Goal: Information Seeking & Learning: Learn about a topic

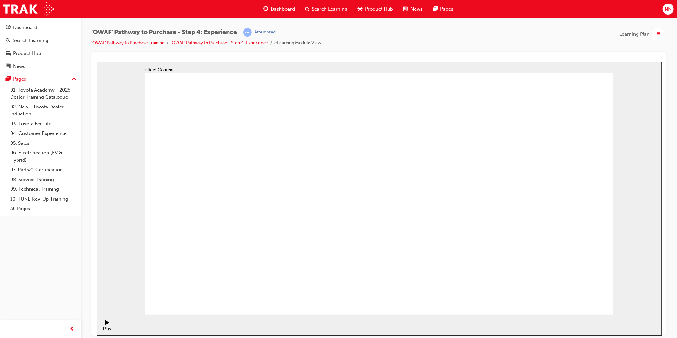
drag, startPoint x: 304, startPoint y: 239, endPoint x: 306, endPoint y: 245, distance: 5.9
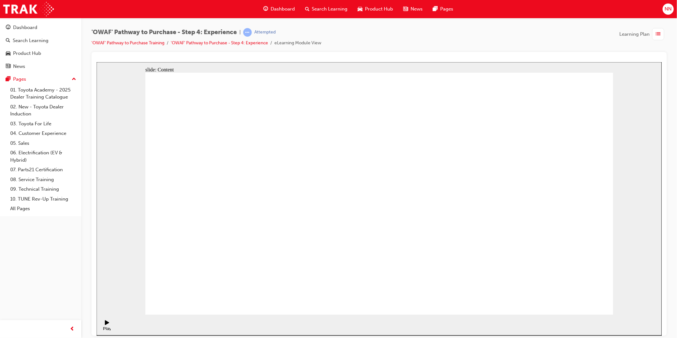
click at [107, 326] on div "Pause (Ctrl+Alt+P)" at bounding box center [106, 325] width 11 height 11
click at [108, 325] on div "Play (Ctrl+Alt+P)" at bounding box center [106, 325] width 11 height 11
drag, startPoint x: 446, startPoint y: 224, endPoint x: 446, endPoint y: 227, distance: 3.5
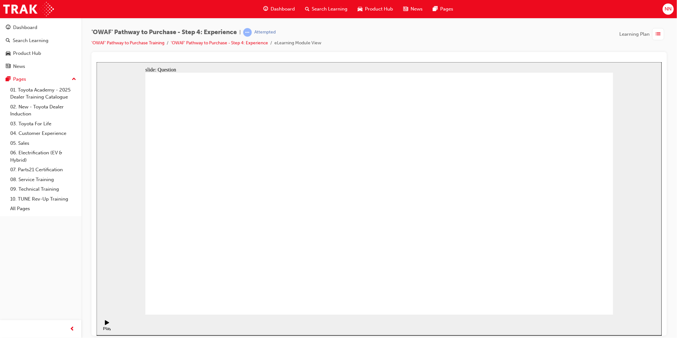
checkbox input "true"
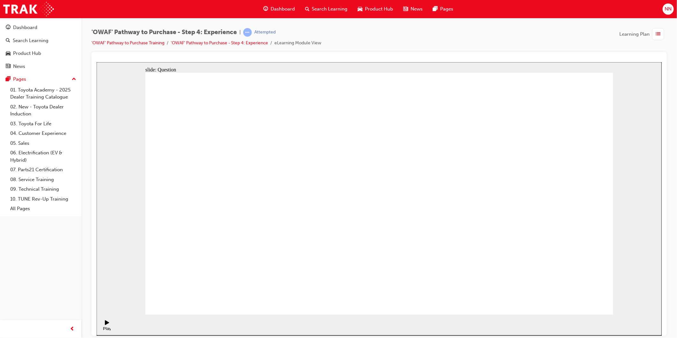
drag, startPoint x: 536, startPoint y: 208, endPoint x: 234, endPoint y: 240, distance: 304.0
drag, startPoint x: 553, startPoint y: 207, endPoint x: 258, endPoint y: 223, distance: 295.4
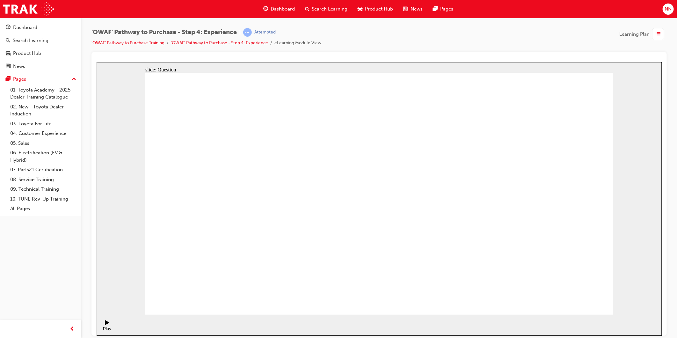
drag, startPoint x: 552, startPoint y: 232, endPoint x: 279, endPoint y: 257, distance: 274.4
drag, startPoint x: 536, startPoint y: 224, endPoint x: 236, endPoint y: 252, distance: 301.4
drag, startPoint x: 528, startPoint y: 197, endPoint x: 383, endPoint y: 224, distance: 147.8
drag, startPoint x: 536, startPoint y: 205, endPoint x: 393, endPoint y: 234, distance: 145.8
drag, startPoint x: 540, startPoint y: 201, endPoint x: 250, endPoint y: 230, distance: 291.2
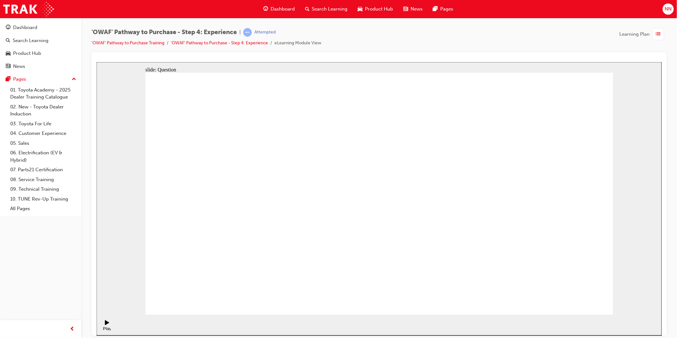
drag, startPoint x: 287, startPoint y: 243, endPoint x: 437, endPoint y: 215, distance: 152.8
drag, startPoint x: 564, startPoint y: 187, endPoint x: 279, endPoint y: 203, distance: 286.2
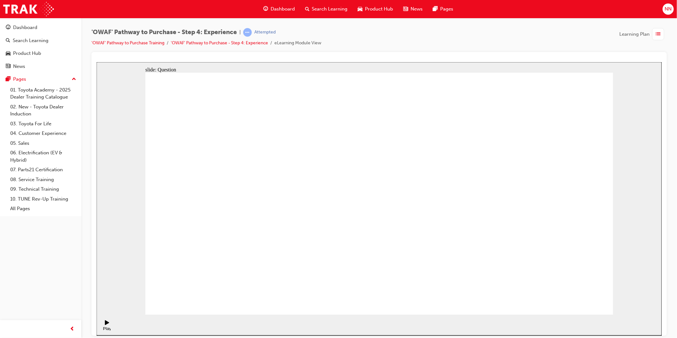
drag, startPoint x: 547, startPoint y: 202, endPoint x: 271, endPoint y: 237, distance: 277.7
drag, startPoint x: 560, startPoint y: 208, endPoint x: 282, endPoint y: 229, distance: 278.9
drag, startPoint x: 555, startPoint y: 205, endPoint x: 285, endPoint y: 222, distance: 270.6
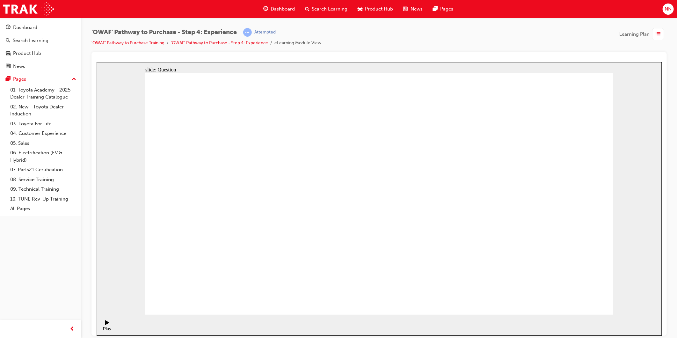
drag, startPoint x: 490, startPoint y: 221, endPoint x: 292, endPoint y: 248, distance: 199.6
drag, startPoint x: 559, startPoint y: 208, endPoint x: 307, endPoint y: 225, distance: 252.2
drag, startPoint x: 535, startPoint y: 216, endPoint x: 263, endPoint y: 241, distance: 273.4
drag, startPoint x: 549, startPoint y: 230, endPoint x: 260, endPoint y: 247, distance: 289.7
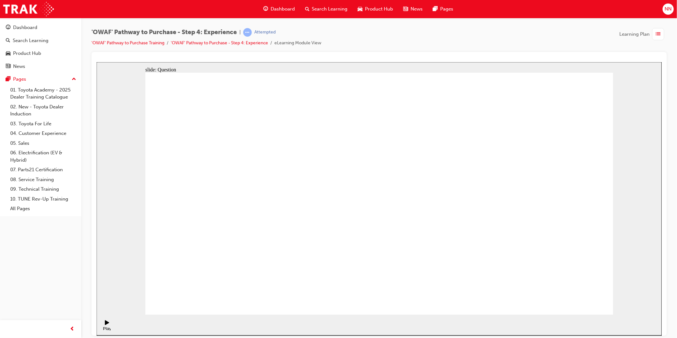
drag, startPoint x: 381, startPoint y: 265, endPoint x: 382, endPoint y: 194, distance: 71.1
drag, startPoint x: 395, startPoint y: 190, endPoint x: 480, endPoint y: 193, distance: 84.2
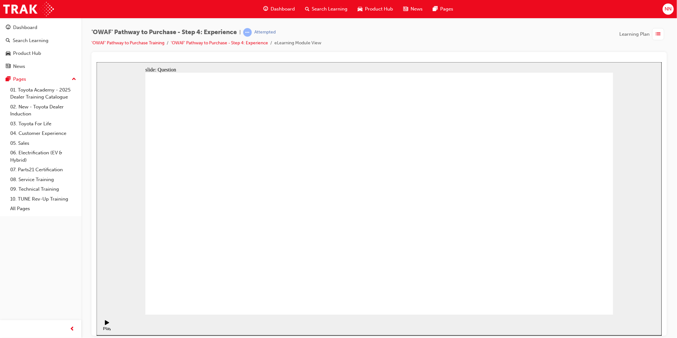
drag, startPoint x: 506, startPoint y: 182, endPoint x: 488, endPoint y: 203, distance: 27.6
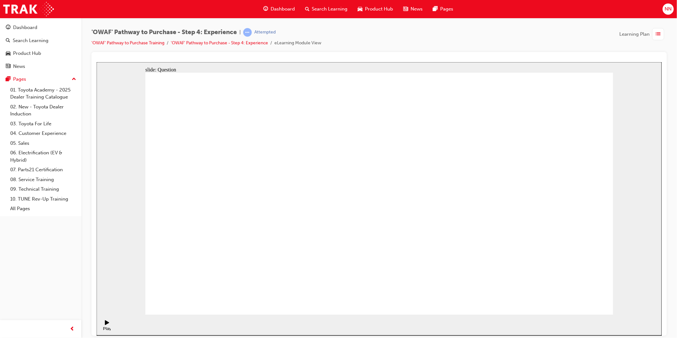
drag, startPoint x: 517, startPoint y: 263, endPoint x: 416, endPoint y: 177, distance: 132.5
drag, startPoint x: 544, startPoint y: 196, endPoint x: 549, endPoint y: 207, distance: 11.4
drag, startPoint x: 467, startPoint y: 259, endPoint x: 570, endPoint y: 194, distance: 121.7
drag, startPoint x: 427, startPoint y: 261, endPoint x: 381, endPoint y: 190, distance: 85.3
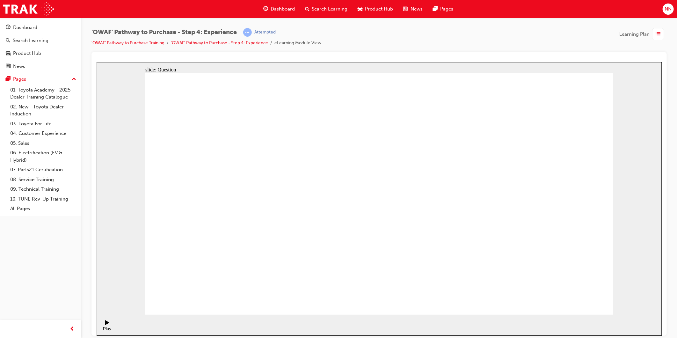
drag, startPoint x: 355, startPoint y: 166, endPoint x: 349, endPoint y: 184, distance: 18.6
drag, startPoint x: 263, startPoint y: 280, endPoint x: 351, endPoint y: 172, distance: 139.4
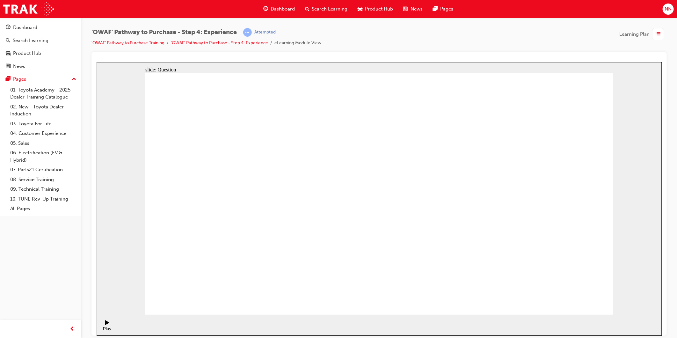
drag, startPoint x: 379, startPoint y: 246, endPoint x: 505, endPoint y: 164, distance: 150.1
drag, startPoint x: 496, startPoint y: 223, endPoint x: 496, endPoint y: 212, distance: 10.2
drag, startPoint x: 496, startPoint y: 206, endPoint x: 497, endPoint y: 203, distance: 3.4
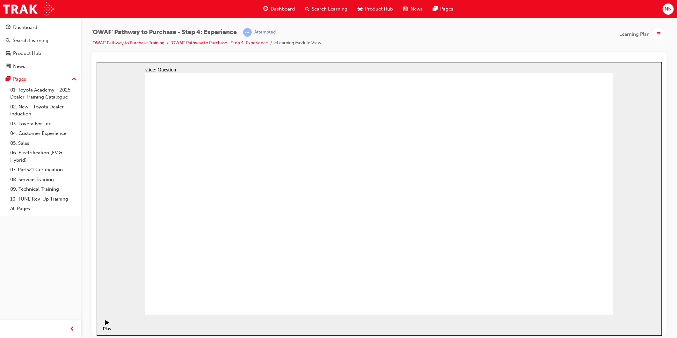
drag, startPoint x: 498, startPoint y: 209, endPoint x: 470, endPoint y: 296, distance: 91.5
drag, startPoint x: 470, startPoint y: 271, endPoint x: 504, endPoint y: 196, distance: 81.9
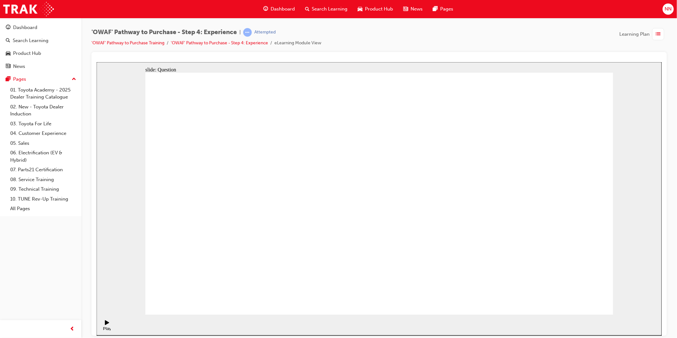
radio input "true"
click at [386, 239] on span "Rectangle 1 Rectangle 1 Correct That’s correct. Toyota vehicles are renowned fo…" at bounding box center [379, 196] width 468 height 248
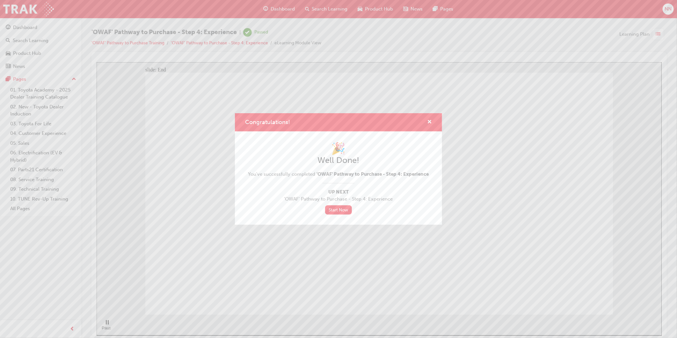
drag, startPoint x: 194, startPoint y: 195, endPoint x: 289, endPoint y: 262, distance: 116.1
click at [289, 262] on div "Congratulations! 🎉 Well Done! You've successfully completed 'OWAF' Pathway to P…" at bounding box center [338, 169] width 677 height 338
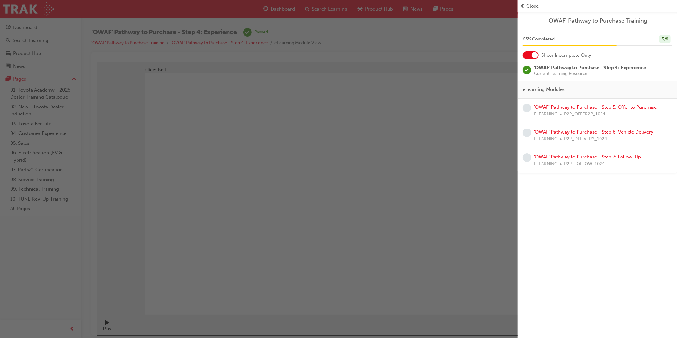
click at [533, 58] on div at bounding box center [531, 55] width 16 height 8
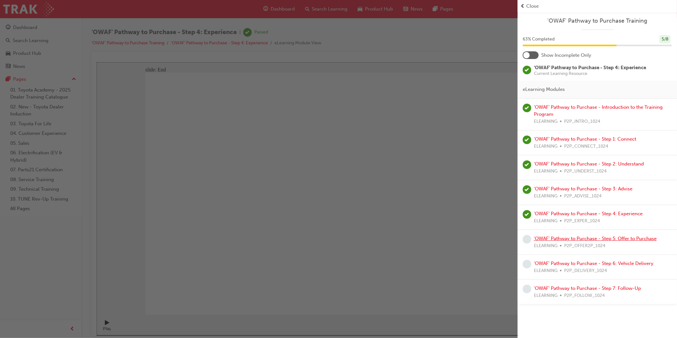
click at [562, 239] on link "'OWAF' Pathway to Purchase - Step 5: Offer to Purchase" at bounding box center [595, 239] width 123 height 6
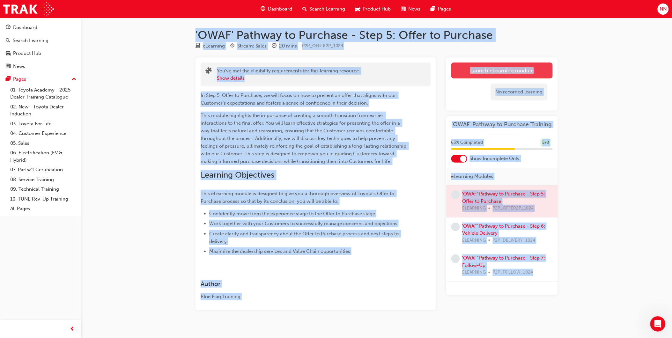
click at [503, 71] on link "Launch eLearning module" at bounding box center [501, 71] width 101 height 16
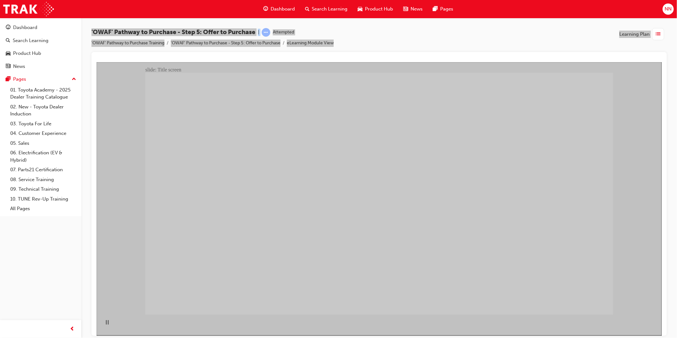
drag, startPoint x: 569, startPoint y: 290, endPoint x: 569, endPoint y: 295, distance: 4.8
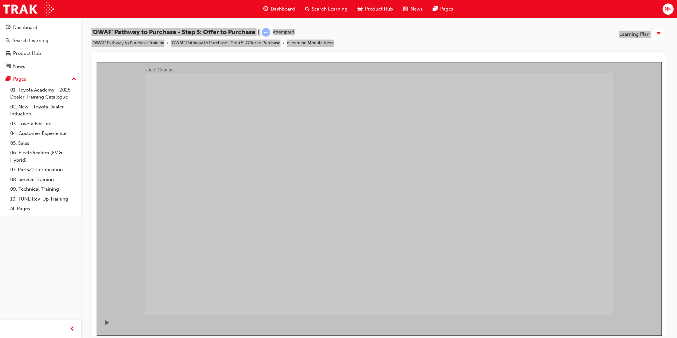
drag, startPoint x: 573, startPoint y: 182, endPoint x: 580, endPoint y: 233, distance: 51.8
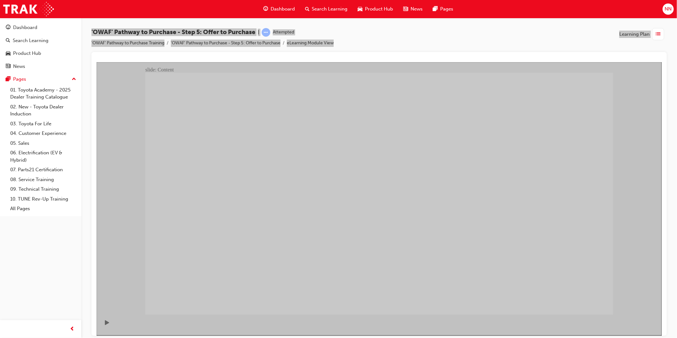
click at [548, 320] on section "Playback Speed 2 1.75 1.5 1.25" at bounding box center [378, 324] width 565 height 21
drag, startPoint x: 548, startPoint y: 320, endPoint x: 539, endPoint y: 313, distance: 11.6
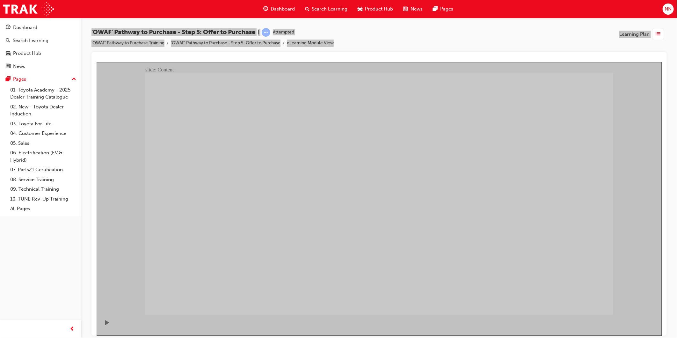
click at [539, 313] on div "slide: Content Rectangle 1 • When Customers have a good experience and built tr…" at bounding box center [378, 198] width 565 height 273
drag, startPoint x: 541, startPoint y: 308, endPoint x: 504, endPoint y: 287, distance: 42.6
drag, startPoint x: 500, startPoint y: 287, endPoint x: 504, endPoint y: 290, distance: 5.2
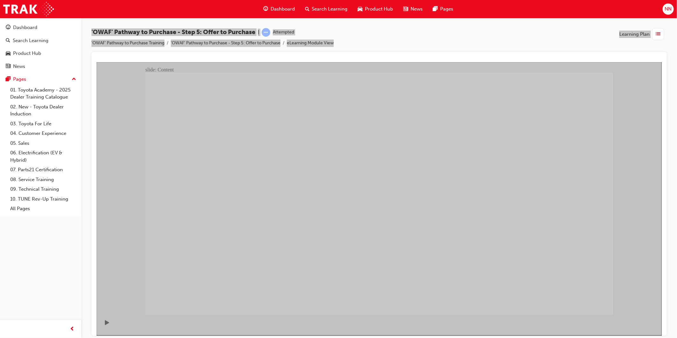
drag, startPoint x: 253, startPoint y: 266, endPoint x: 250, endPoint y: 269, distance: 4.6
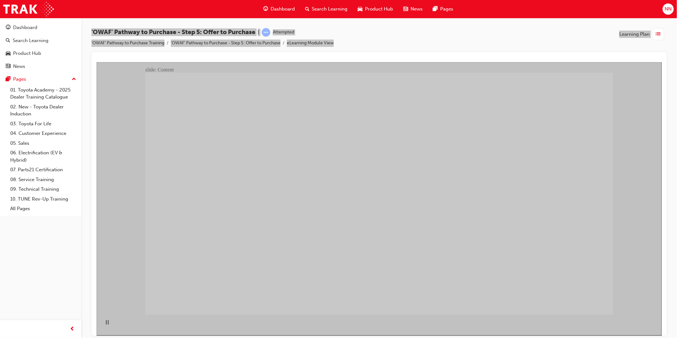
drag, startPoint x: 375, startPoint y: 209, endPoint x: 414, endPoint y: 209, distance: 38.6
drag, startPoint x: 415, startPoint y: 209, endPoint x: 469, endPoint y: 190, distance: 56.5
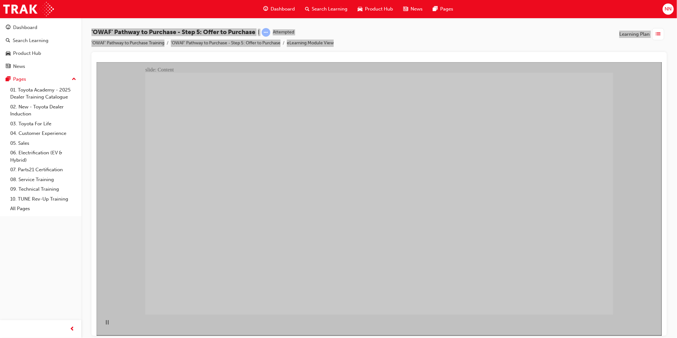
drag, startPoint x: 534, startPoint y: 195, endPoint x: 540, endPoint y: 198, distance: 6.5
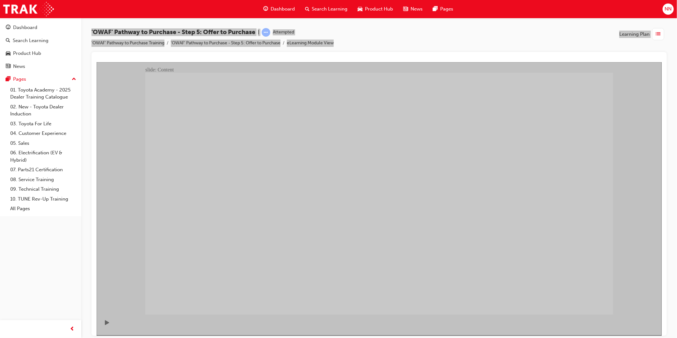
drag, startPoint x: 285, startPoint y: 143, endPoint x: 318, endPoint y: 145, distance: 32.9
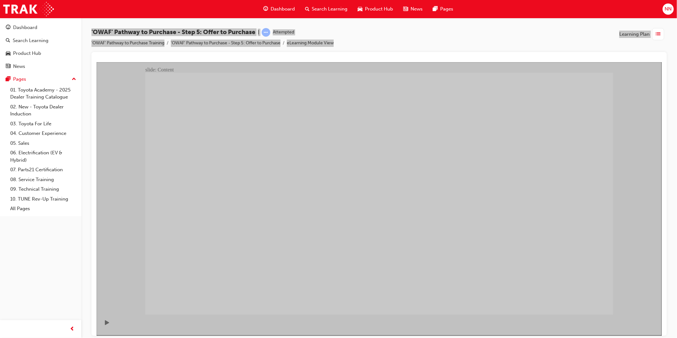
drag, startPoint x: 326, startPoint y: 252, endPoint x: 359, endPoint y: 207, distance: 55.9
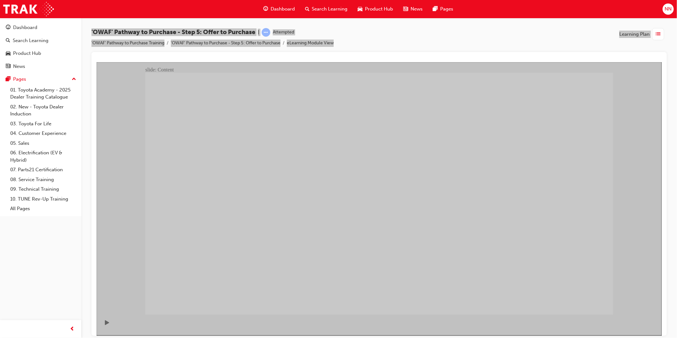
drag, startPoint x: 428, startPoint y: 230, endPoint x: 445, endPoint y: 230, distance: 17.2
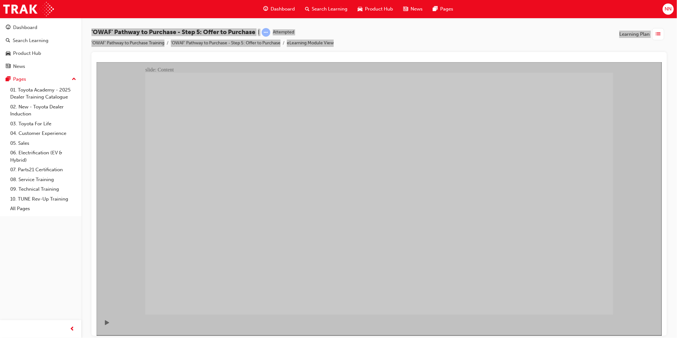
drag, startPoint x: 216, startPoint y: 143, endPoint x: 230, endPoint y: 130, distance: 19.9
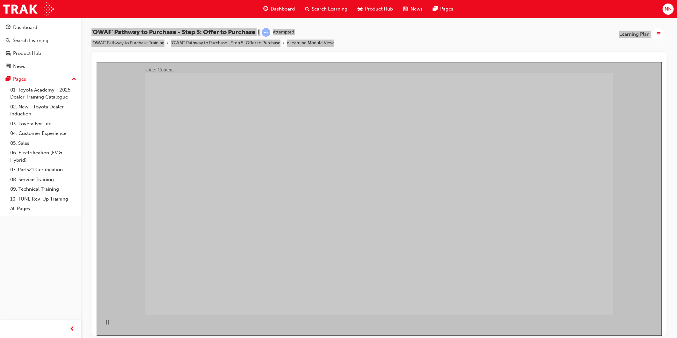
drag, startPoint x: 496, startPoint y: 141, endPoint x: 508, endPoint y: 163, distance: 25.0
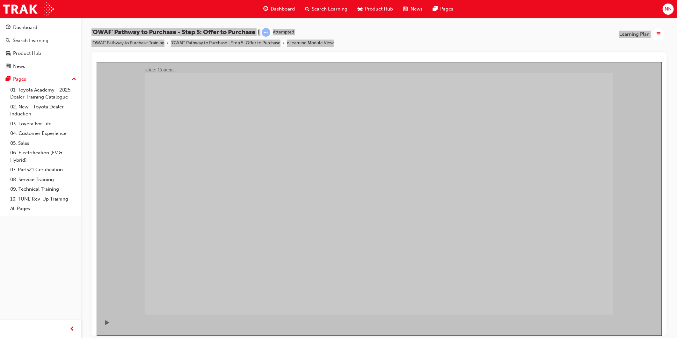
drag, startPoint x: 339, startPoint y: 162, endPoint x: 343, endPoint y: 190, distance: 28.7
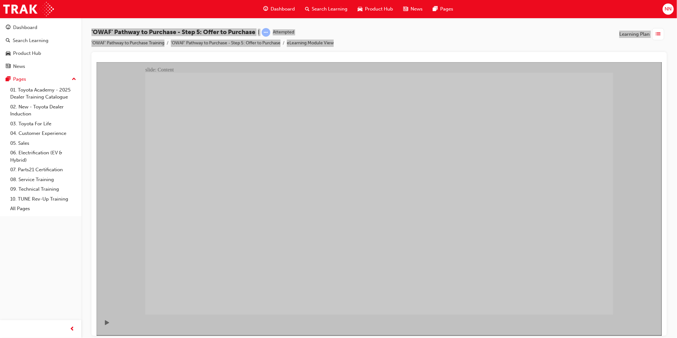
drag, startPoint x: 327, startPoint y: 217, endPoint x: 400, endPoint y: 220, distance: 73.4
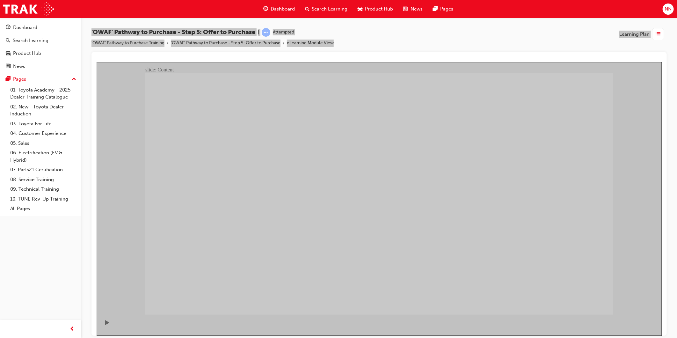
drag, startPoint x: 382, startPoint y: 149, endPoint x: 390, endPoint y: 150, distance: 8.3
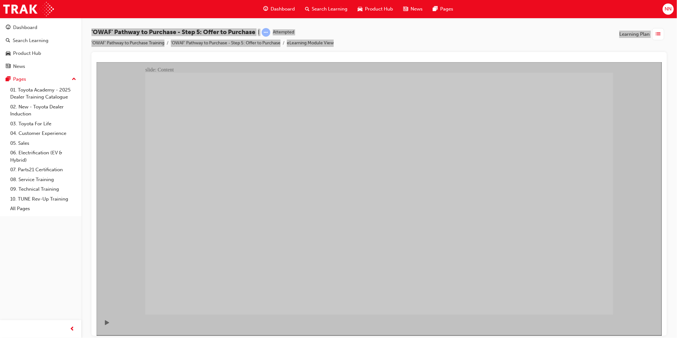
drag, startPoint x: 411, startPoint y: 245, endPoint x: 409, endPoint y: 248, distance: 3.4
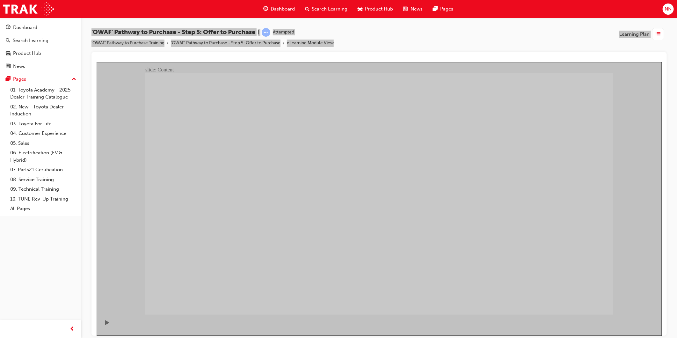
drag, startPoint x: 502, startPoint y: 291, endPoint x: 488, endPoint y: 252, distance: 41.6
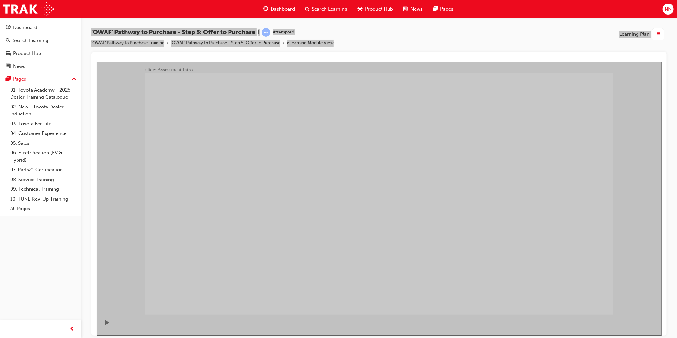
drag, startPoint x: 349, startPoint y: 206, endPoint x: 396, endPoint y: 216, distance: 48.2
drag, startPoint x: 568, startPoint y: 287, endPoint x: 579, endPoint y: 299, distance: 17.2
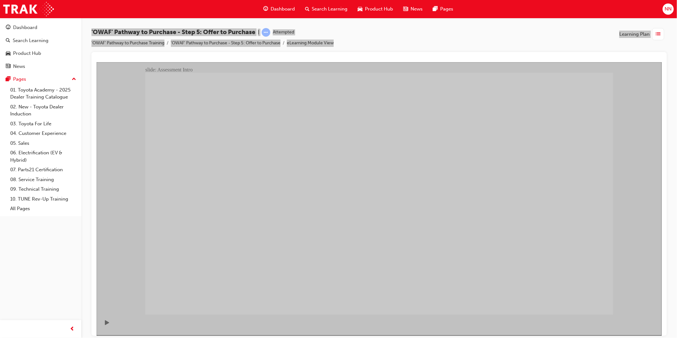
drag, startPoint x: 568, startPoint y: 140, endPoint x: 544, endPoint y: 206, distance: 70.0
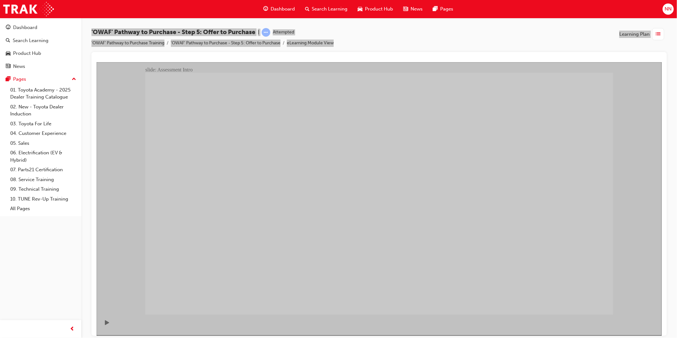
drag, startPoint x: 361, startPoint y: 144, endPoint x: 424, endPoint y: 141, distance: 62.9
drag, startPoint x: 519, startPoint y: 140, endPoint x: 548, endPoint y: 140, distance: 28.1
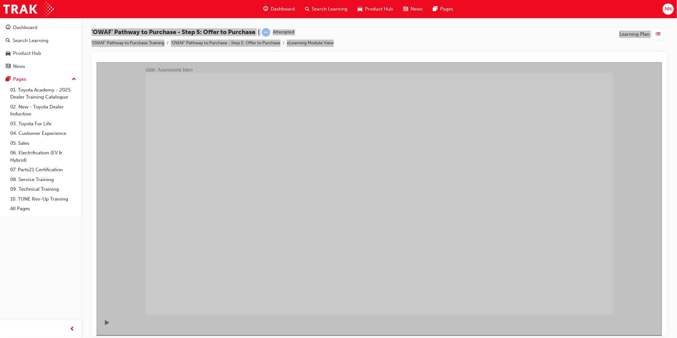
drag, startPoint x: 358, startPoint y: 157, endPoint x: 362, endPoint y: 147, distance: 10.4
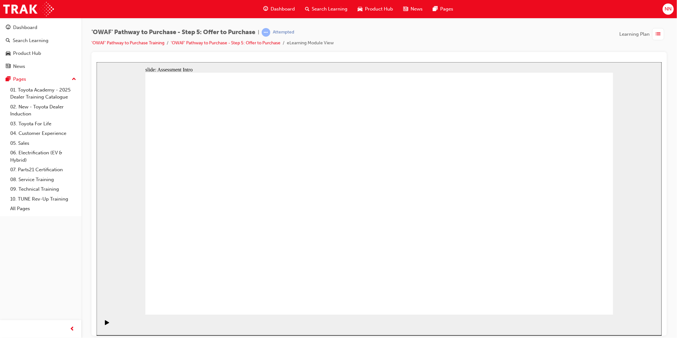
drag, startPoint x: 282, startPoint y: 29, endPoint x: 287, endPoint y: 28, distance: 5.5
click at [282, 28] on div "Attempted" at bounding box center [278, 32] width 33 height 9
drag, startPoint x: 450, startPoint y: 156, endPoint x: 435, endPoint y: 122, distance: 37.6
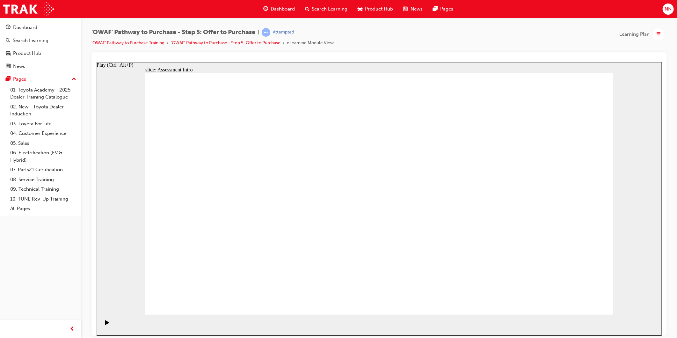
click at [105, 325] on icon "Play (Ctrl+Alt+P)" at bounding box center [107, 322] width 4 height 5
radio input "true"
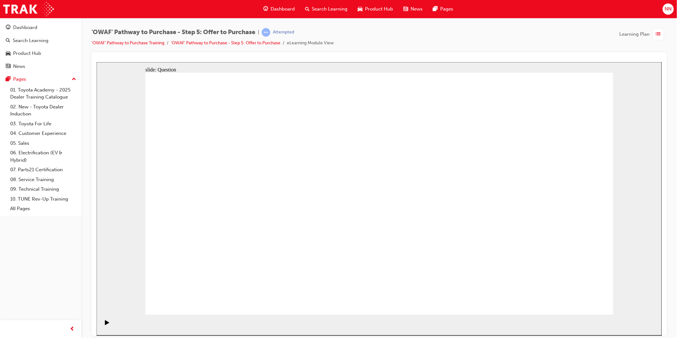
drag, startPoint x: 547, startPoint y: 242, endPoint x: 540, endPoint y: 244, distance: 6.9
drag, startPoint x: 491, startPoint y: 182, endPoint x: 441, endPoint y: 244, distance: 79.5
drag, startPoint x: 221, startPoint y: 185, endPoint x: 247, endPoint y: 234, distance: 55.5
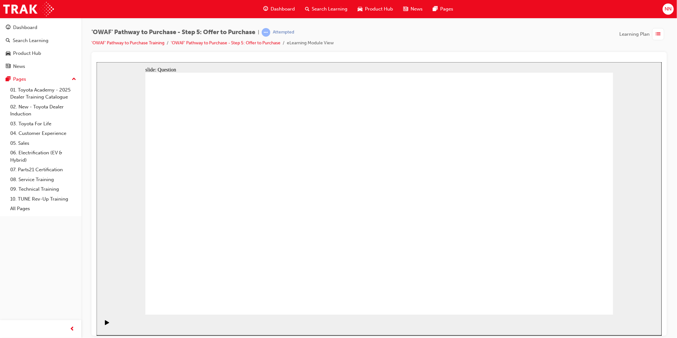
drag, startPoint x: 344, startPoint y: 241, endPoint x: 338, endPoint y: 251, distance: 11.9
drag, startPoint x: 223, startPoint y: 194, endPoint x: 259, endPoint y: 262, distance: 77.0
drag, startPoint x: 489, startPoint y: 190, endPoint x: 486, endPoint y: 187, distance: 4.3
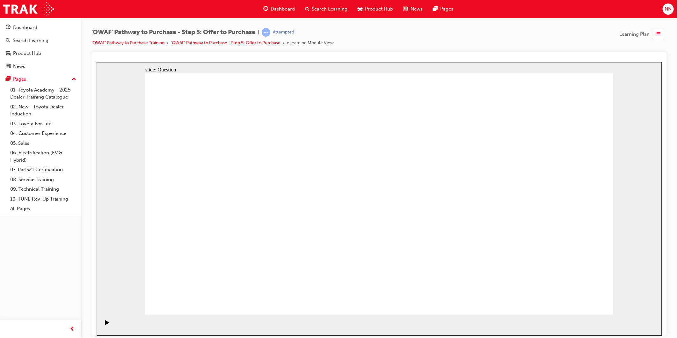
drag, startPoint x: 248, startPoint y: 245, endPoint x: 271, endPoint y: 244, distance: 23.0
drag, startPoint x: 515, startPoint y: 240, endPoint x: 564, endPoint y: 239, distance: 48.8
drag, startPoint x: 238, startPoint y: 239, endPoint x: 348, endPoint y: 235, distance: 110.7
drag, startPoint x: 551, startPoint y: 179, endPoint x: 240, endPoint y: 238, distance: 317.0
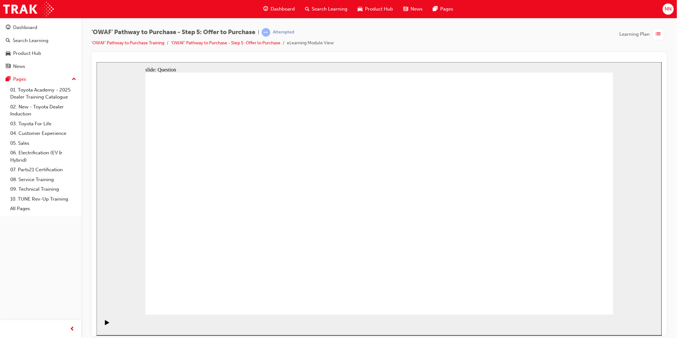
drag, startPoint x: 255, startPoint y: 242, endPoint x: 433, endPoint y: 238, distance: 178.3
drag, startPoint x: 287, startPoint y: 188, endPoint x: 253, endPoint y: 242, distance: 63.6
drag, startPoint x: 346, startPoint y: 245, endPoint x: 527, endPoint y: 245, distance: 181.1
drag, startPoint x: 444, startPoint y: 245, endPoint x: 357, endPoint y: 243, distance: 86.4
drag, startPoint x: 548, startPoint y: 246, endPoint x: 441, endPoint y: 243, distance: 106.9
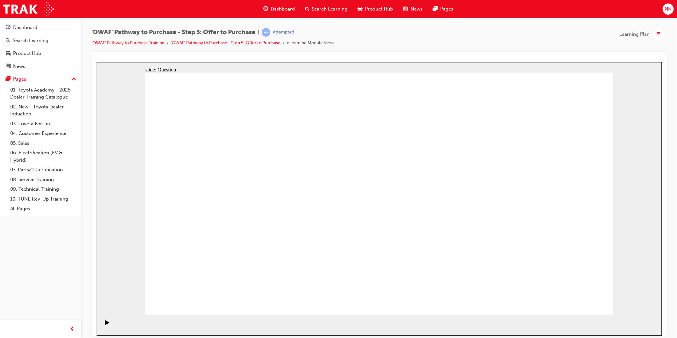
drag, startPoint x: 244, startPoint y: 247, endPoint x: 276, endPoint y: 161, distance: 91.9
drag, startPoint x: 326, startPoint y: 243, endPoint x: 446, endPoint y: 191, distance: 131.0
drag, startPoint x: 494, startPoint y: 184, endPoint x: 360, endPoint y: 243, distance: 146.4
drag, startPoint x: 357, startPoint y: 188, endPoint x: 530, endPoint y: 241, distance: 180.6
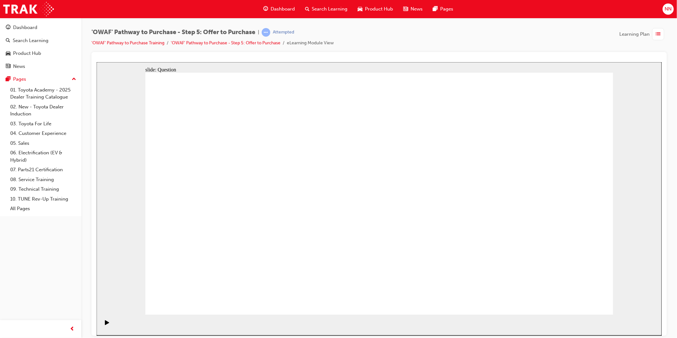
drag, startPoint x: 487, startPoint y: 185, endPoint x: 386, endPoint y: 192, distance: 101.0
drag, startPoint x: 526, startPoint y: 198, endPoint x: 250, endPoint y: 208, distance: 276.3
drag, startPoint x: 231, startPoint y: 203, endPoint x: 264, endPoint y: 185, distance: 37.4
drag, startPoint x: 485, startPoint y: 219, endPoint x: 238, endPoint y: 215, distance: 247.2
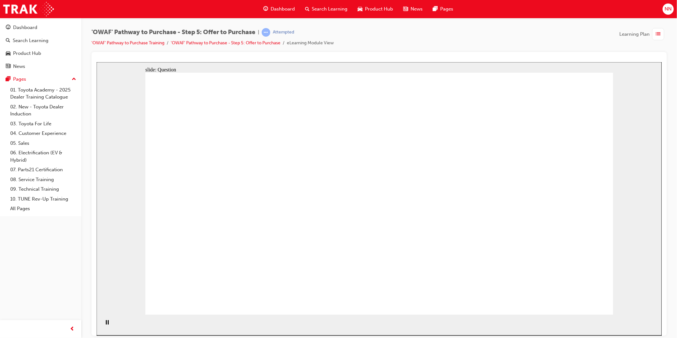
drag, startPoint x: 443, startPoint y: 254, endPoint x: 370, endPoint y: 226, distance: 78.5
drag, startPoint x: 363, startPoint y: 181, endPoint x: 350, endPoint y: 175, distance: 13.7
drag, startPoint x: 553, startPoint y: 256, endPoint x: 345, endPoint y: 249, distance: 208.7
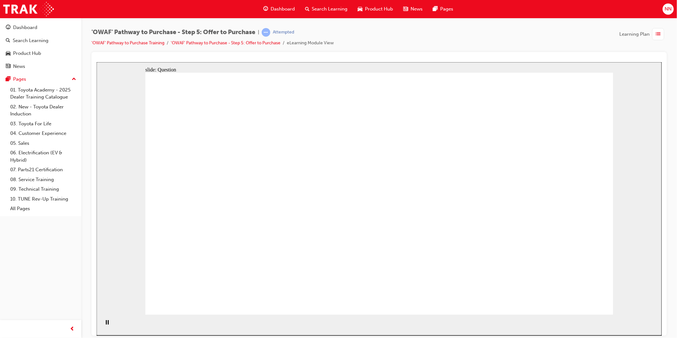
drag, startPoint x: 502, startPoint y: 241, endPoint x: 250, endPoint y: 252, distance: 252.2
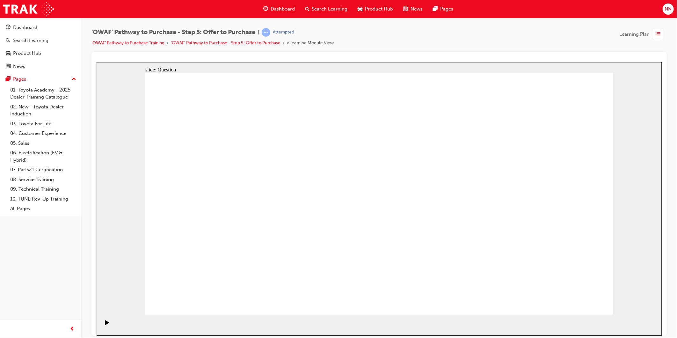
checkbox input "true"
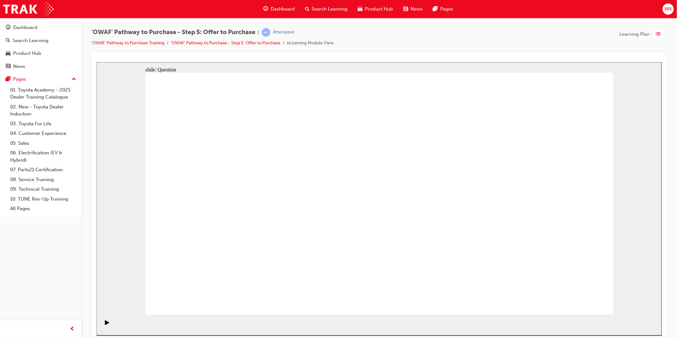
checkbox input "true"
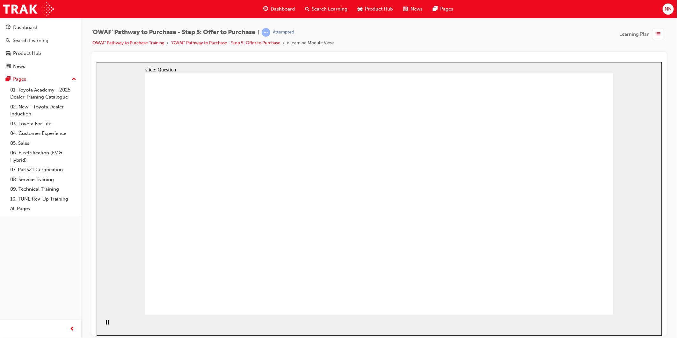
radio input "false"
radio input "true"
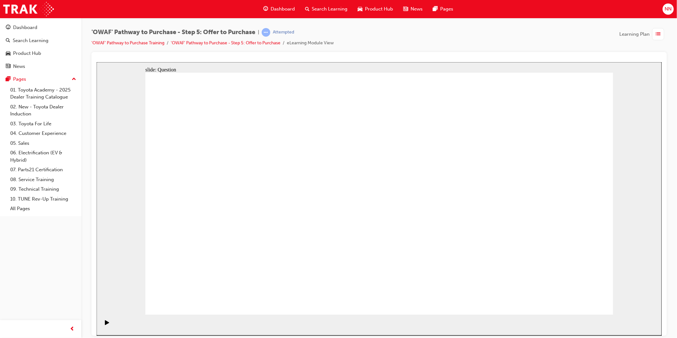
radio input "false"
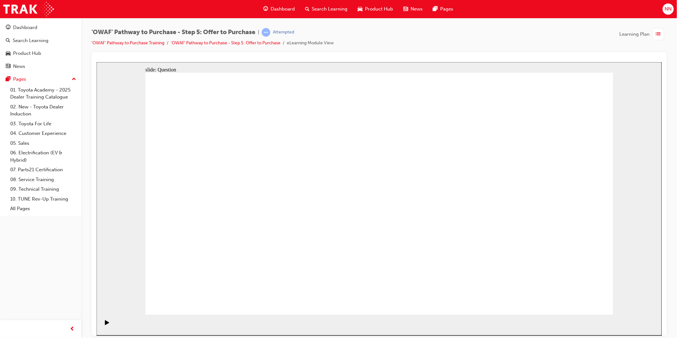
radio input "false"
radio input "true"
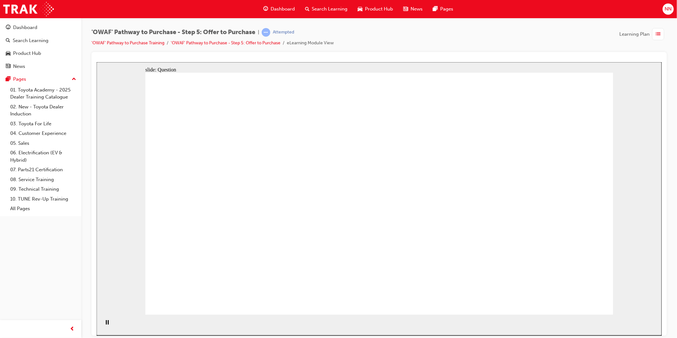
radio input "true"
drag, startPoint x: 545, startPoint y: 184, endPoint x: 243, endPoint y: 251, distance: 309.9
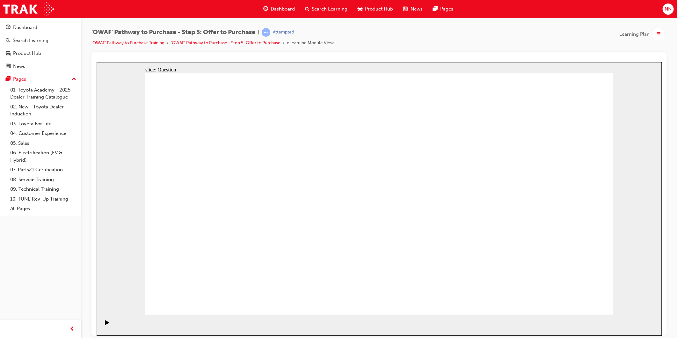
drag, startPoint x: 314, startPoint y: 218, endPoint x: 347, endPoint y: 246, distance: 42.6
drag, startPoint x: 475, startPoint y: 185, endPoint x: 426, endPoint y: 245, distance: 78.1
drag, startPoint x: 209, startPoint y: 185, endPoint x: 561, endPoint y: 282, distance: 365.4
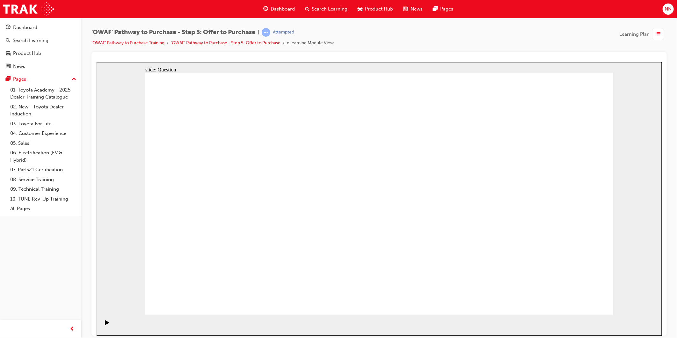
drag, startPoint x: 386, startPoint y: 229, endPoint x: 336, endPoint y: 248, distance: 53.7
drag, startPoint x: 357, startPoint y: 227, endPoint x: 438, endPoint y: 249, distance: 82.9
drag, startPoint x: 206, startPoint y: 190, endPoint x: 525, endPoint y: 251, distance: 323.9
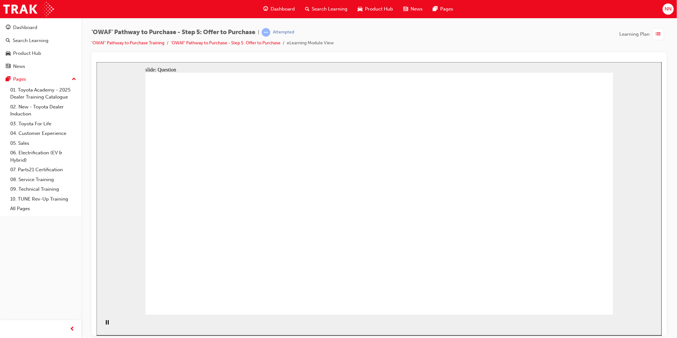
drag, startPoint x: 388, startPoint y: 218, endPoint x: 375, endPoint y: 221, distance: 13.5
drag, startPoint x: 469, startPoint y: 258, endPoint x: 511, endPoint y: 263, distance: 42.7
drag, startPoint x: 518, startPoint y: 257, endPoint x: 182, endPoint y: 220, distance: 337.8
drag, startPoint x: 350, startPoint y: 185, endPoint x: 210, endPoint y: 176, distance: 139.9
drag, startPoint x: 210, startPoint y: 176, endPoint x: 198, endPoint y: 208, distance: 34.2
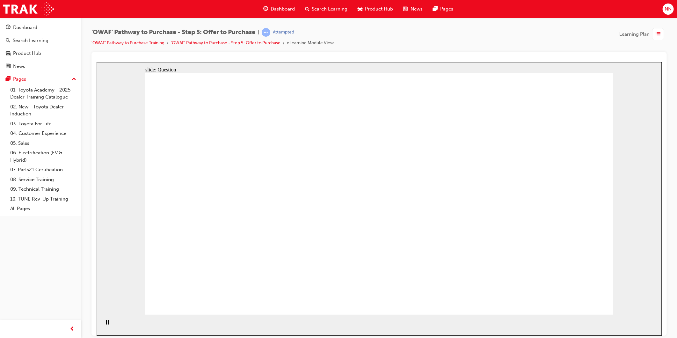
drag, startPoint x: 223, startPoint y: 210, endPoint x: 227, endPoint y: 208, distance: 4.3
drag, startPoint x: 349, startPoint y: 188, endPoint x: 232, endPoint y: 242, distance: 129.0
drag, startPoint x: 220, startPoint y: 217, endPoint x: 468, endPoint y: 201, distance: 248.3
drag, startPoint x: 482, startPoint y: 221, endPoint x: 250, endPoint y: 216, distance: 231.9
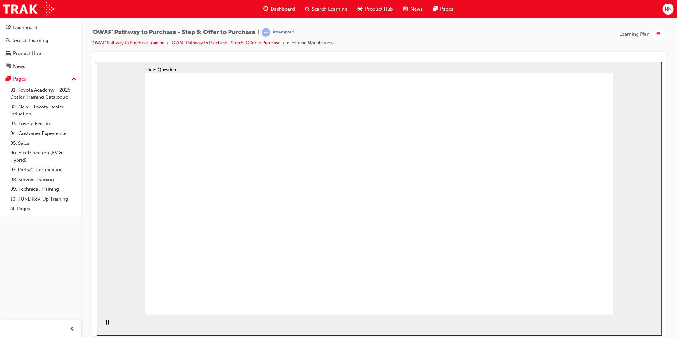
checkbox input "true"
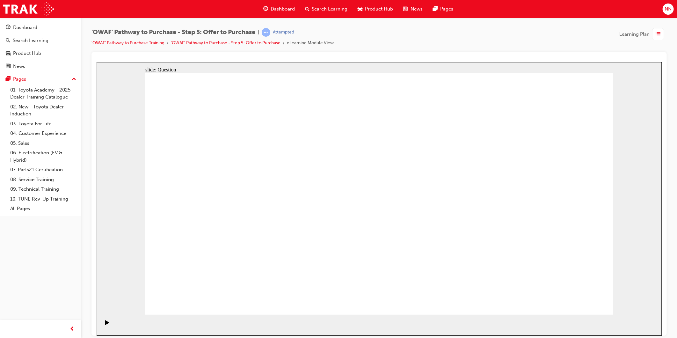
checkbox input "true"
checkbox input "false"
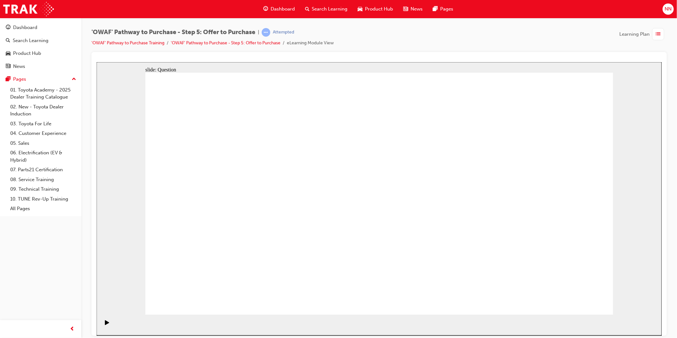
checkbox input "true"
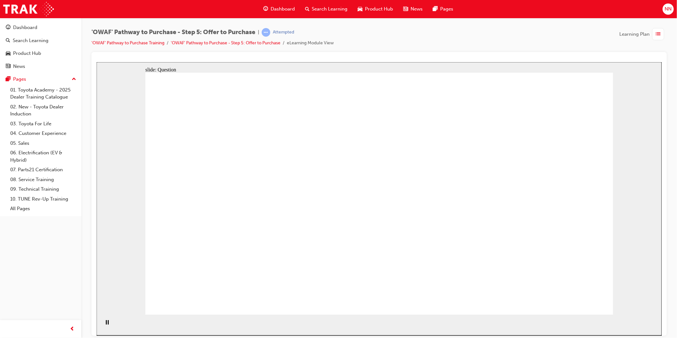
radio input "true"
drag, startPoint x: 566, startPoint y: 290, endPoint x: 575, endPoint y: 296, distance: 10.6
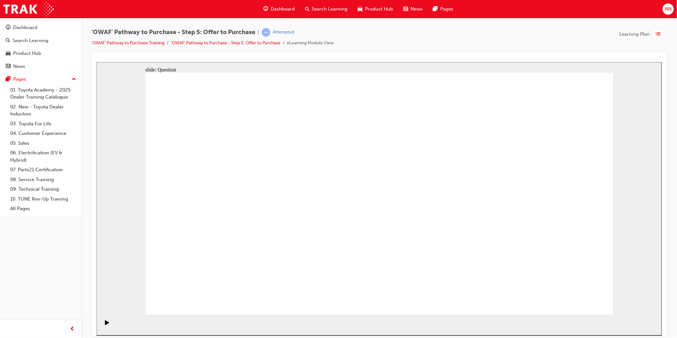
radio input "true"
click at [397, 254] on div "Rectangle 1 Rectangle 1 Incorrect You did not select the correct response. Plea…" at bounding box center [379, 196] width 468 height 248
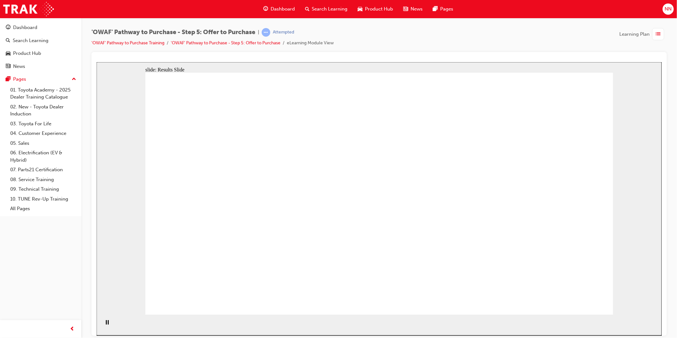
radio input "true"
drag, startPoint x: 287, startPoint y: 188, endPoint x: 244, endPoint y: 231, distance: 60.9
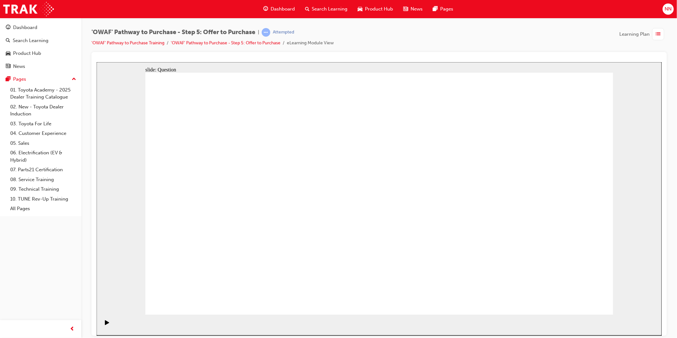
drag, startPoint x: 361, startPoint y: 239, endPoint x: 354, endPoint y: 248, distance: 11.7
drag, startPoint x: 477, startPoint y: 200, endPoint x: 426, endPoint y: 249, distance: 70.4
drag, startPoint x: 261, startPoint y: 197, endPoint x: 540, endPoint y: 242, distance: 282.9
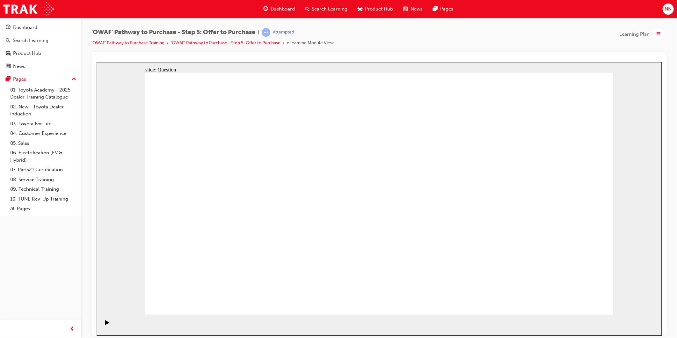
drag, startPoint x: 479, startPoint y: 217, endPoint x: 244, endPoint y: 238, distance: 235.9
drag, startPoint x: 480, startPoint y: 178, endPoint x: 320, endPoint y: 242, distance: 172.8
drag, startPoint x: 320, startPoint y: 242, endPoint x: 323, endPoint y: 240, distance: 3.7
drag, startPoint x: 396, startPoint y: 232, endPoint x: 407, endPoint y: 241, distance: 13.8
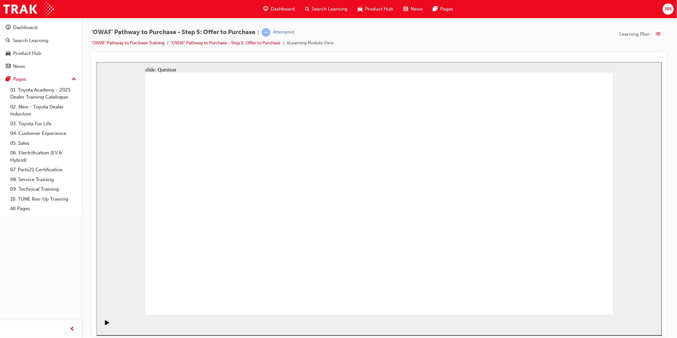
drag, startPoint x: 407, startPoint y: 241, endPoint x: 402, endPoint y: 235, distance: 8.1
drag, startPoint x: 352, startPoint y: 189, endPoint x: 406, endPoint y: 235, distance: 70.8
drag, startPoint x: 406, startPoint y: 235, endPoint x: 306, endPoint y: 205, distance: 104.1
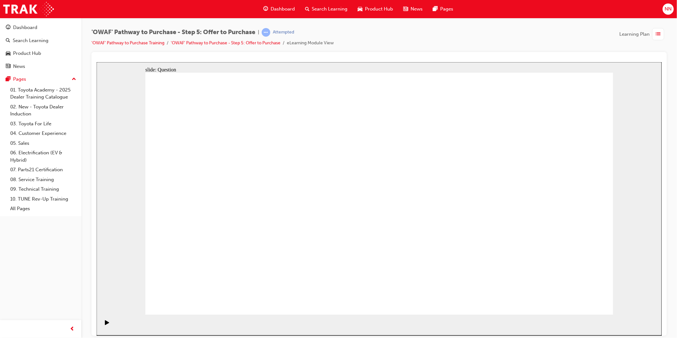
drag, startPoint x: 191, startPoint y: 179, endPoint x: 513, endPoint y: 244, distance: 328.7
drag, startPoint x: 478, startPoint y: 184, endPoint x: 260, endPoint y: 183, distance: 218.1
drag, startPoint x: 483, startPoint y: 219, endPoint x: 393, endPoint y: 188, distance: 94.9
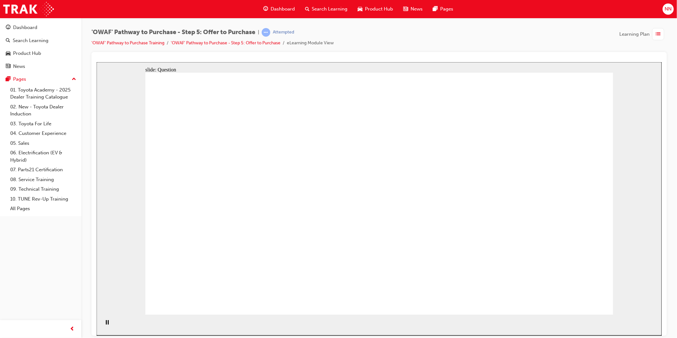
drag, startPoint x: 551, startPoint y: 183, endPoint x: 362, endPoint y: 222, distance: 193.2
drag, startPoint x: 559, startPoint y: 220, endPoint x: 354, endPoint y: 268, distance: 210.7
drag, startPoint x: 353, startPoint y: 268, endPoint x: 447, endPoint y: 262, distance: 94.0
drag, startPoint x: 380, startPoint y: 249, endPoint x: 259, endPoint y: 227, distance: 123.1
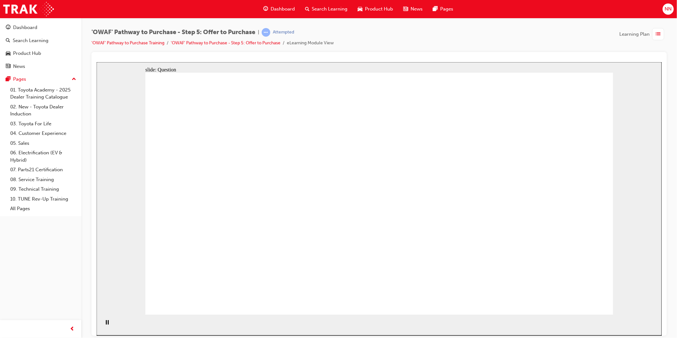
drag, startPoint x: 540, startPoint y: 258, endPoint x: 237, endPoint y: 263, distance: 303.0
checkbox input "true"
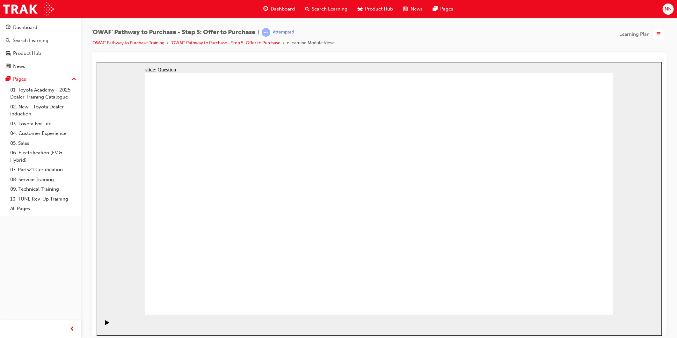
checkbox input "true"
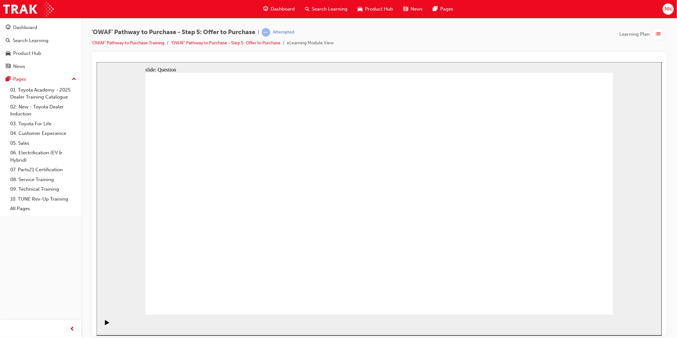
checkbox input "true"
drag, startPoint x: 577, startPoint y: 226, endPoint x: 582, endPoint y: 273, distance: 47.5
checkbox input "true"
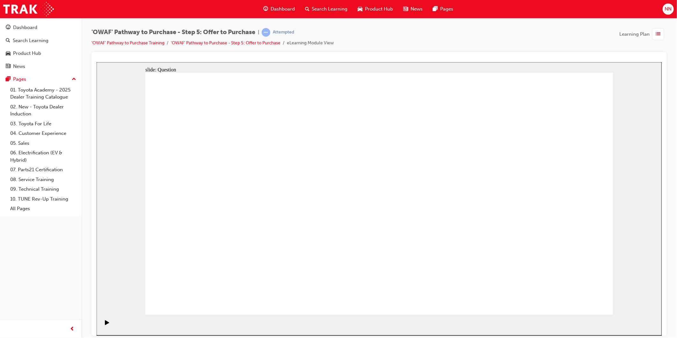
radio input "true"
drag, startPoint x: 597, startPoint y: 298, endPoint x: 588, endPoint y: 298, distance: 8.9
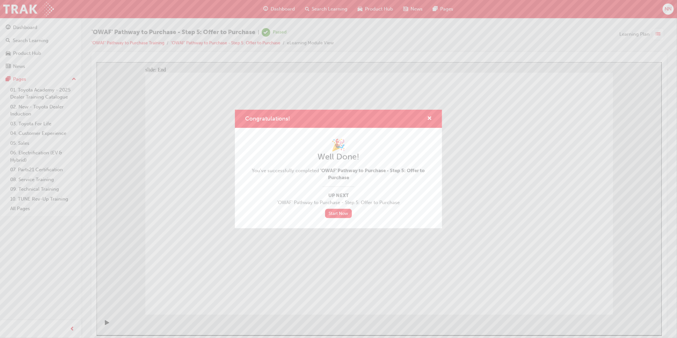
click at [427, 116] on div "Congratulations!" at bounding box center [427, 119] width 10 height 8
click at [430, 117] on span "cross-icon" at bounding box center [429, 119] width 5 height 6
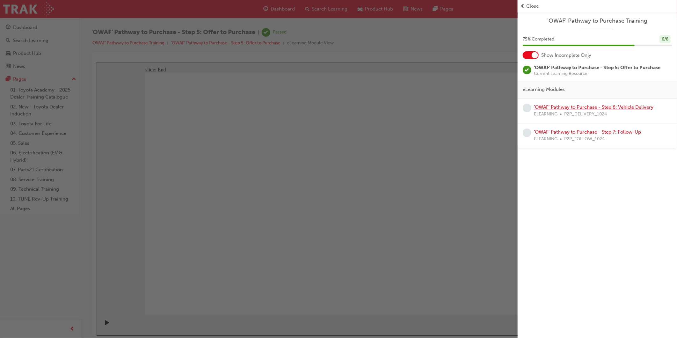
click at [551, 109] on link "'OWAF' Pathway to Purchase - Step 6: Vehicle Delivery" at bounding box center [594, 107] width 120 height 6
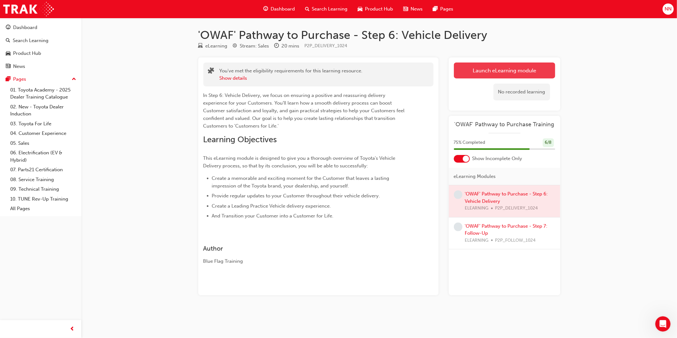
click at [533, 68] on link "Launch eLearning module" at bounding box center [504, 71] width 101 height 16
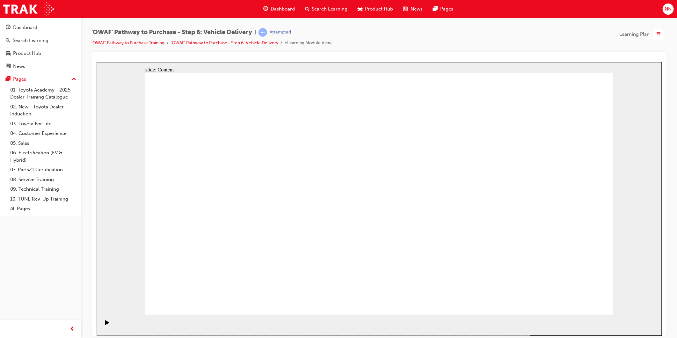
drag, startPoint x: 552, startPoint y: 300, endPoint x: 563, endPoint y: 297, distance: 11.6
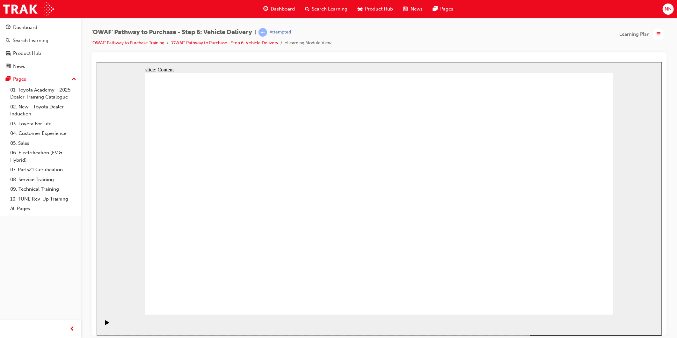
drag, startPoint x: 485, startPoint y: 147, endPoint x: 511, endPoint y: 148, distance: 25.6
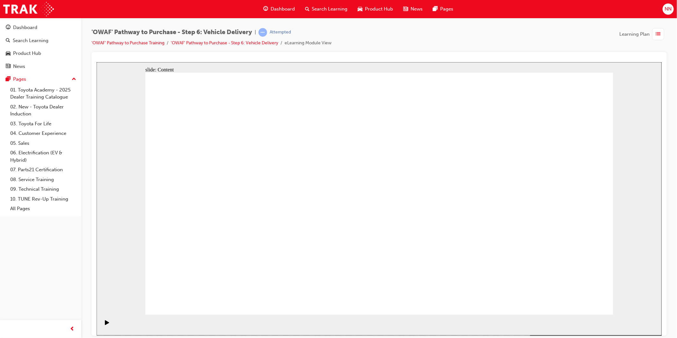
drag, startPoint x: 533, startPoint y: 136, endPoint x: 401, endPoint y: 139, distance: 132.1
drag, startPoint x: 556, startPoint y: 121, endPoint x: 535, endPoint y: 102, distance: 28.0
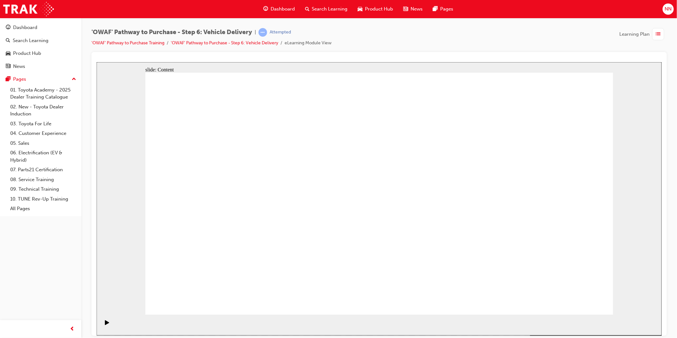
drag, startPoint x: 347, startPoint y: 137, endPoint x: 506, endPoint y: 137, distance: 159.1
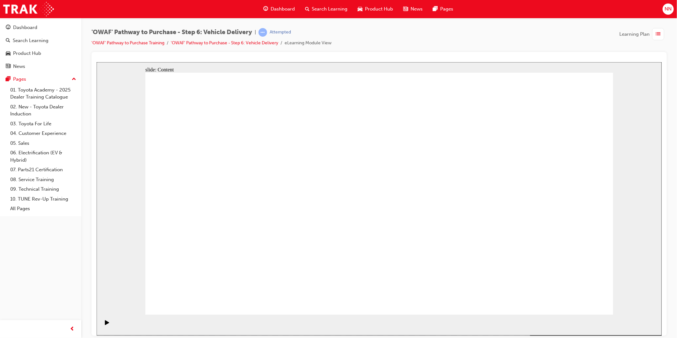
drag, startPoint x: 532, startPoint y: 138, endPoint x: 528, endPoint y: 139, distance: 4.3
drag, startPoint x: 528, startPoint y: 139, endPoint x: 524, endPoint y: 139, distance: 3.8
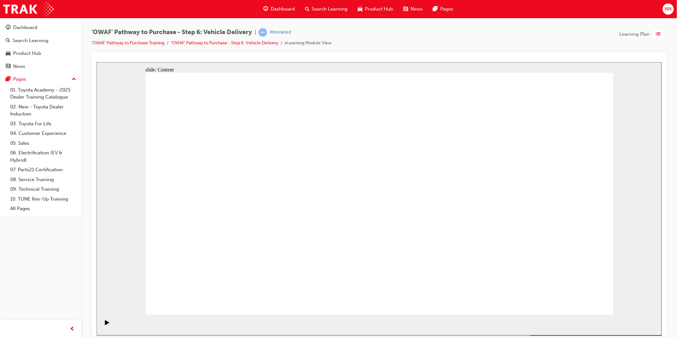
drag, startPoint x: 573, startPoint y: 287, endPoint x: 576, endPoint y: 290, distance: 4.5
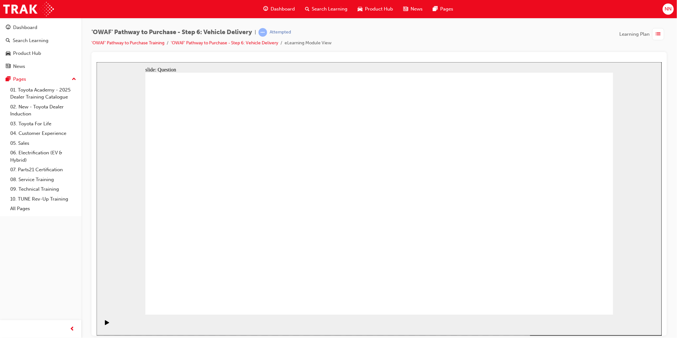
radio input "true"
drag, startPoint x: 387, startPoint y: 231, endPoint x: 420, endPoint y: 181, distance: 59.0
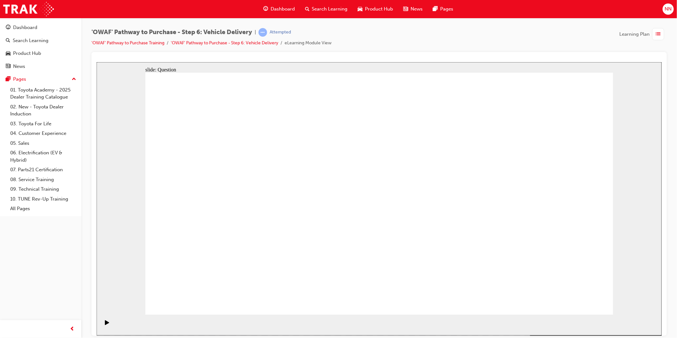
radio input "false"
radio input "true"
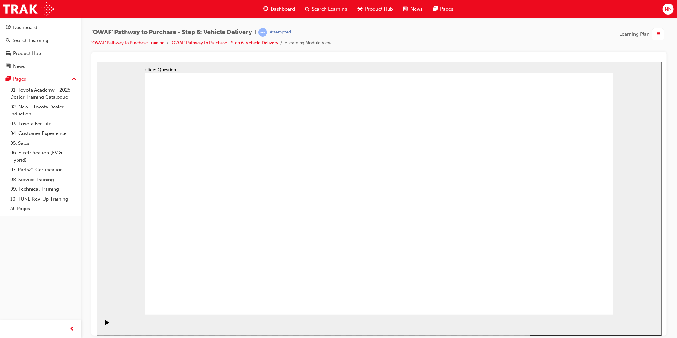
radio input "true"
drag, startPoint x: 451, startPoint y: 246, endPoint x: 458, endPoint y: 171, distance: 75.2
drag, startPoint x: 458, startPoint y: 171, endPoint x: 463, endPoint y: 245, distance: 74.8
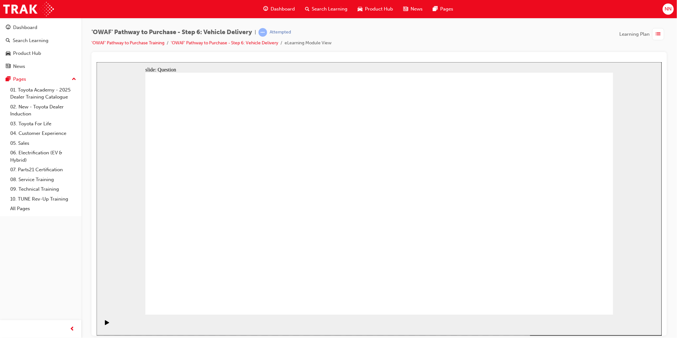
drag, startPoint x: 400, startPoint y: 247, endPoint x: 476, endPoint y: 175, distance: 105.3
drag, startPoint x: 302, startPoint y: 281, endPoint x: 318, endPoint y: 180, distance: 101.8
drag, startPoint x: 453, startPoint y: 238, endPoint x: 262, endPoint y: 199, distance: 194.4
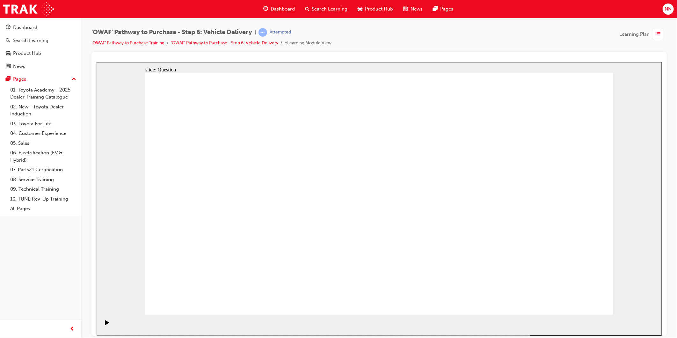
drag, startPoint x: 335, startPoint y: 199, endPoint x: 318, endPoint y: 280, distance: 83.1
drag, startPoint x: 308, startPoint y: 246, endPoint x: 326, endPoint y: 169, distance: 79.0
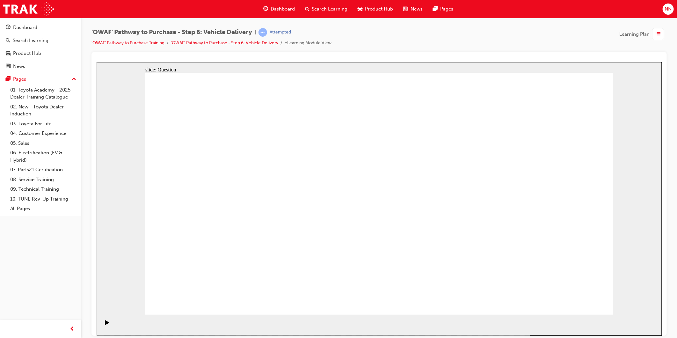
checkbox input "true"
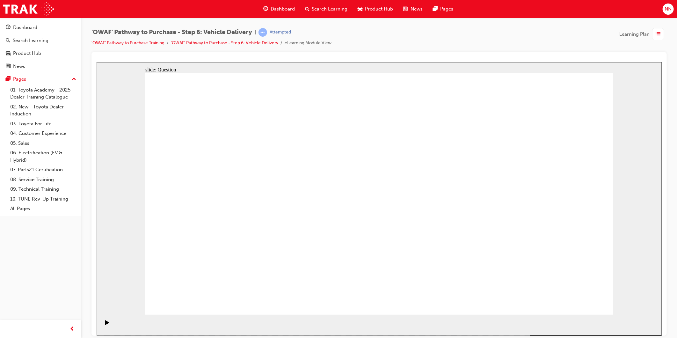
drag, startPoint x: 540, startPoint y: 201, endPoint x: 390, endPoint y: 211, distance: 150.2
drag, startPoint x: 412, startPoint y: 236, endPoint x: 269, endPoint y: 235, distance: 142.2
drag, startPoint x: 543, startPoint y: 203, endPoint x: 404, endPoint y: 231, distance: 141.9
drag, startPoint x: 521, startPoint y: 197, endPoint x: 235, endPoint y: 230, distance: 288.2
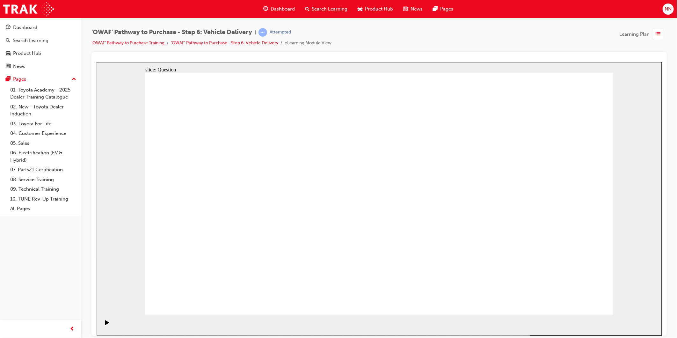
drag, startPoint x: 235, startPoint y: 230, endPoint x: 243, endPoint y: 230, distance: 8.0
drag, startPoint x: 534, startPoint y: 187, endPoint x: 241, endPoint y: 215, distance: 294.7
drag, startPoint x: 469, startPoint y: 245, endPoint x: 447, endPoint y: 243, distance: 21.8
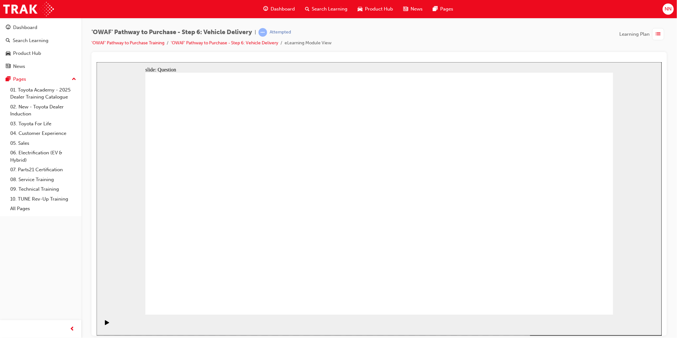
drag, startPoint x: 447, startPoint y: 243, endPoint x: 436, endPoint y: 242, distance: 11.9
drag, startPoint x: 565, startPoint y: 189, endPoint x: 365, endPoint y: 207, distance: 200.2
drag, startPoint x: 527, startPoint y: 211, endPoint x: 295, endPoint y: 227, distance: 233.3
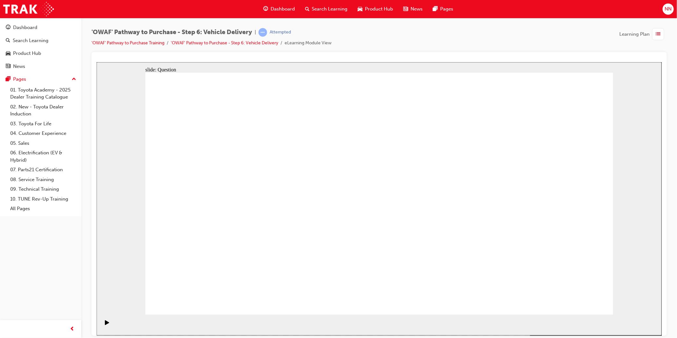
radio input "true"
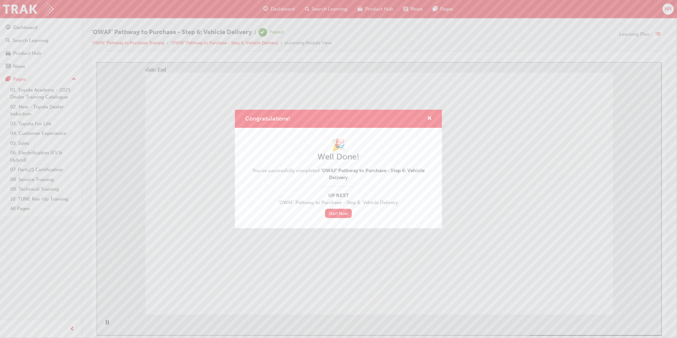
click at [279, 258] on div "Congratulations! 🎉 Well Done! You've successfully completed 'OWAF' Pathway to P…" at bounding box center [338, 169] width 677 height 338
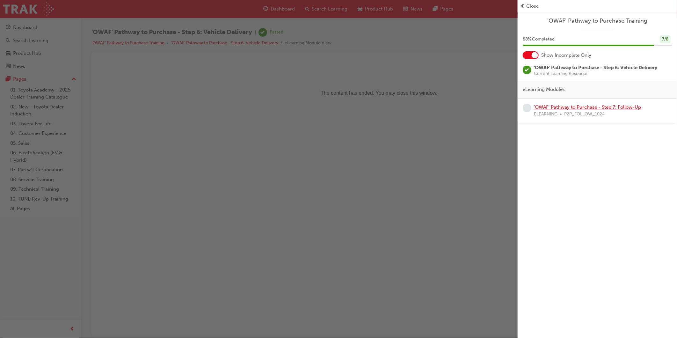
click at [595, 110] on link "'OWAF' Pathway to Purchase - Step 7: Follow-Up" at bounding box center [587, 107] width 107 height 6
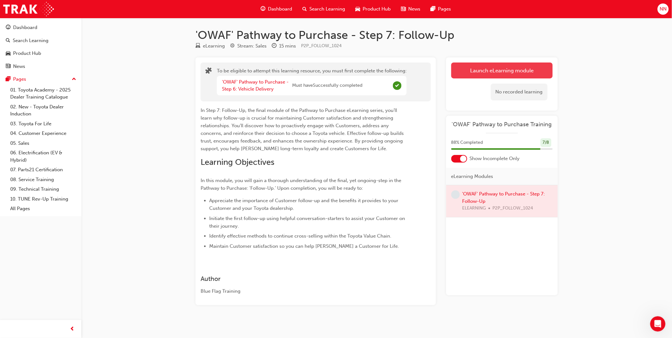
click at [478, 76] on button "Launch eLearning module" at bounding box center [501, 71] width 101 height 16
click at [496, 74] on button "Launch eLearning module" at bounding box center [501, 71] width 101 height 16
click at [531, 70] on button "Launch eLearning module" at bounding box center [501, 71] width 101 height 16
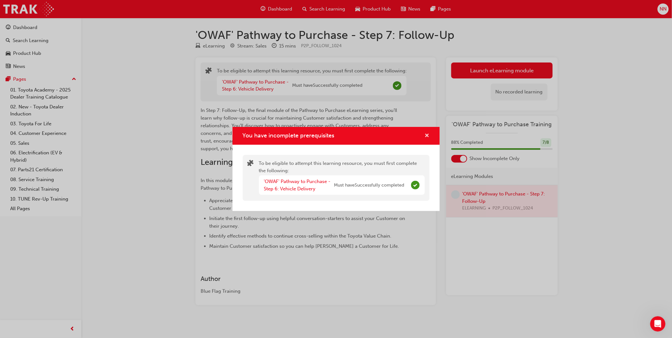
click at [426, 134] on button "You have incomplete prerequisites" at bounding box center [427, 136] width 5 height 8
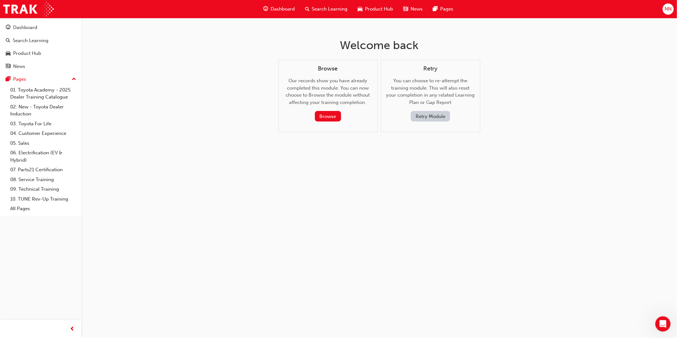
click at [318, 11] on span "Search Learning" at bounding box center [330, 8] width 36 height 7
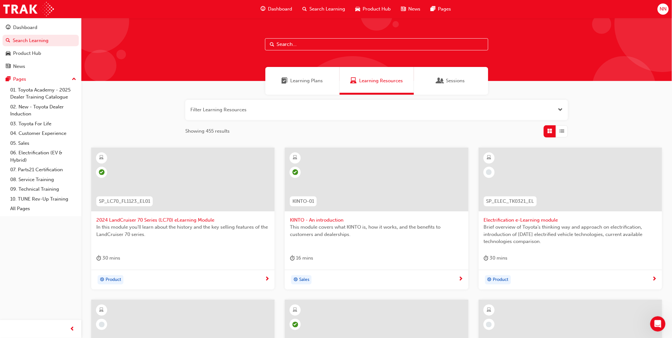
click at [273, 5] on span "Dashboard" at bounding box center [280, 8] width 24 height 7
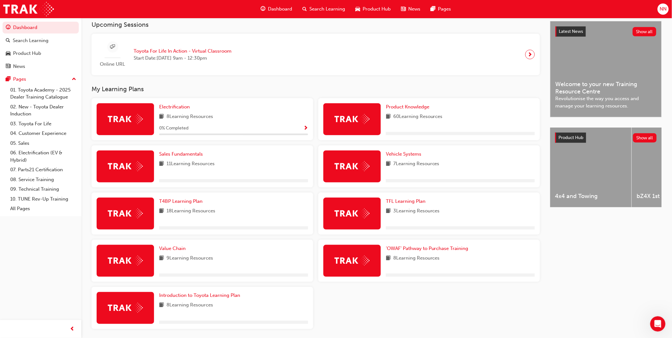
scroll to position [142, 0]
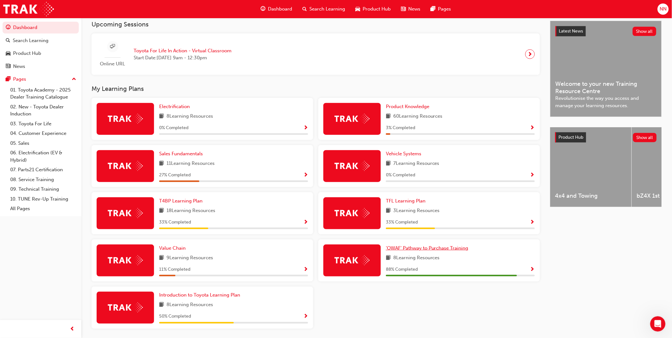
click at [405, 249] on span "'OWAF' Pathway to Purchase Training" at bounding box center [427, 248] width 83 height 6
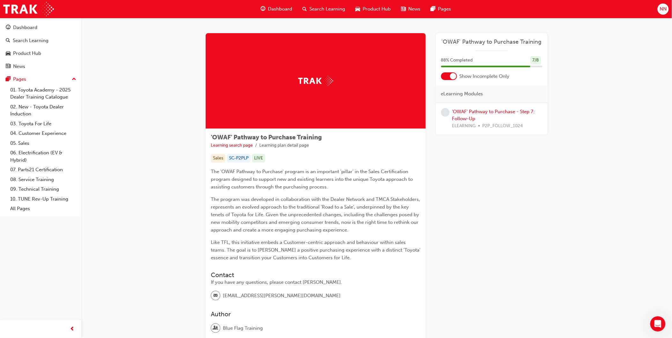
click at [452, 80] on div at bounding box center [449, 76] width 16 height 8
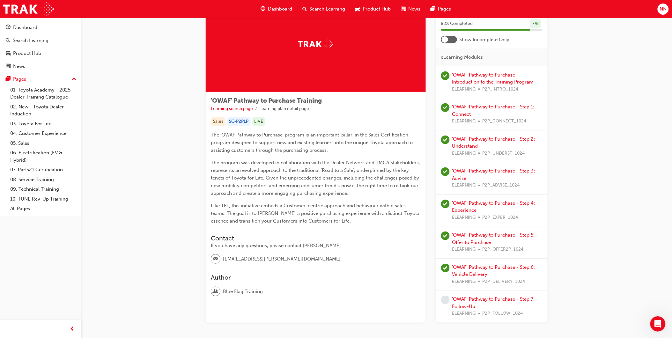
scroll to position [68, 0]
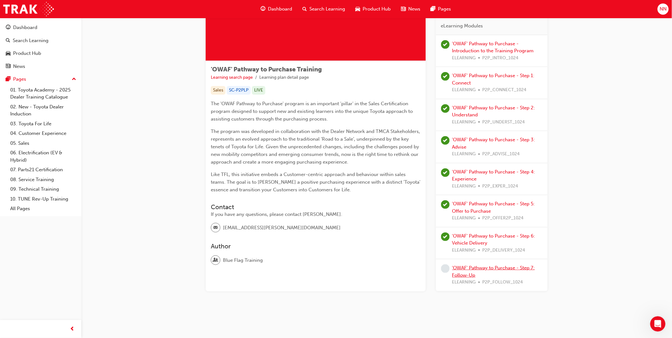
click at [514, 268] on link "'OWAF' Pathway to Purchase - Step 7: Follow-Up" at bounding box center [493, 271] width 83 height 13
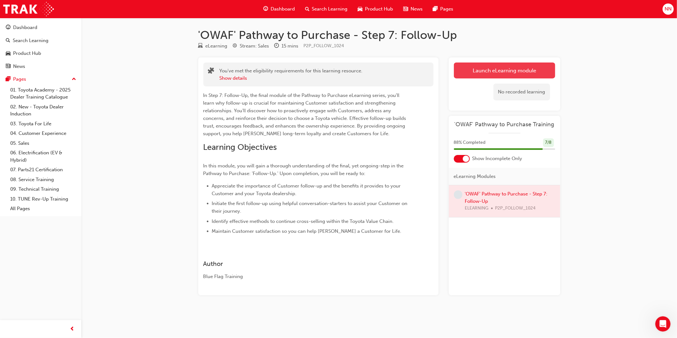
click at [511, 67] on button "Launch eLearning module" at bounding box center [504, 71] width 101 height 16
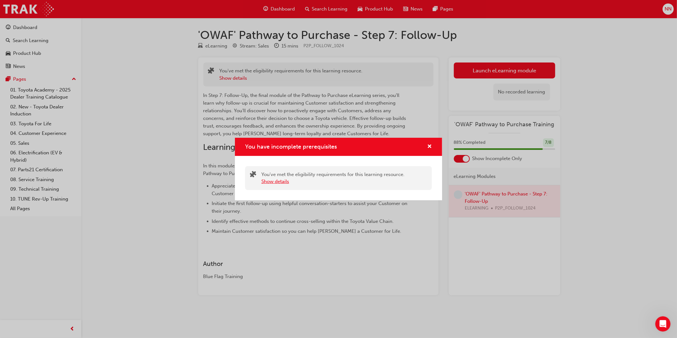
click at [282, 182] on button "Show details" at bounding box center [275, 181] width 28 height 7
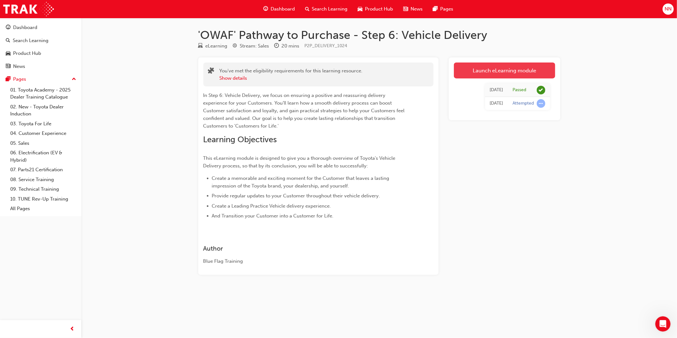
click at [487, 68] on link "Launch eLearning module" at bounding box center [504, 71] width 101 height 16
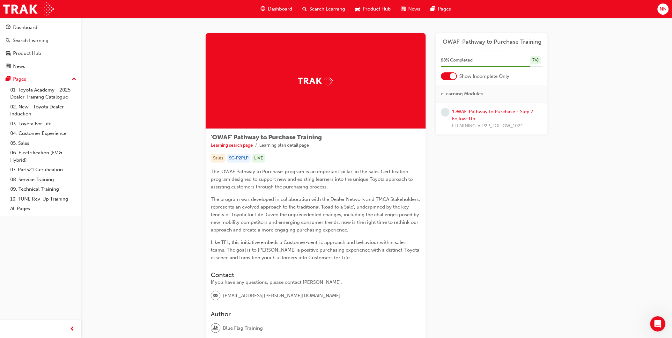
click at [446, 75] on div at bounding box center [449, 76] width 16 height 8
click at [455, 77] on div at bounding box center [453, 76] width 6 height 6
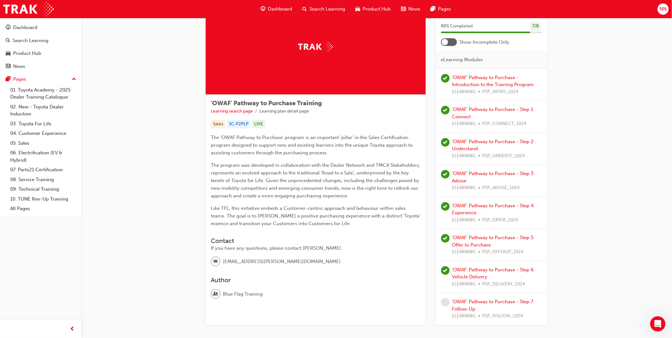
scroll to position [68, 0]
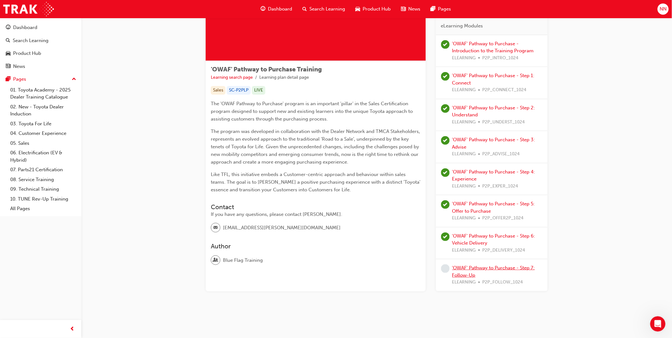
click at [495, 270] on link "'OWAF' Pathway to Purchase - Step 7: Follow-Up" at bounding box center [493, 271] width 83 height 13
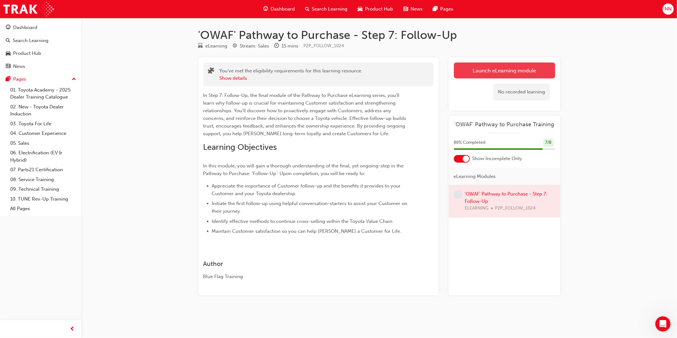
click at [525, 68] on link "Launch eLearning module" at bounding box center [504, 71] width 101 height 16
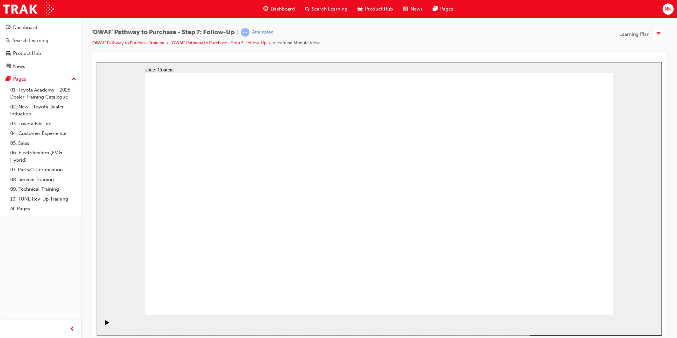
click at [642, 123] on div "slide: Content Rectangle Rectangle 1 Toyota For Life “We employ a standard Cust…" at bounding box center [378, 198] width 565 height 273
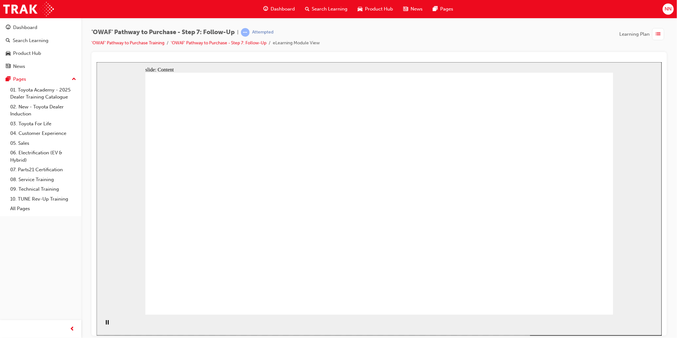
click at [390, 36] on div "'OWAF' Pathway to Purchase - Step 7: Follow-Up | Attempted 'OWAF' Pathway to Pu…" at bounding box center [380, 40] width 576 height 24
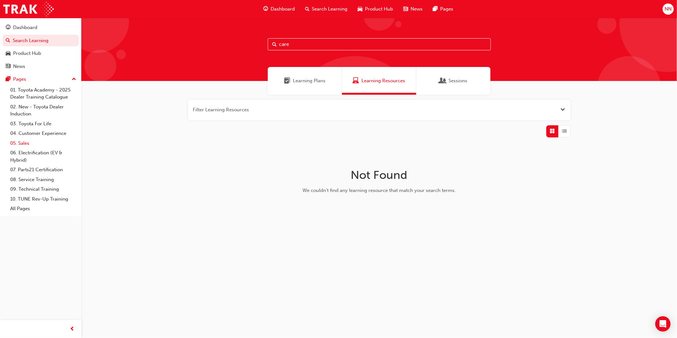
click at [37, 146] on link "05. Sales" at bounding box center [43, 143] width 71 height 10
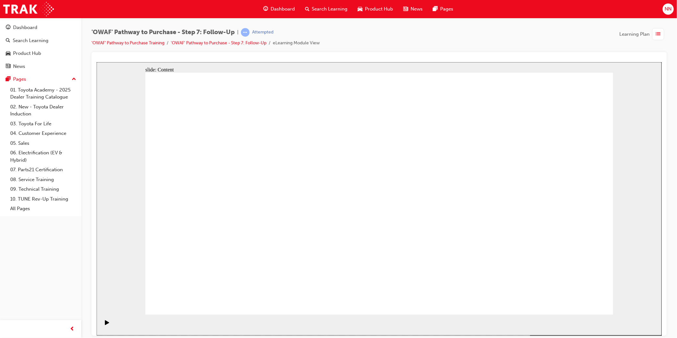
drag, startPoint x: 130, startPoint y: 355, endPoint x: 269, endPoint y: 127, distance: 267.0
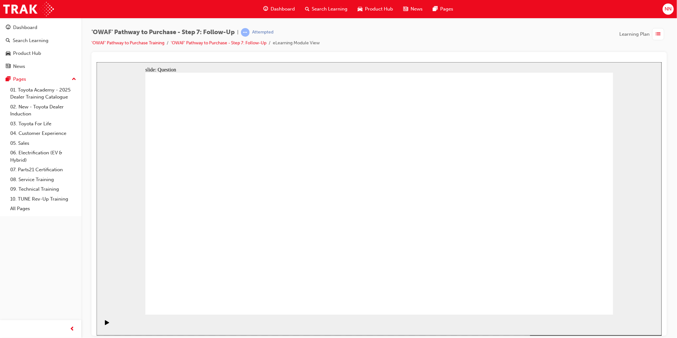
radio input "false"
radio input "true"
radio input "false"
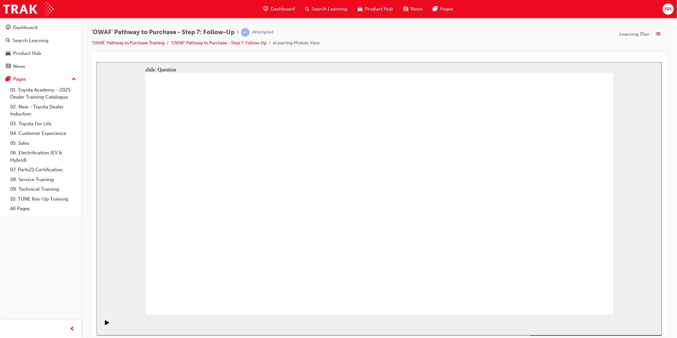
radio input "false"
radio input "true"
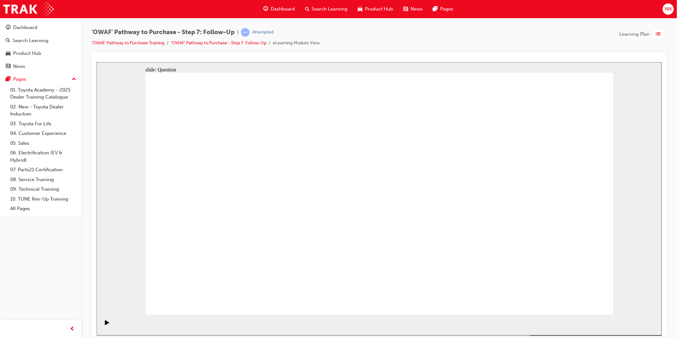
drag, startPoint x: 297, startPoint y: 259, endPoint x: 369, endPoint y: 176, distance: 109.9
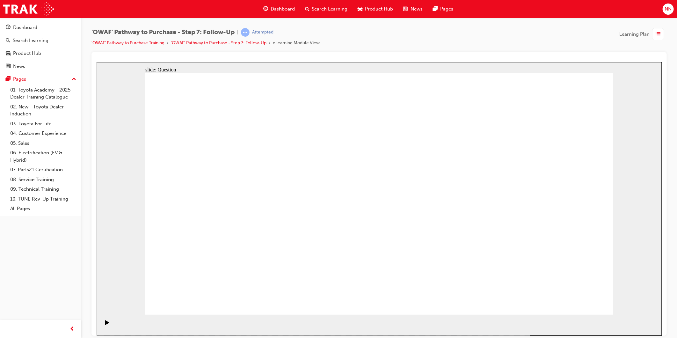
drag, startPoint x: 263, startPoint y: 187, endPoint x: 307, endPoint y: 168, distance: 47.6
drag, startPoint x: 263, startPoint y: 267, endPoint x: 369, endPoint y: 173, distance: 141.6
drag, startPoint x: 381, startPoint y: 302, endPoint x: 273, endPoint y: 188, distance: 157.4
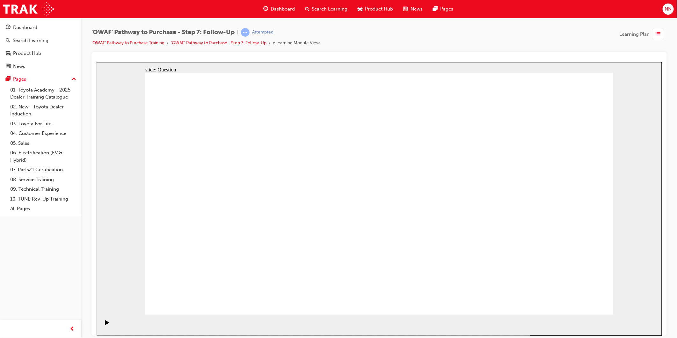
drag, startPoint x: 475, startPoint y: 259, endPoint x: 504, endPoint y: 249, distance: 30.9
drag, startPoint x: 504, startPoint y: 249, endPoint x: 331, endPoint y: 207, distance: 178.0
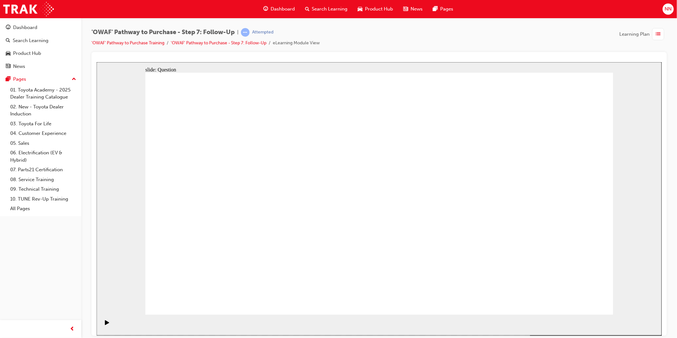
radio input "true"
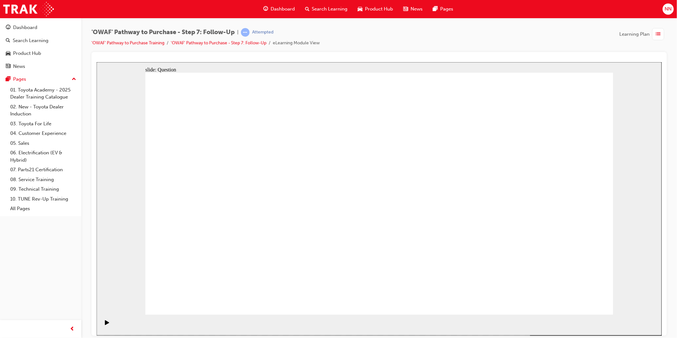
radio input "true"
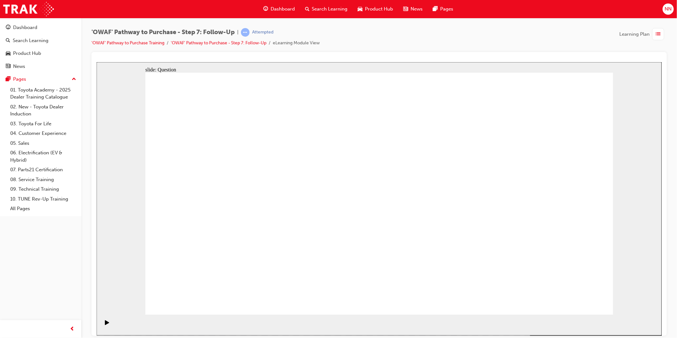
radio input "false"
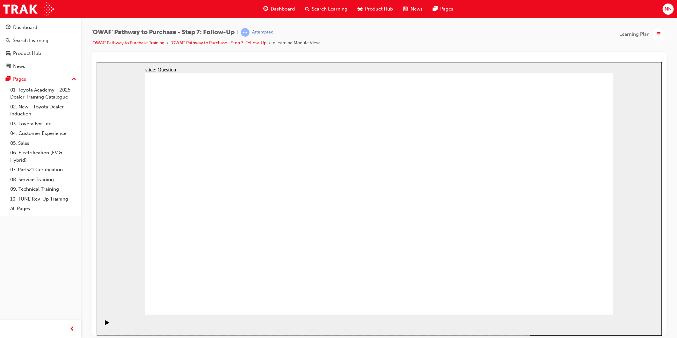
radio input "true"
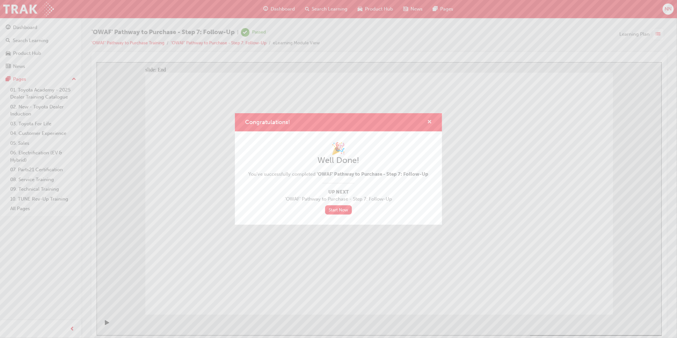
click at [430, 122] on span "cross-icon" at bounding box center [429, 123] width 5 height 6
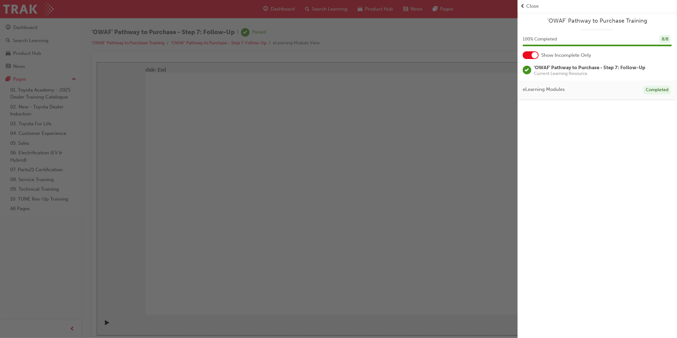
click at [524, 8] on span "prev-icon" at bounding box center [522, 6] width 5 height 7
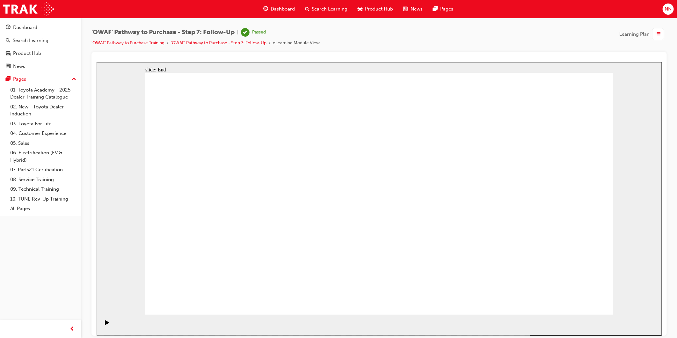
click at [284, 7] on span "Dashboard" at bounding box center [283, 8] width 24 height 7
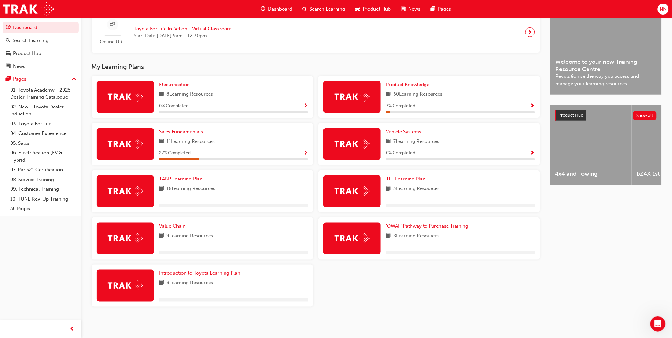
scroll to position [166, 0]
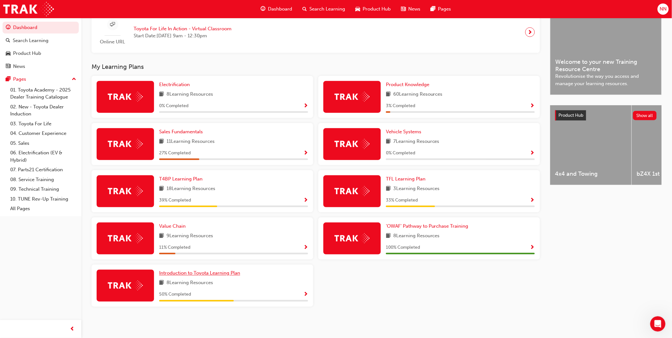
click at [191, 272] on span "Introduction to Toyota Learning Plan" at bounding box center [199, 273] width 81 height 6
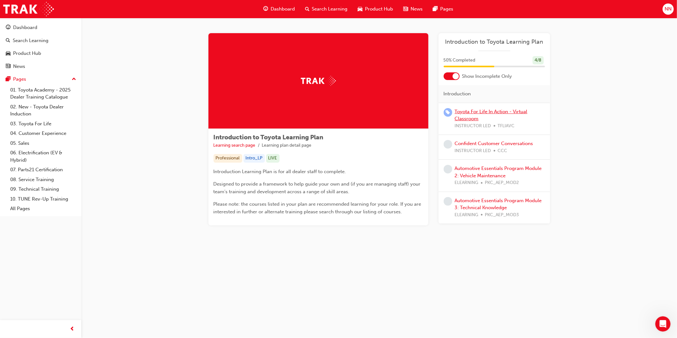
click at [498, 109] on link "Toyota For Life In Action - Virtual Classroom" at bounding box center [491, 115] width 73 height 13
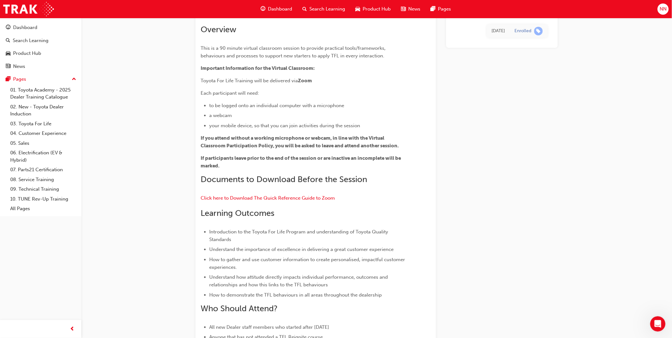
scroll to position [42, 0]
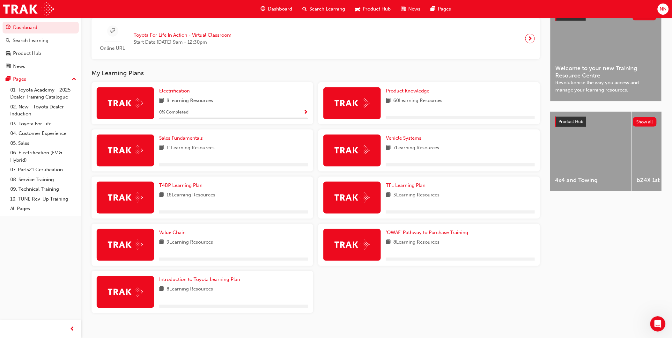
scroll to position [166, 0]
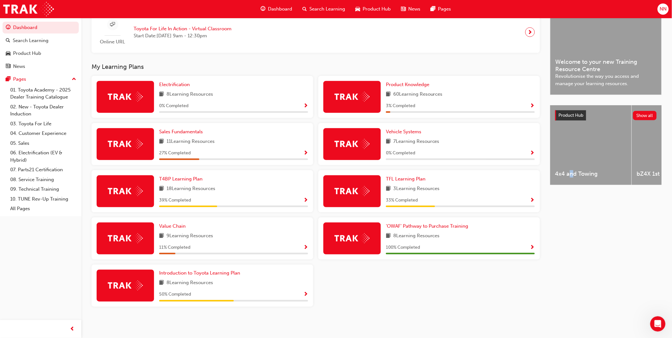
click at [572, 285] on div "Latest News Show all Welcome to your new Training Resource Centre Revolutionise…" at bounding box center [606, 160] width 112 height 323
click at [403, 180] on span "TFL Learning Plan" at bounding box center [406, 179] width 40 height 6
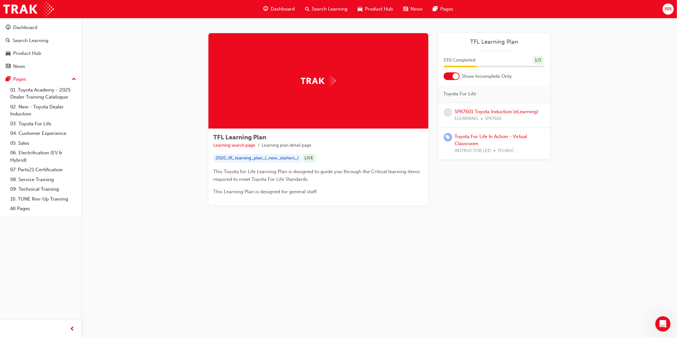
click at [451, 73] on div at bounding box center [452, 76] width 16 height 8
click at [518, 113] on link "SPK7601 Toyota Induction (eLearning)" at bounding box center [497, 112] width 84 height 6
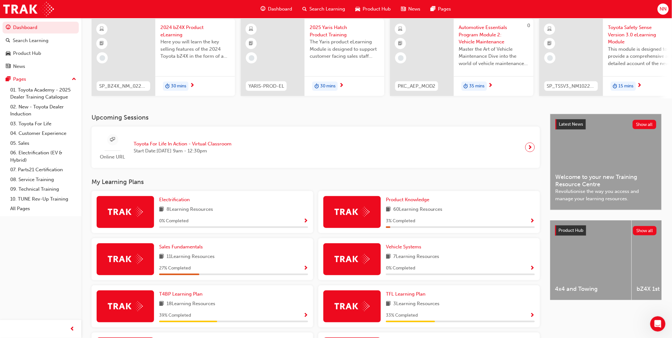
scroll to position [142, 0]
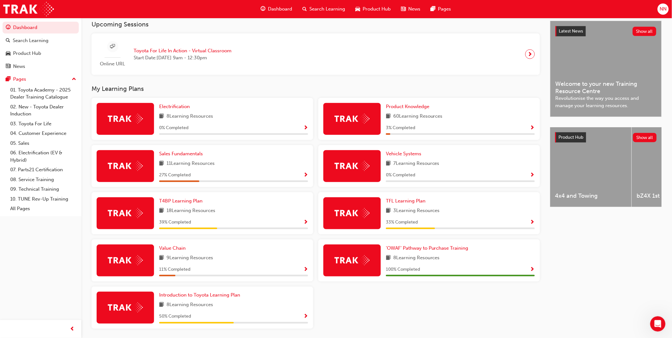
click at [420, 210] on span "3 Learning Resources" at bounding box center [416, 211] width 47 height 8
drag, startPoint x: 420, startPoint y: 210, endPoint x: 403, endPoint y: 202, distance: 18.7
click at [403, 202] on span "TFL Learning Plan" at bounding box center [406, 201] width 40 height 6
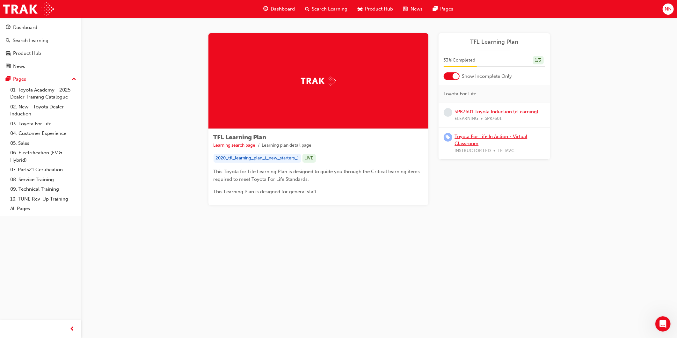
click at [470, 137] on link "Toyota For Life In Action - Virtual Classroom" at bounding box center [491, 140] width 73 height 13
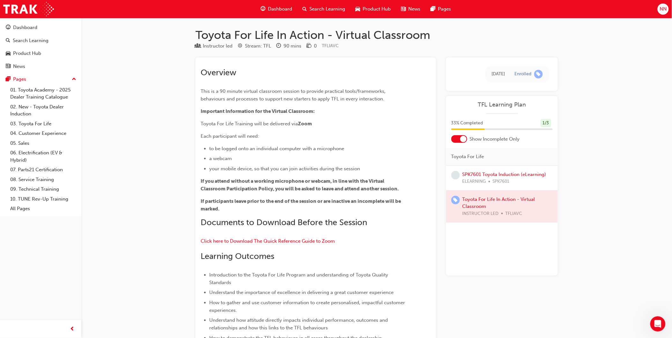
click at [281, 9] on span "Dashboard" at bounding box center [280, 8] width 24 height 7
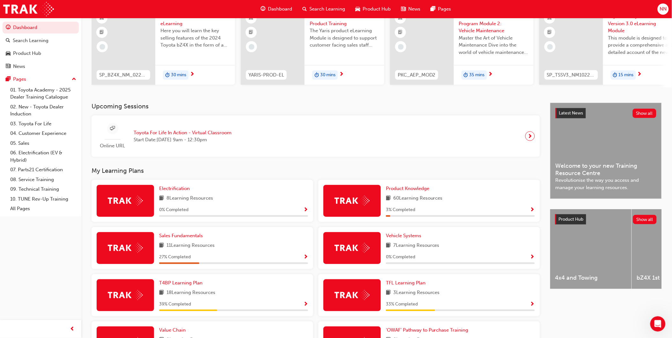
scroll to position [71, 0]
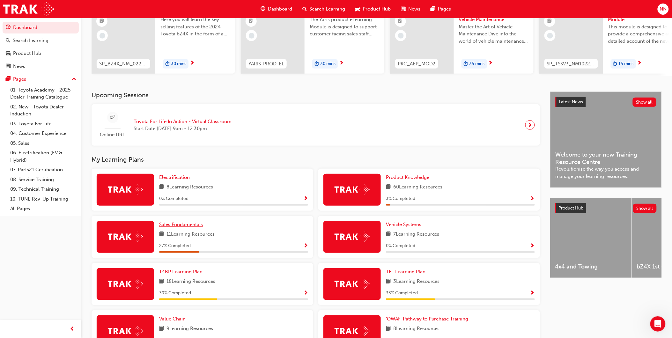
click at [173, 227] on span "Sales Fundamentals" at bounding box center [181, 225] width 44 height 6
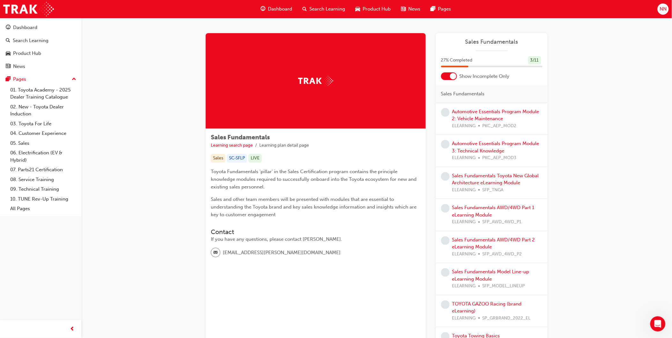
click at [148, 162] on div "Sales Fundamentals Learning search page Learning plan detail page Sales Fundame…" at bounding box center [376, 200] width 591 height 365
click at [128, 148] on div "Sales Fundamentals Learning search page Learning plan detail page Sales Fundame…" at bounding box center [376, 200] width 591 height 365
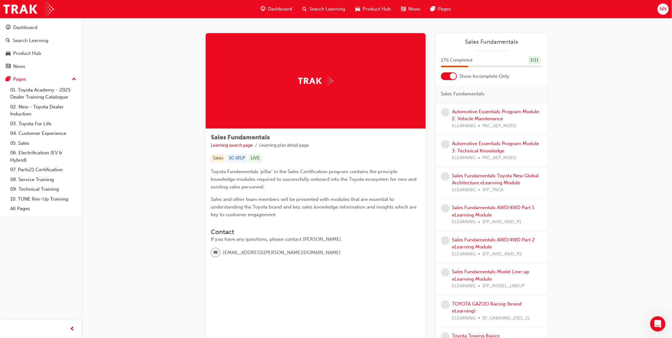
click at [651, 149] on div "Sales Fundamentals Learning search page Learning plan detail page Sales Fundame…" at bounding box center [376, 200] width 591 height 365
click at [280, 10] on span "Dashboard" at bounding box center [280, 8] width 24 height 7
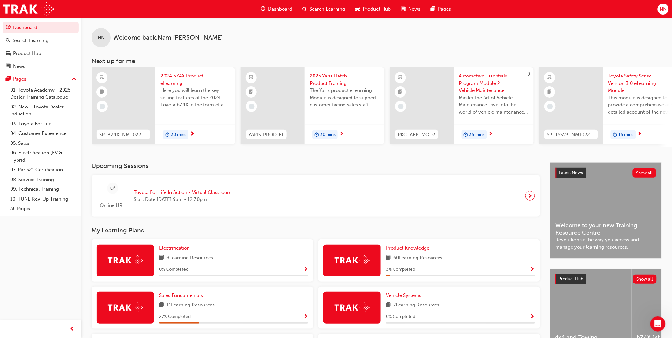
click at [277, 232] on h3 "My Learning Plans" at bounding box center [316, 230] width 448 height 7
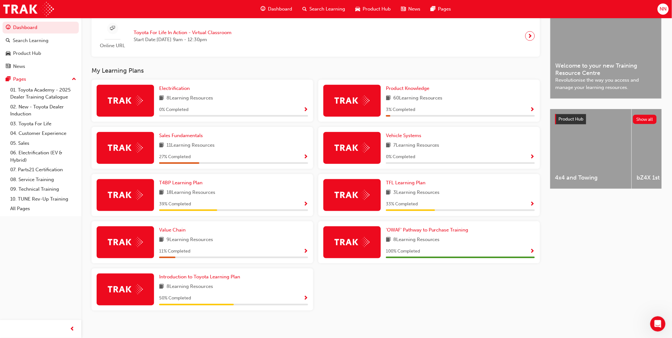
scroll to position [166, 0]
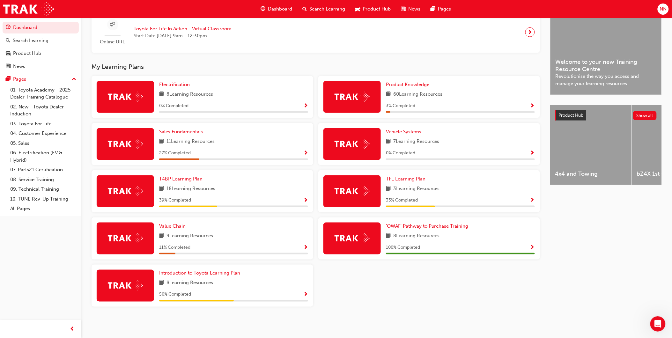
click at [449, 94] on div "60 Learning Resources" at bounding box center [460, 95] width 149 height 8
click at [426, 94] on span "60 Learning Resources" at bounding box center [417, 95] width 49 height 8
click at [530, 106] on div "3 % Completed" at bounding box center [460, 106] width 149 height 8
click at [531, 105] on span "Show Progress" at bounding box center [532, 106] width 5 height 6
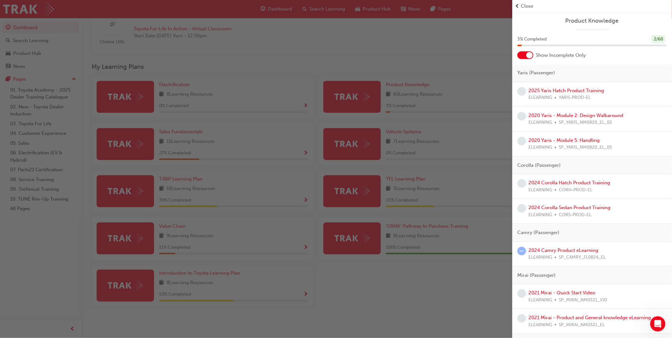
scroll to position [130, 0]
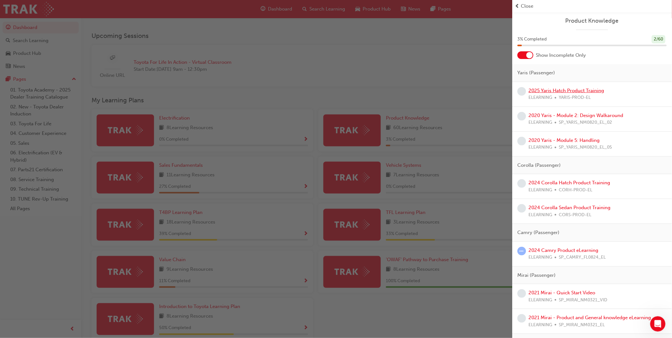
click at [597, 92] on link "2025 Yaris Hatch Product Training" at bounding box center [567, 91] width 76 height 6
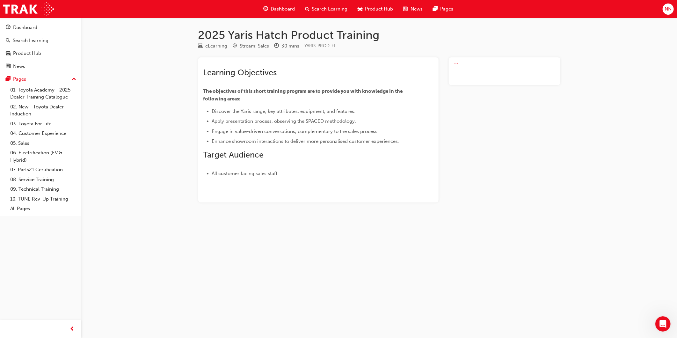
click at [597, 92] on div "2025 Yaris Hatch Product Training eLearning Stream: Sales 30 mins YARIS-PROD-EL…" at bounding box center [338, 169] width 677 height 338
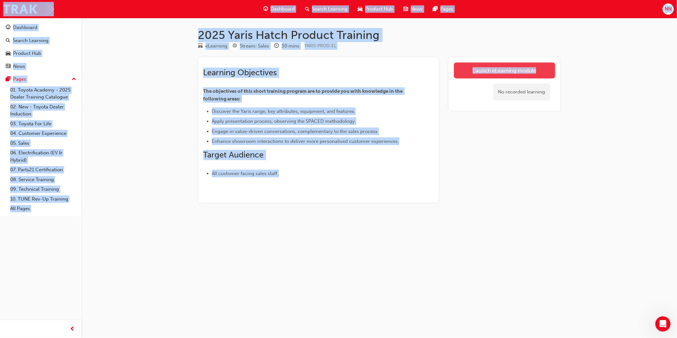
click at [504, 74] on link "Launch eLearning module" at bounding box center [504, 71] width 101 height 16
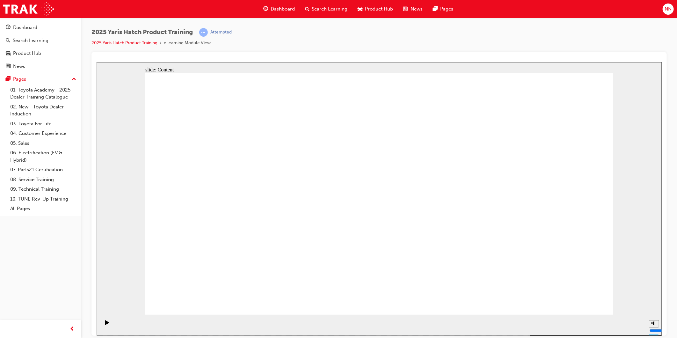
drag, startPoint x: 491, startPoint y: 173, endPoint x: 496, endPoint y: 173, distance: 4.8
drag, startPoint x: 571, startPoint y: 290, endPoint x: 573, endPoint y: 294, distance: 4.0
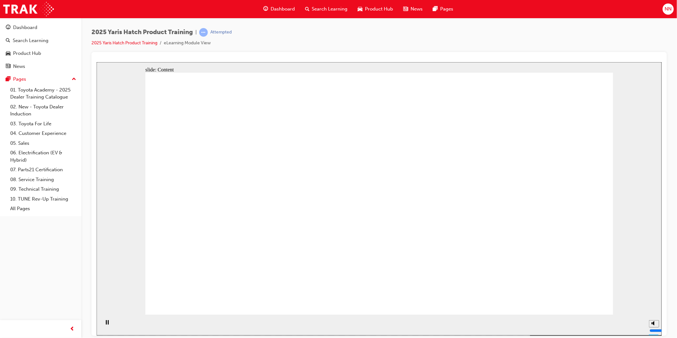
drag, startPoint x: 281, startPoint y: 149, endPoint x: 285, endPoint y: 148, distance: 3.6
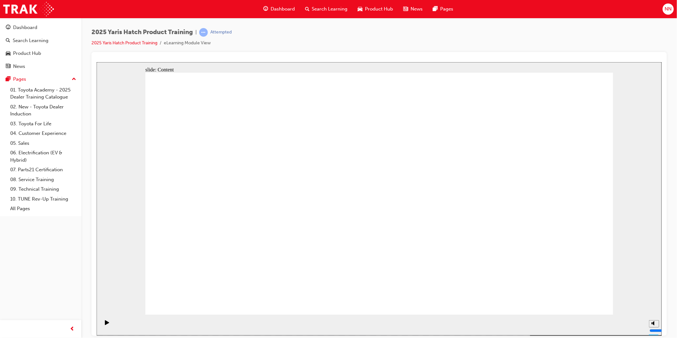
drag, startPoint x: 296, startPoint y: 177, endPoint x: 290, endPoint y: 195, distance: 19.1
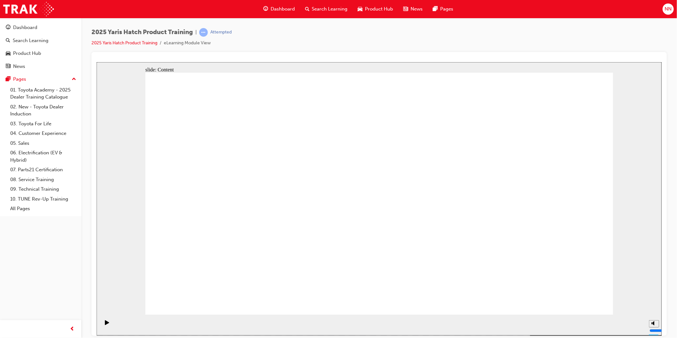
drag, startPoint x: 410, startPoint y: 117, endPoint x: 431, endPoint y: 130, distance: 24.4
drag, startPoint x: 566, startPoint y: 294, endPoint x: 569, endPoint y: 299, distance: 5.9
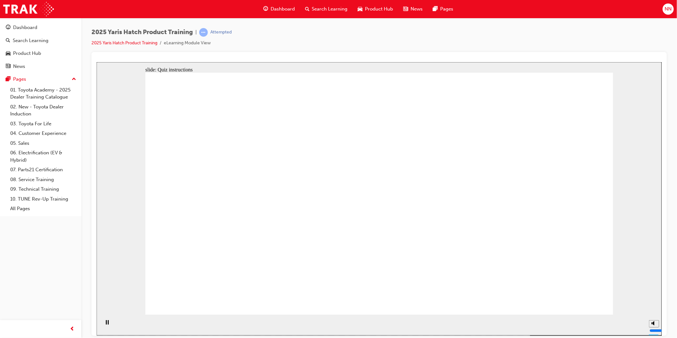
radio input "true"
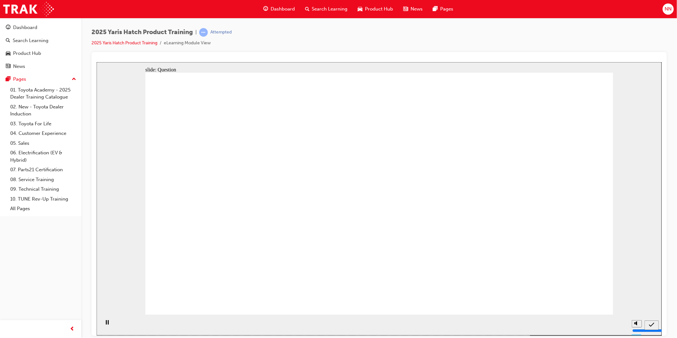
radio input "true"
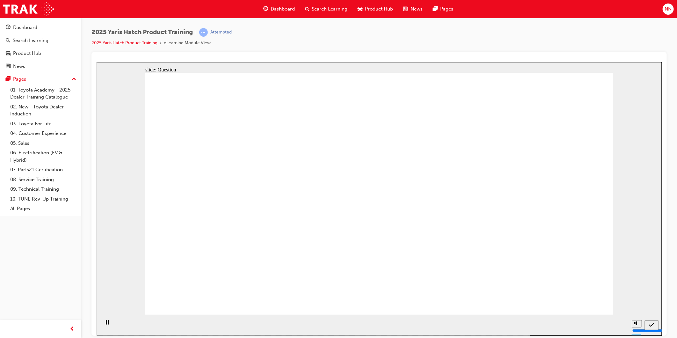
radio input "true"
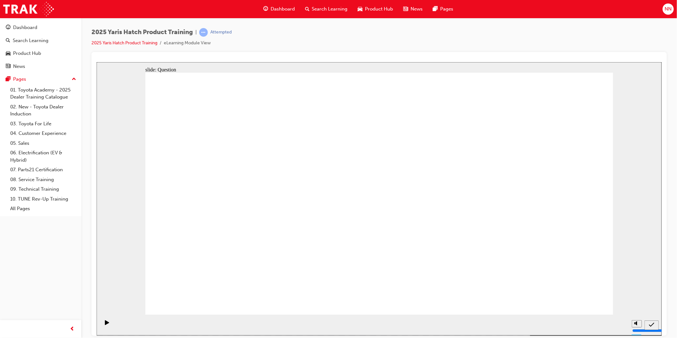
drag, startPoint x: 217, startPoint y: 261, endPoint x: 320, endPoint y: 151, distance: 150.7
drag, startPoint x: 214, startPoint y: 260, endPoint x: 260, endPoint y: 214, distance: 64.9
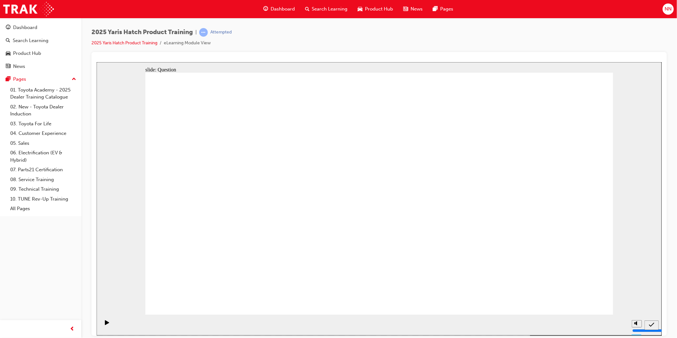
drag, startPoint x: 290, startPoint y: 185, endPoint x: 277, endPoint y: 190, distance: 13.9
drag, startPoint x: 291, startPoint y: 176, endPoint x: 245, endPoint y: 231, distance: 71.9
drag, startPoint x: 391, startPoint y: 188, endPoint x: 466, endPoint y: 258, distance: 102.6
drag, startPoint x: 220, startPoint y: 189, endPoint x: 391, endPoint y: 266, distance: 187.5
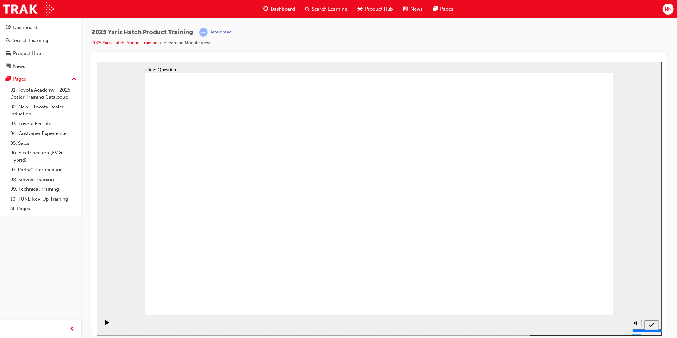
drag, startPoint x: 556, startPoint y: 198, endPoint x: 566, endPoint y: 266, distance: 68.9
drag, startPoint x: 431, startPoint y: 171, endPoint x: 431, endPoint y: 177, distance: 6.7
drag, startPoint x: 431, startPoint y: 177, endPoint x: 355, endPoint y: 256, distance: 109.4
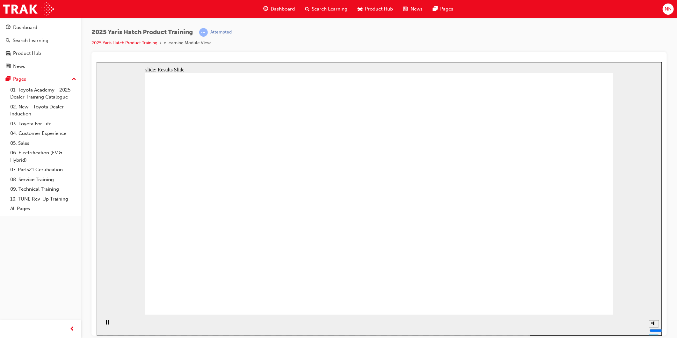
radio input "true"
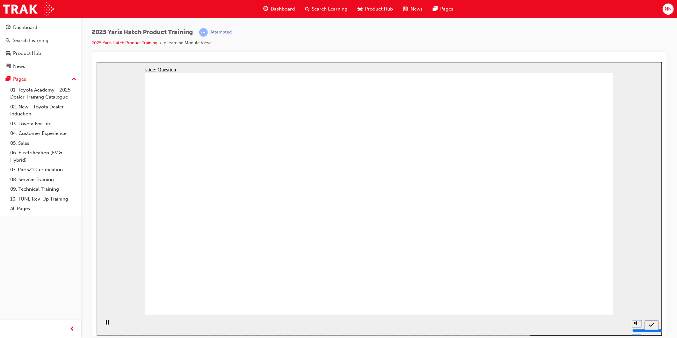
radio input "true"
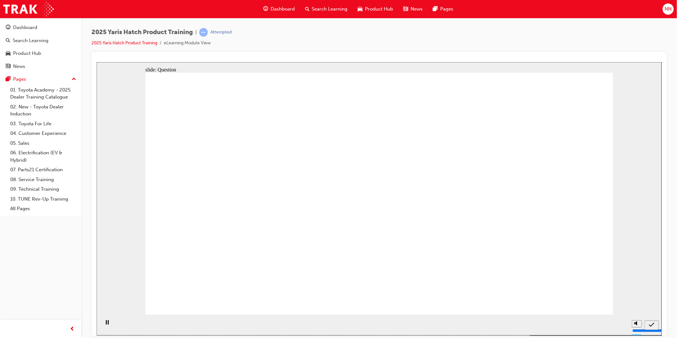
radio input "true"
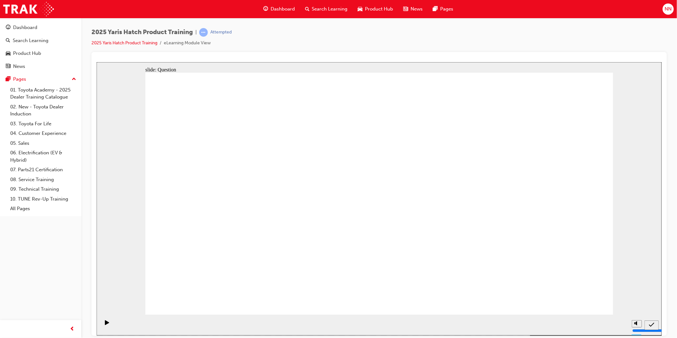
radio input "false"
radio input "true"
drag, startPoint x: 247, startPoint y: 201, endPoint x: 554, endPoint y: 246, distance: 309.8
drag, startPoint x: 550, startPoint y: 195, endPoint x: 373, endPoint y: 273, distance: 193.6
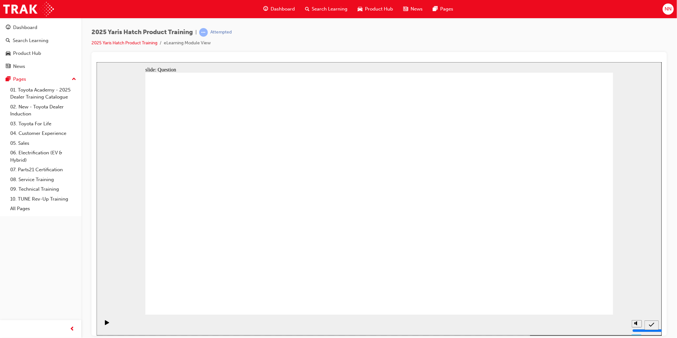
drag, startPoint x: 434, startPoint y: 252, endPoint x: 570, endPoint y: 198, distance: 146.1
drag, startPoint x: 371, startPoint y: 270, endPoint x: 368, endPoint y: 272, distance: 3.3
drag, startPoint x: 430, startPoint y: 254, endPoint x: 445, endPoint y: 260, distance: 16.2
drag, startPoint x: 298, startPoint y: 170, endPoint x: 227, endPoint y: 239, distance: 99.0
drag, startPoint x: 561, startPoint y: 183, endPoint x: 423, endPoint y: 281, distance: 169.5
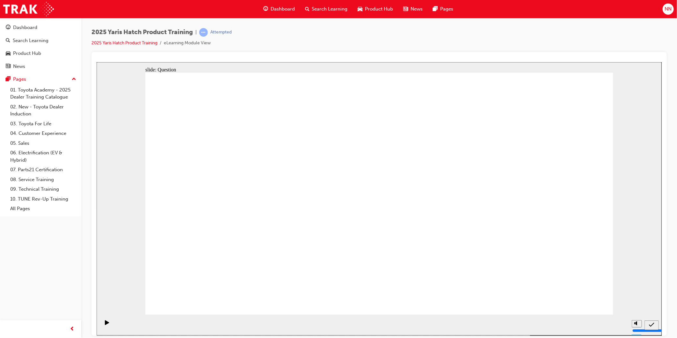
radio input "true"
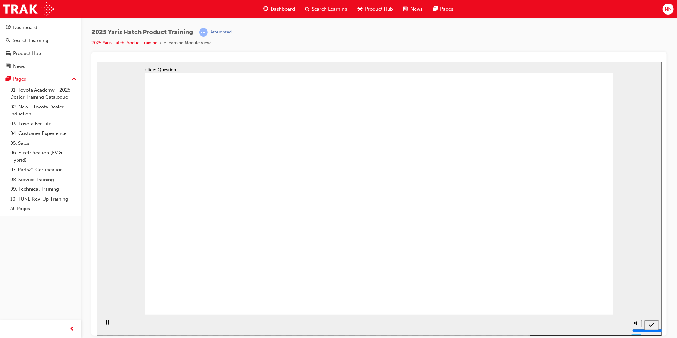
radio input "true"
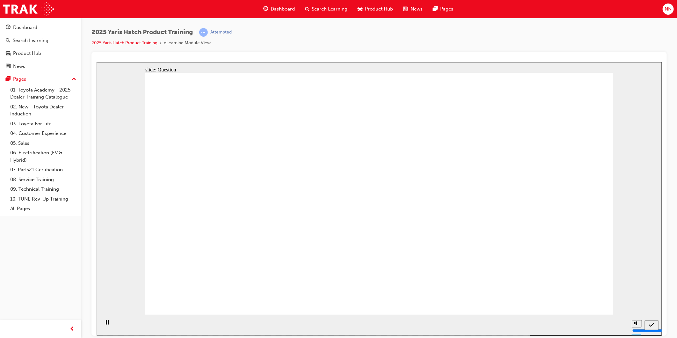
click at [391, 246] on div "Rectangle 1 Rectangle 1 Correct That’s correct. Proceed to the next question. C…" at bounding box center [379, 196] width 468 height 248
radio input "true"
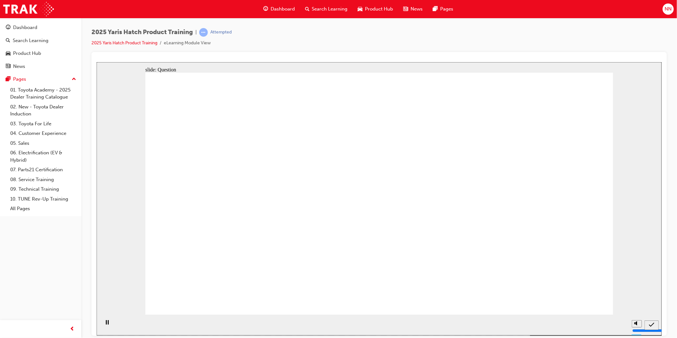
radio input "true"
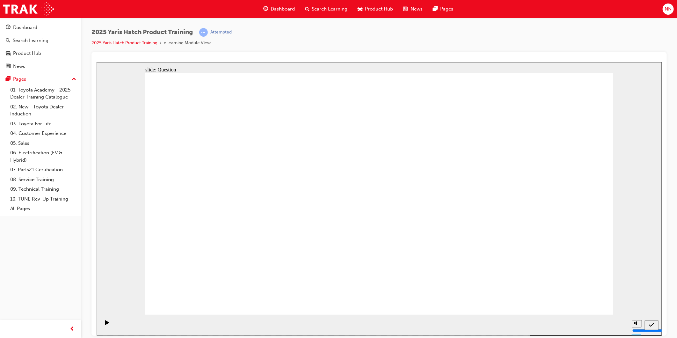
drag, startPoint x: 580, startPoint y: 293, endPoint x: 581, endPoint y: 303, distance: 9.9
drag, startPoint x: 425, startPoint y: 235, endPoint x: 539, endPoint y: 254, distance: 114.9
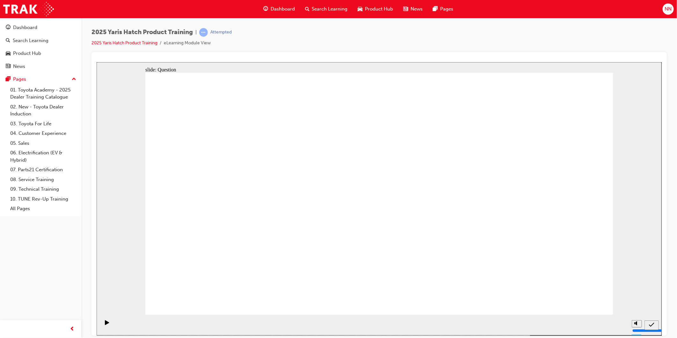
drag, startPoint x: 285, startPoint y: 185, endPoint x: 254, endPoint y: 186, distance: 31.0
drag, startPoint x: 257, startPoint y: 184, endPoint x: 240, endPoint y: 174, distance: 19.6
drag, startPoint x: 217, startPoint y: 189, endPoint x: 235, endPoint y: 229, distance: 43.1
drag, startPoint x: 439, startPoint y: 195, endPoint x: 290, endPoint y: 257, distance: 161.1
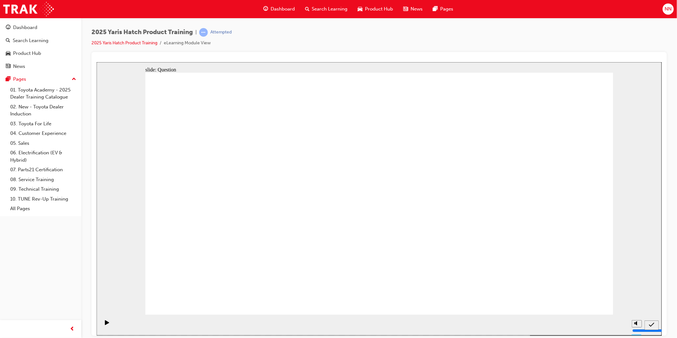
drag, startPoint x: 437, startPoint y: 239, endPoint x: 474, endPoint y: 262, distance: 43.0
drag, startPoint x: 474, startPoint y: 262, endPoint x: 555, endPoint y: 170, distance: 122.7
drag, startPoint x: 555, startPoint y: 172, endPoint x: 401, endPoint y: 244, distance: 170.0
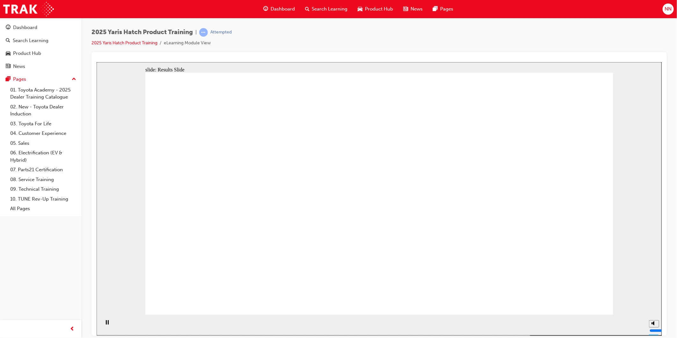
radio input "true"
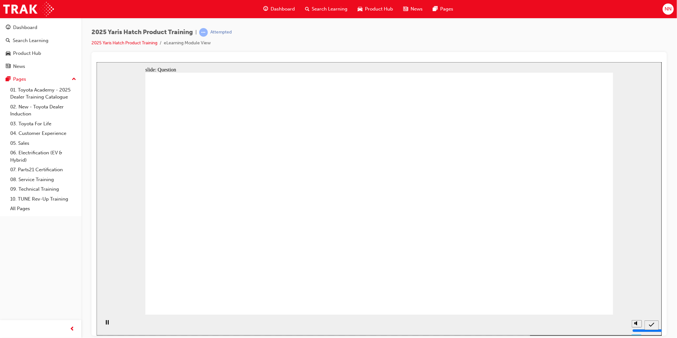
radio input "true"
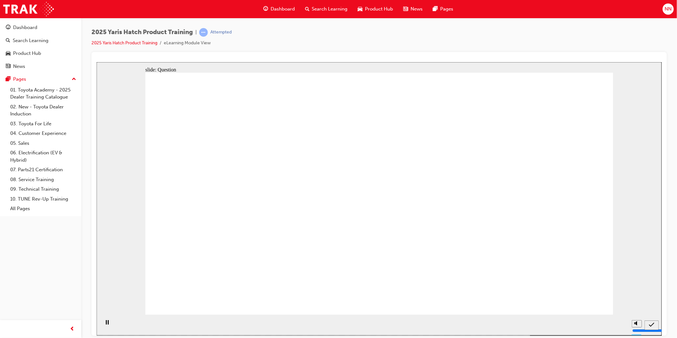
radio input "true"
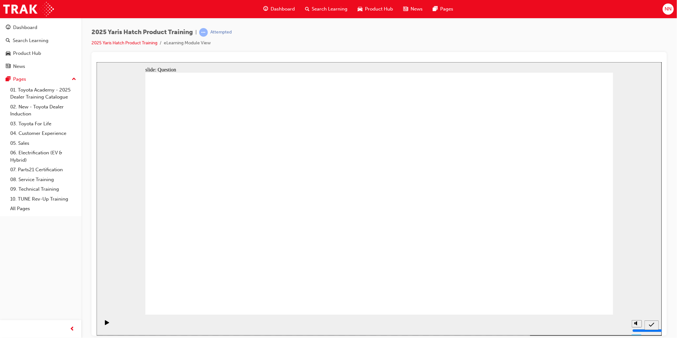
drag, startPoint x: 464, startPoint y: 188, endPoint x: 298, endPoint y: 259, distance: 180.8
drag, startPoint x: 292, startPoint y: 189, endPoint x: 217, endPoint y: 264, distance: 105.8
drag, startPoint x: 211, startPoint y: 185, endPoint x: 551, endPoint y: 251, distance: 345.6
drag, startPoint x: 554, startPoint y: 190, endPoint x: 387, endPoint y: 249, distance: 176.6
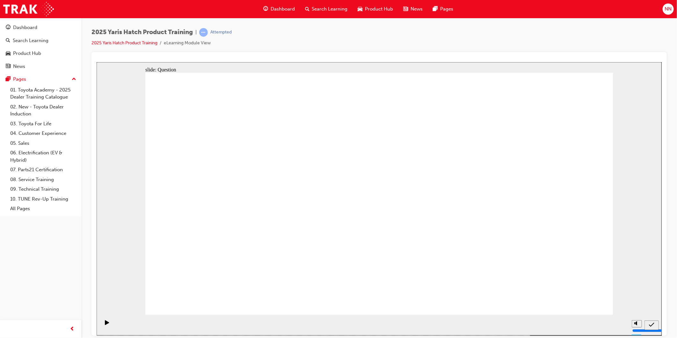
drag, startPoint x: 438, startPoint y: 257, endPoint x: 460, endPoint y: 274, distance: 27.8
drag, startPoint x: 396, startPoint y: 186, endPoint x: 502, endPoint y: 264, distance: 131.6
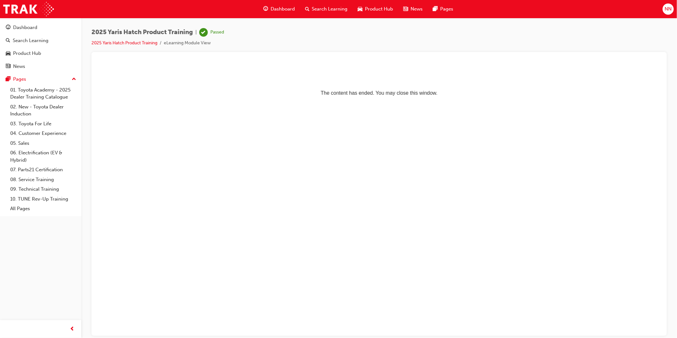
click at [384, 10] on span "Product Hub" at bounding box center [379, 8] width 28 height 7
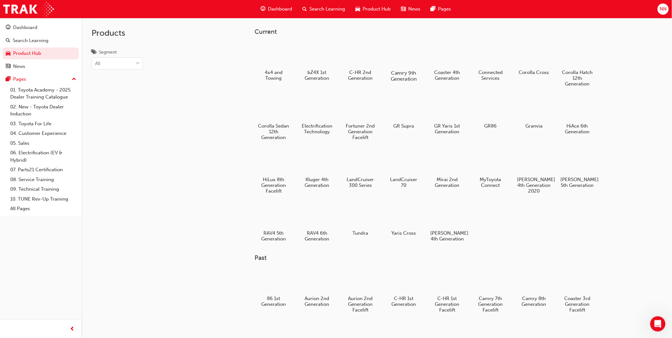
click at [397, 55] on div at bounding box center [403, 54] width 35 height 25
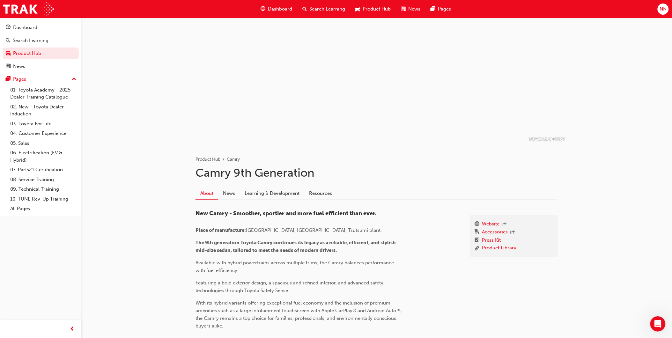
click at [327, 8] on span "Search Learning" at bounding box center [327, 8] width 36 height 7
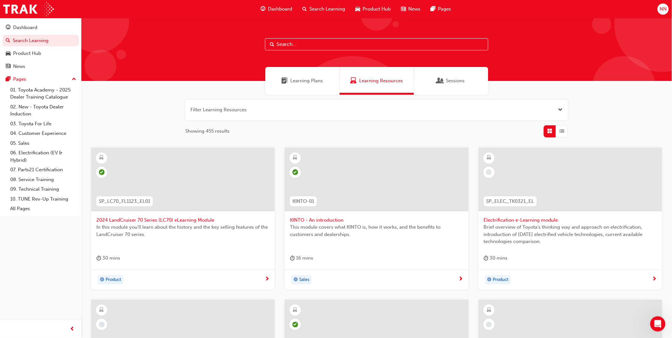
click at [301, 75] on div "Learning Plans" at bounding box center [302, 81] width 74 height 28
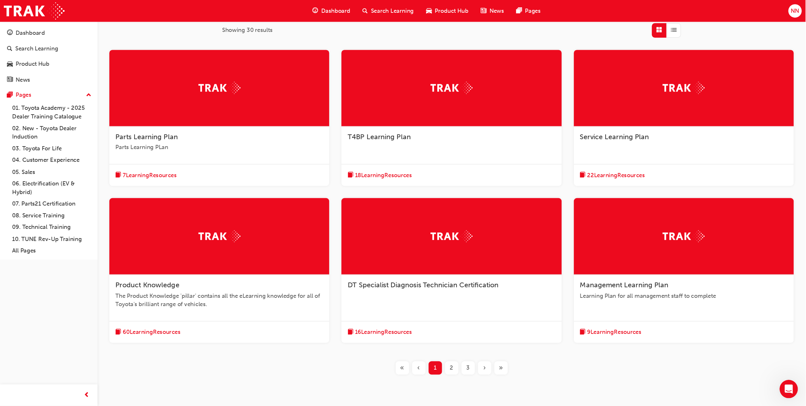
scroll to position [63, 0]
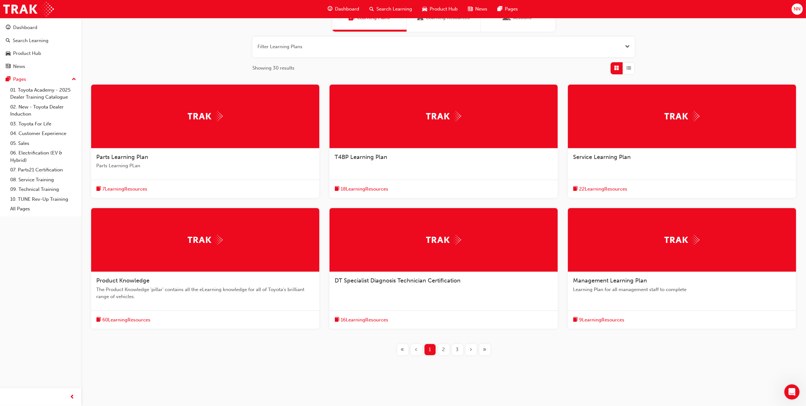
click at [217, 238] on img at bounding box center [205, 240] width 35 height 10
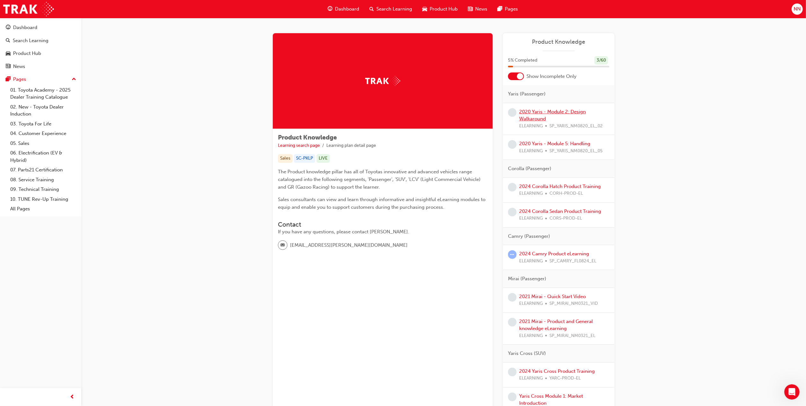
click at [550, 110] on link "2020 Yaris - Module 2: Design Walkaround" at bounding box center [552, 115] width 67 height 13
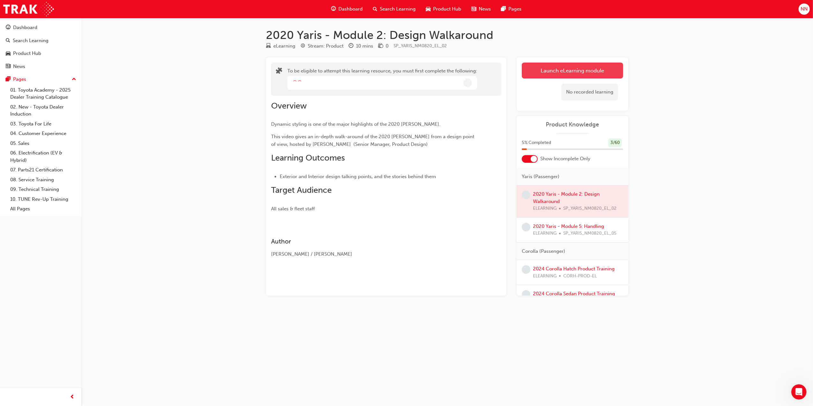
click at [597, 70] on button "Launch eLearning module" at bounding box center [572, 71] width 101 height 16
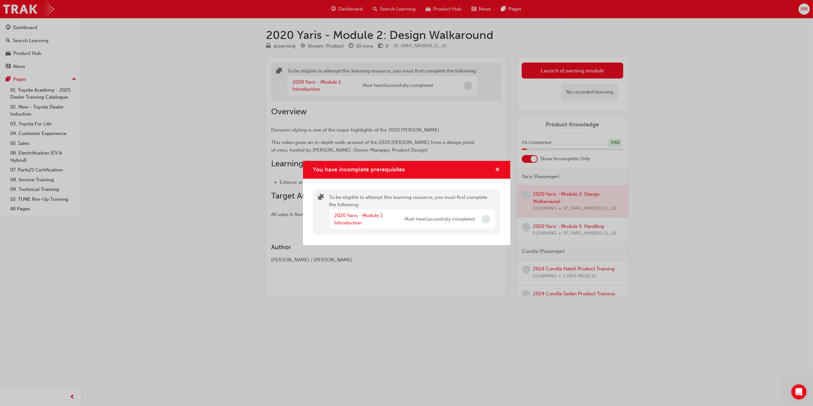
click at [499, 169] on span "cross-icon" at bounding box center [497, 170] width 5 height 6
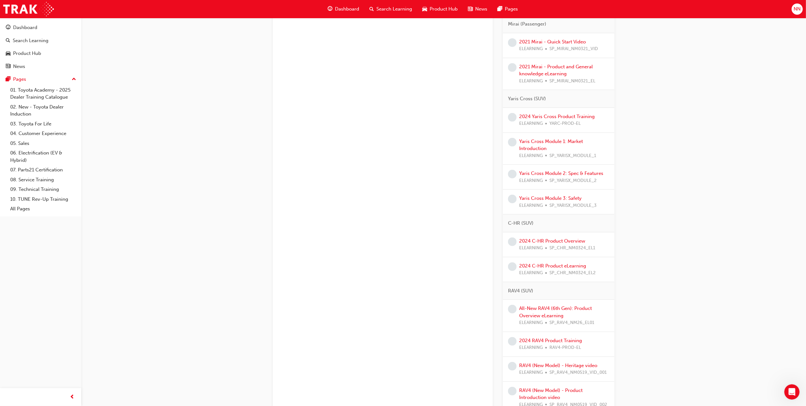
scroll to position [255, 0]
click at [555, 139] on link "Yaris Cross Module 1: Market Introduction" at bounding box center [551, 144] width 64 height 13
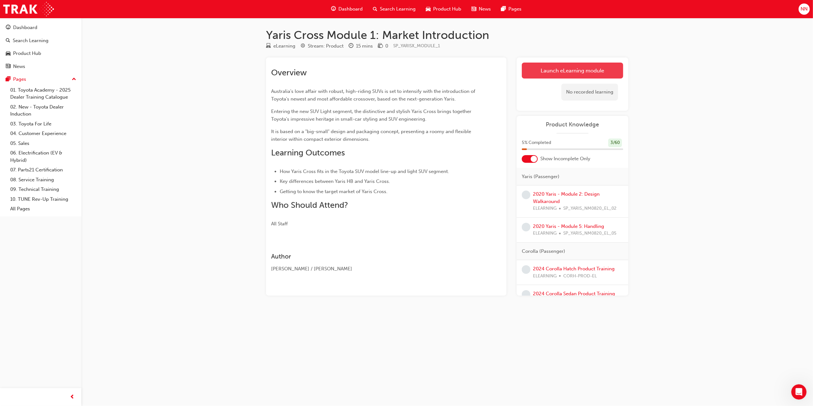
click at [563, 74] on link "Launch eLearning module" at bounding box center [572, 71] width 101 height 16
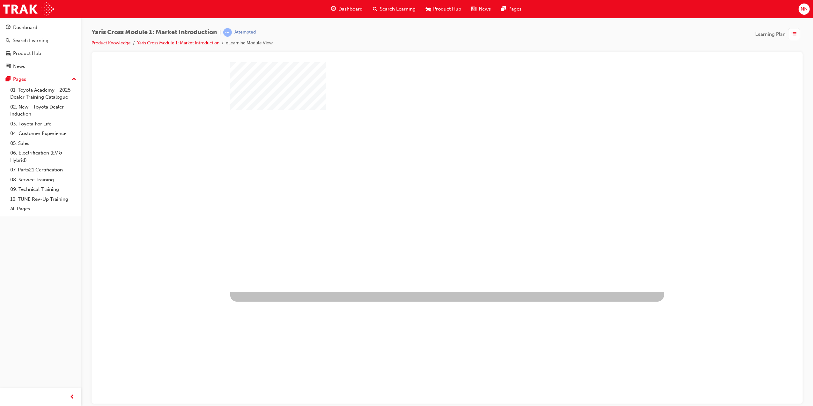
drag, startPoint x: 452, startPoint y: 185, endPoint x: 448, endPoint y: 192, distance: 8.1
click at [428, 158] on div "play" at bounding box center [428, 158] width 0 height 0
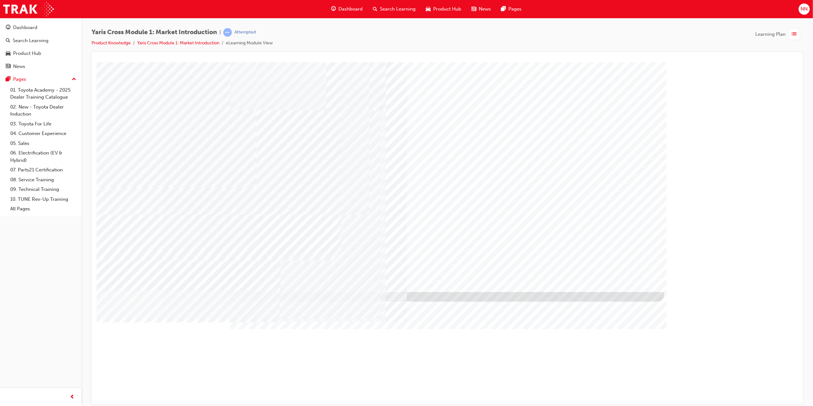
drag, startPoint x: 455, startPoint y: 242, endPoint x: 478, endPoint y: 227, distance: 27.5
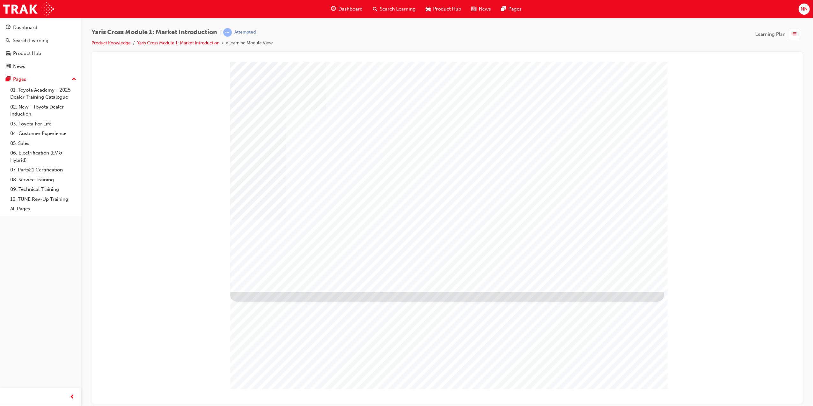
drag, startPoint x: 320, startPoint y: 194, endPoint x: 370, endPoint y: 193, distance: 50.1
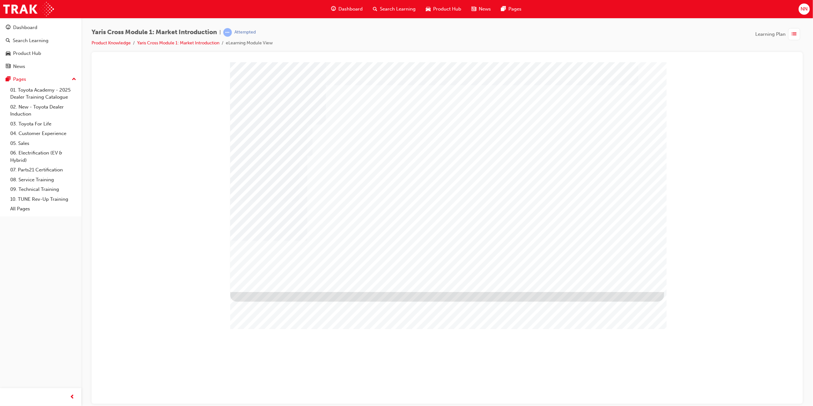
drag, startPoint x: 251, startPoint y: 115, endPoint x: 333, endPoint y: 120, distance: 81.5
click at [333, 120] on div at bounding box center [447, 177] width 434 height 230
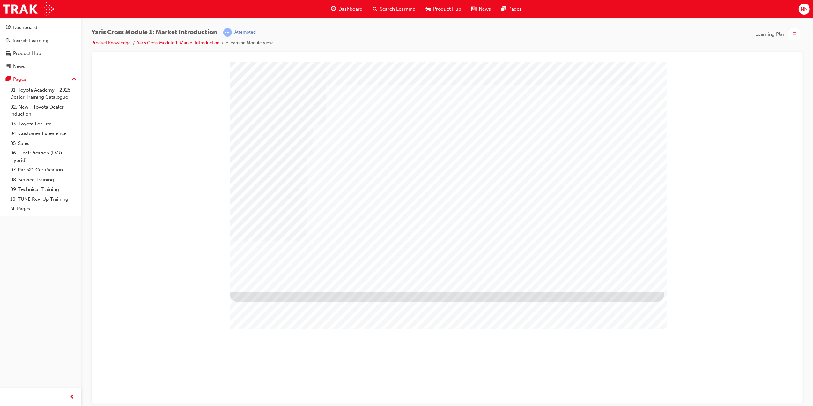
drag, startPoint x: 261, startPoint y: 220, endPoint x: 260, endPoint y: 239, distance: 19.2
drag, startPoint x: 260, startPoint y: 241, endPoint x: 260, endPoint y: 250, distance: 8.9
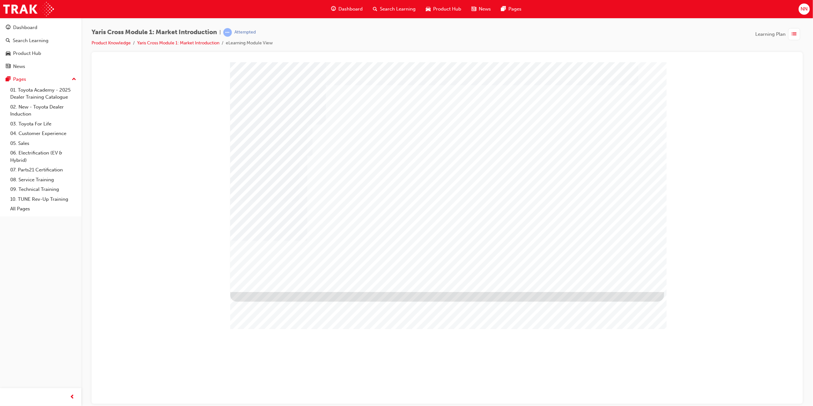
drag, startPoint x: 260, startPoint y: 260, endPoint x: 302, endPoint y: 245, distance: 44.3
drag, startPoint x: 252, startPoint y: 111, endPoint x: 269, endPoint y: 116, distance: 18.0
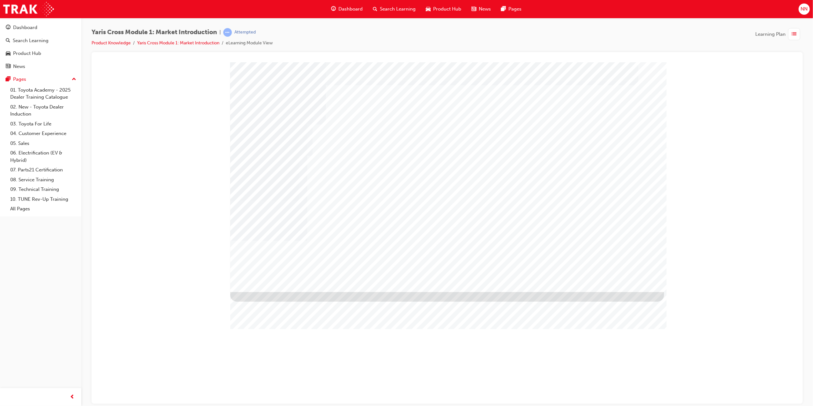
click at [287, 122] on div at bounding box center [447, 177] width 434 height 230
drag, startPoint x: 269, startPoint y: 116, endPoint x: 379, endPoint y: 102, distance: 110.2
click at [374, 100] on div at bounding box center [447, 177] width 434 height 230
drag, startPoint x: 550, startPoint y: 89, endPoint x: 481, endPoint y: 97, distance: 69.7
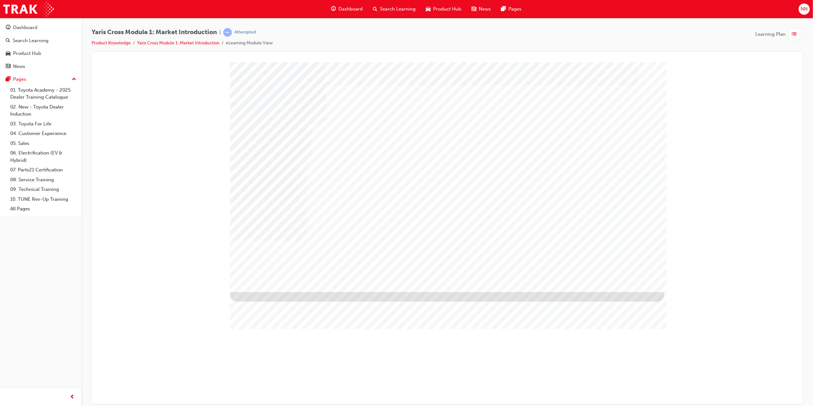
click at [481, 97] on div at bounding box center [447, 177] width 434 height 230
drag, startPoint x: 604, startPoint y: 113, endPoint x: 577, endPoint y: 109, distance: 26.4
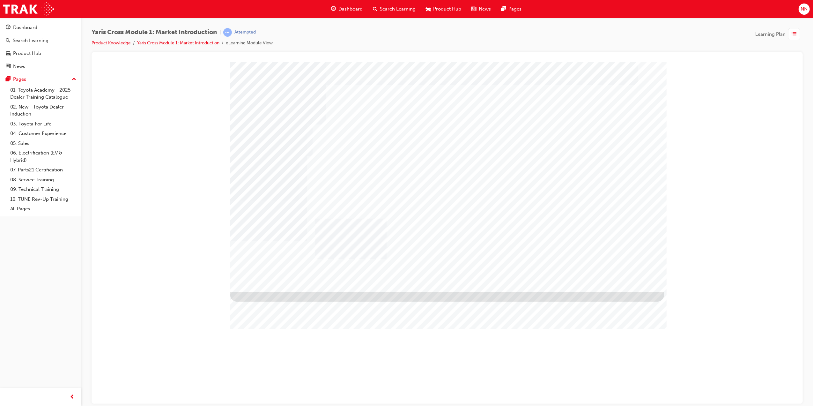
click at [334, 221] on div at bounding box center [447, 177] width 434 height 230
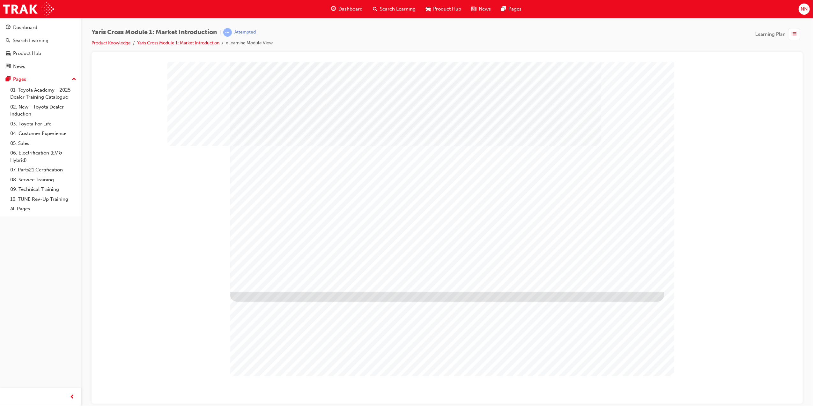
drag, startPoint x: 326, startPoint y: 156, endPoint x: 327, endPoint y: 162, distance: 6.8
drag, startPoint x: 379, startPoint y: 132, endPoint x: 390, endPoint y: 179, distance: 47.6
click at [390, 178] on div at bounding box center [447, 177] width 434 height 230
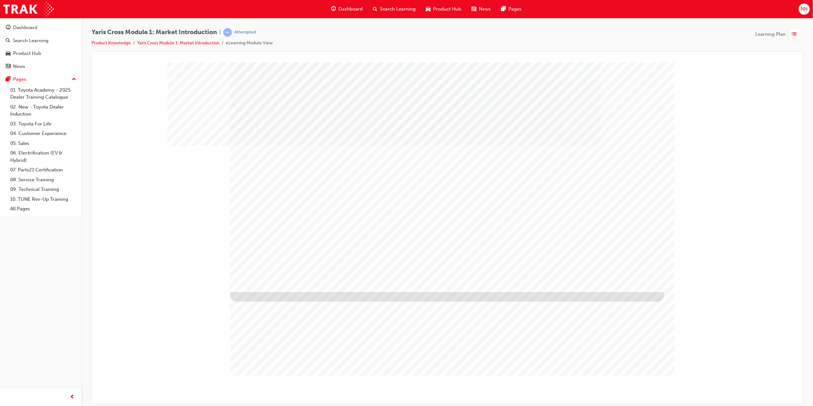
drag, startPoint x: 402, startPoint y: 195, endPoint x: 415, endPoint y: 166, distance: 32.0
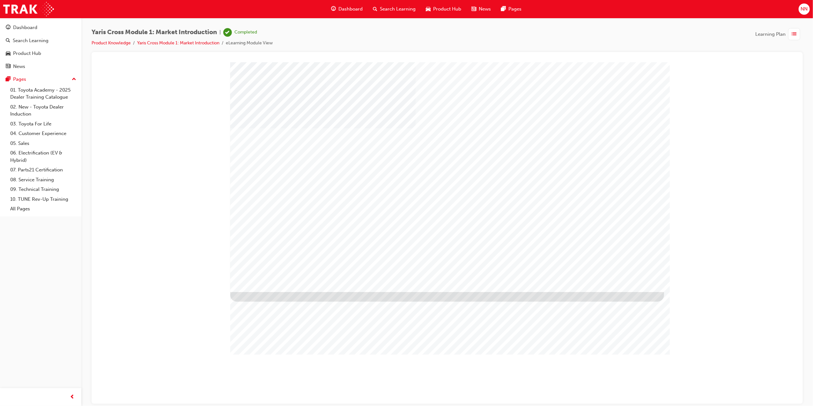
click at [194, 64] on div at bounding box center [447, 64] width 696 height 0
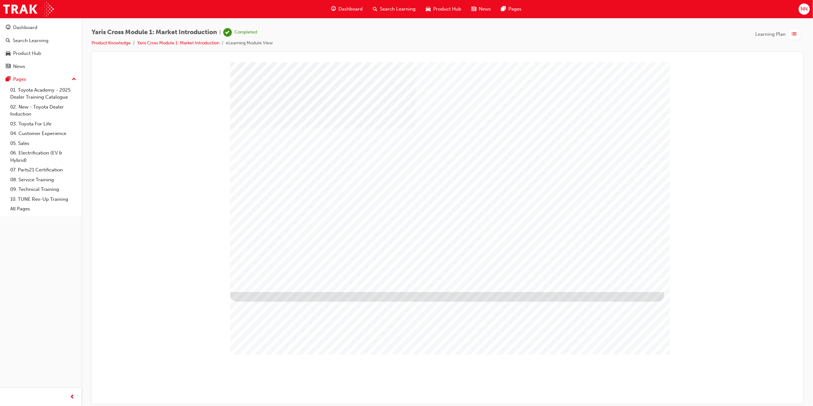
click at [672, 36] on span "list-icon" at bounding box center [794, 34] width 5 height 8
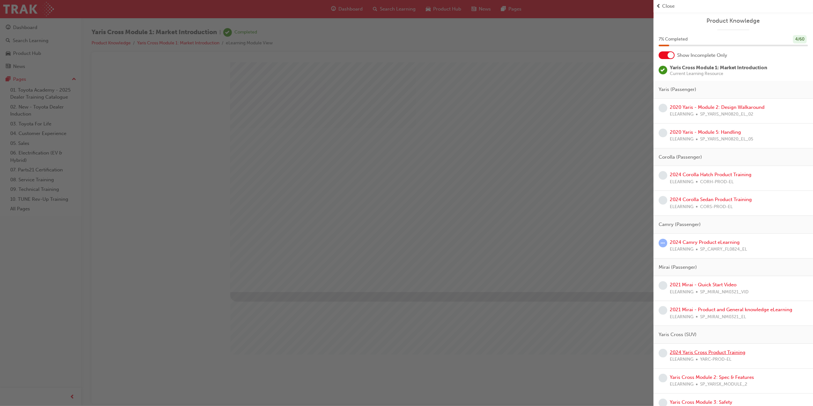
click at [672, 338] on link "2024 Yaris Cross Product Training" at bounding box center [708, 352] width 76 height 6
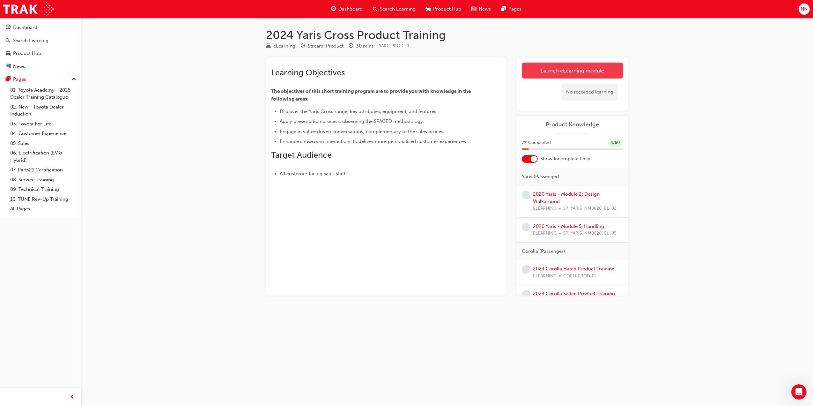
click at [607, 70] on link "Launch eLearning module" at bounding box center [572, 71] width 101 height 16
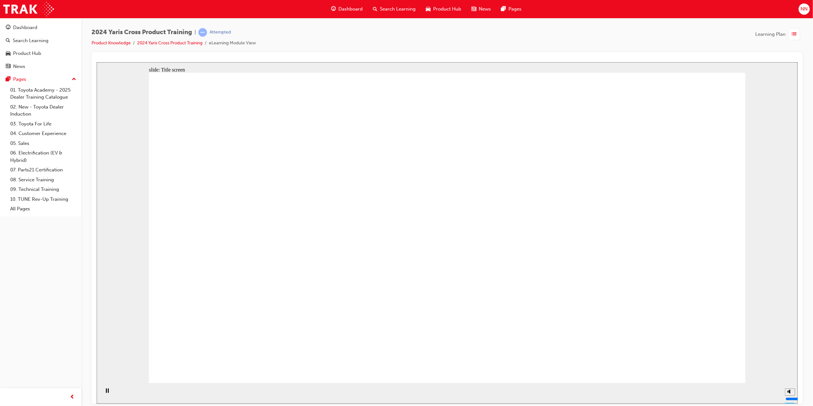
drag, startPoint x: 419, startPoint y: 341, endPoint x: 426, endPoint y: 352, distance: 13.6
click at [672, 35] on div "Learning Plan" at bounding box center [779, 34] width 48 height 12
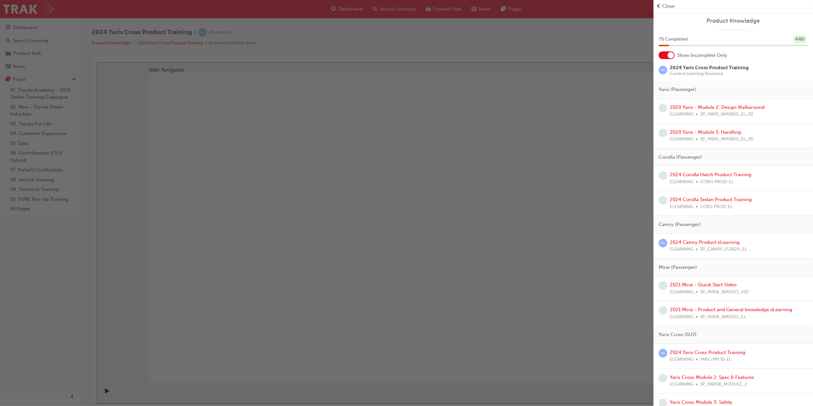
click at [666, 54] on div at bounding box center [666, 55] width 16 height 8
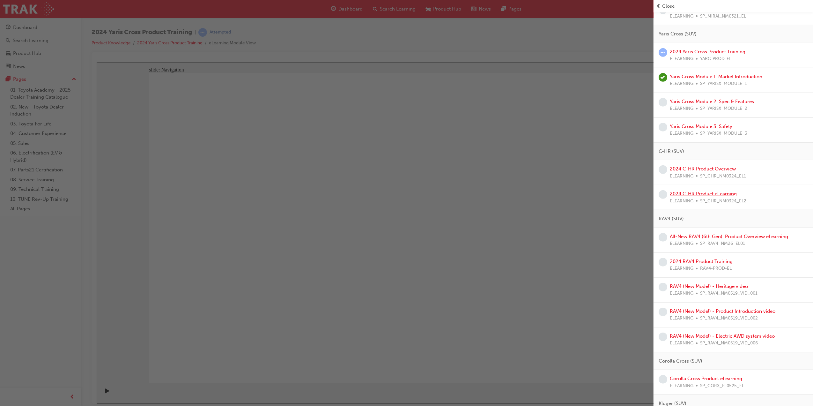
scroll to position [212, 0]
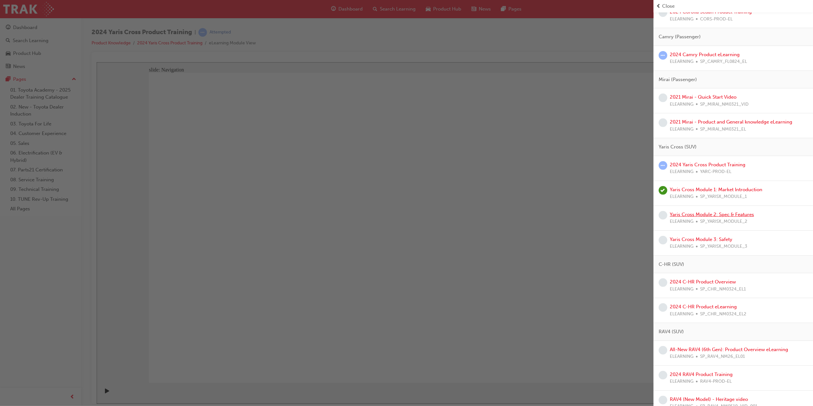
click at [672, 215] on link "Yaris Cross Module 2: Spec & Features" at bounding box center [712, 214] width 84 height 6
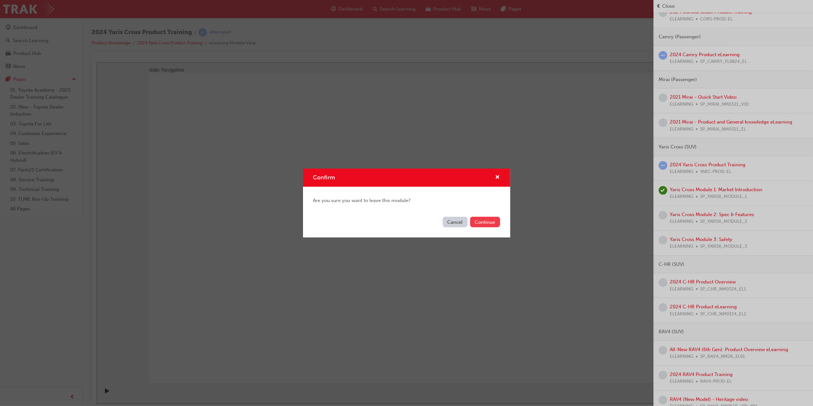
click at [482, 223] on button "Continue" at bounding box center [485, 222] width 30 height 11
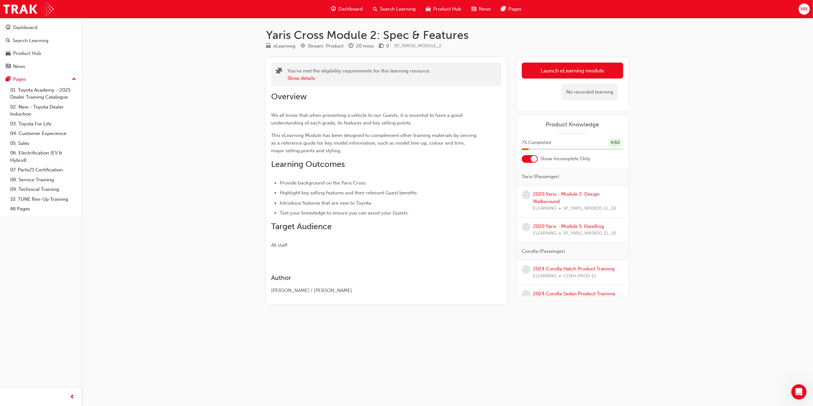
click at [577, 74] on link "Launch eLearning module" at bounding box center [572, 71] width 101 height 16
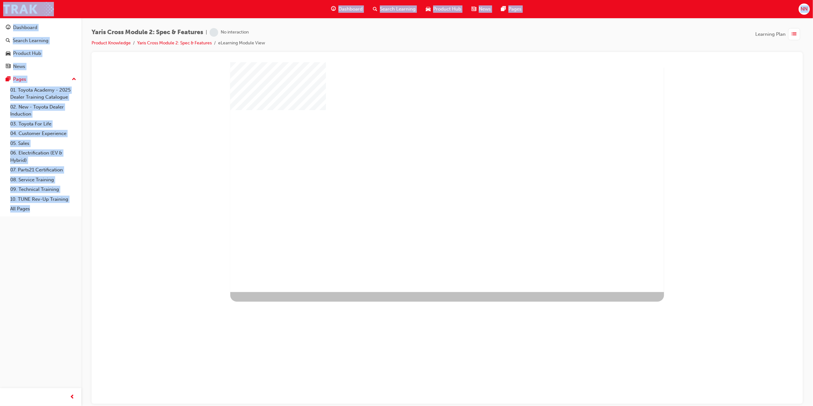
click at [452, 39] on div "Yaris Cross Module 2: Spec & Features | No interaction Product Knowledge Yaris …" at bounding box center [447, 40] width 711 height 24
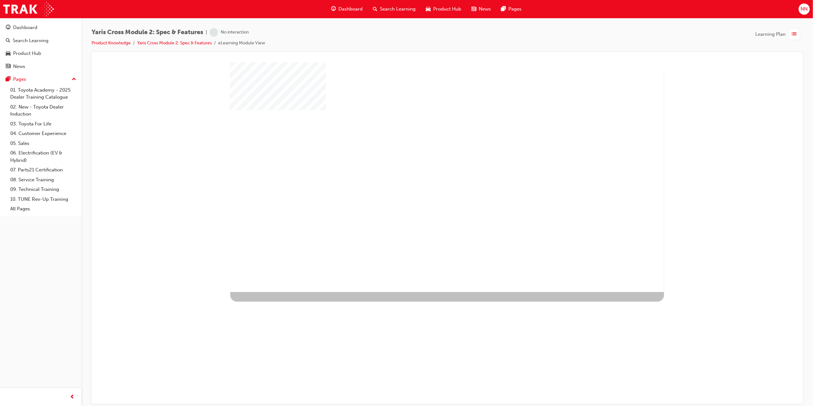
click at [428, 158] on div "play" at bounding box center [428, 158] width 0 height 0
click at [457, 166] on div at bounding box center [447, 177] width 434 height 230
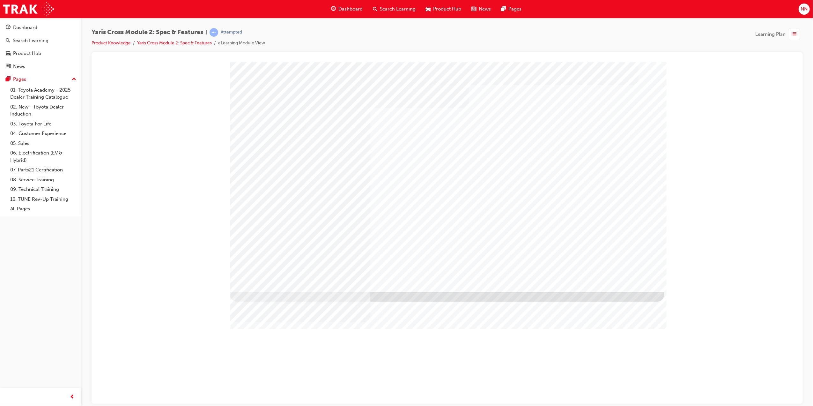
drag, startPoint x: 623, startPoint y: 271, endPoint x: 620, endPoint y: 274, distance: 4.7
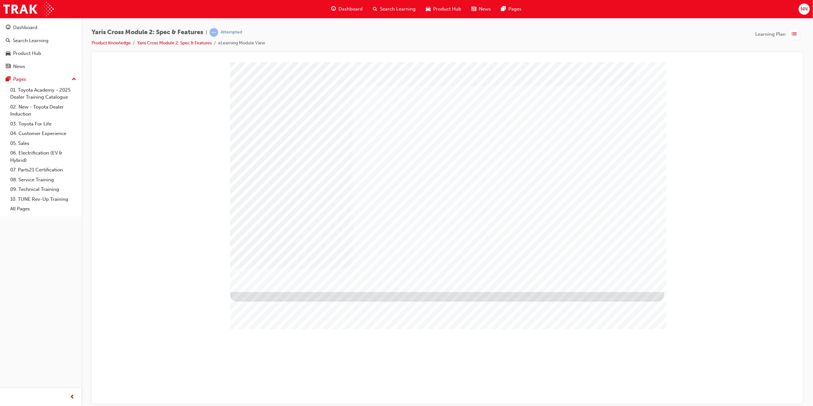
drag, startPoint x: 633, startPoint y: 204, endPoint x: 578, endPoint y: 205, distance: 54.9
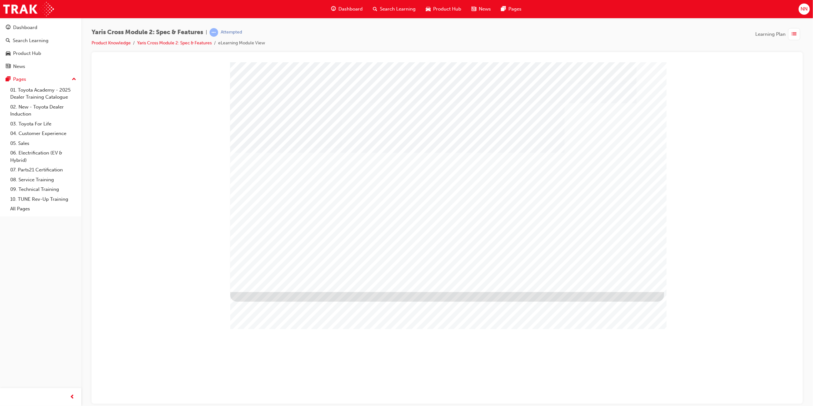
drag, startPoint x: 430, startPoint y: 193, endPoint x: 361, endPoint y: 189, distance: 68.6
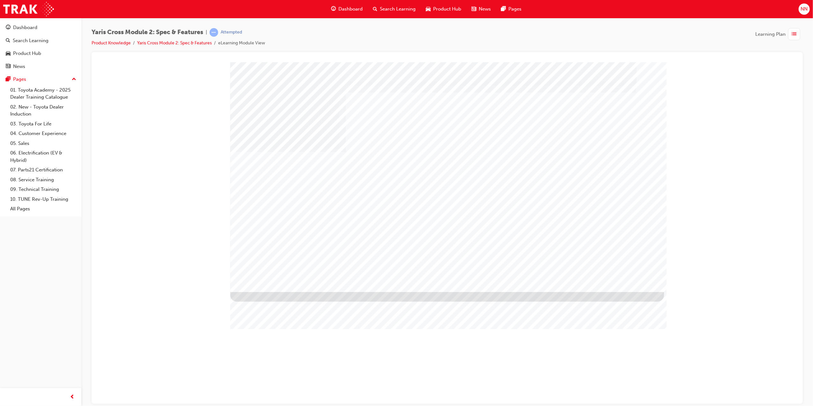
click at [625, 291] on div "Image" at bounding box center [449, 413] width 438 height 245
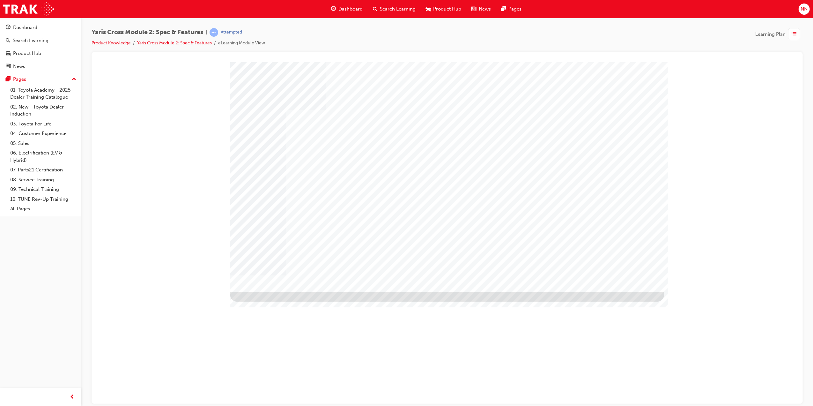
click at [672, 64] on div at bounding box center [447, 64] width 696 height 0
click at [370, 64] on div at bounding box center [447, 64] width 696 height 0
click at [401, 64] on div at bounding box center [447, 64] width 696 height 0
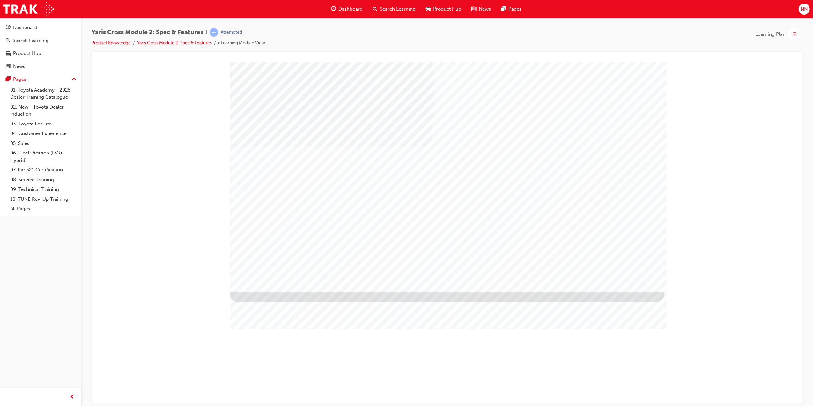
drag, startPoint x: 433, startPoint y: 352, endPoint x: 507, endPoint y: 353, distance: 74.0
click at [453, 64] on div at bounding box center [447, 64] width 696 height 0
click at [664, 64] on div at bounding box center [447, 64] width 696 height 0
click at [661, 64] on div at bounding box center [447, 64] width 696 height 0
click at [665, 64] on div at bounding box center [447, 64] width 696 height 0
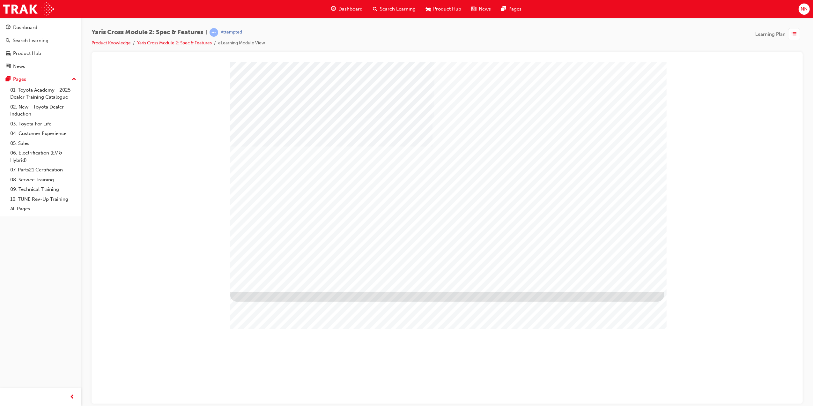
drag, startPoint x: 652, startPoint y: 346, endPoint x: 645, endPoint y: 343, distance: 7.3
click at [652, 64] on div at bounding box center [447, 64] width 696 height 0
click at [579, 64] on div at bounding box center [447, 64] width 696 height 0
click at [573, 64] on div at bounding box center [447, 64] width 696 height 0
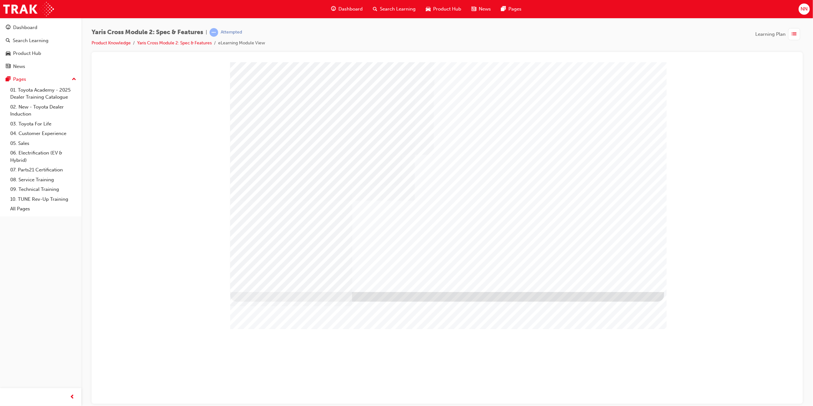
click at [672, 64] on div at bounding box center [447, 64] width 696 height 0
click at [649, 64] on div at bounding box center [447, 64] width 696 height 0
click at [579, 64] on div at bounding box center [447, 64] width 696 height 0
click at [590, 64] on div at bounding box center [447, 64] width 696 height 0
click at [376, 64] on div at bounding box center [447, 64] width 696 height 0
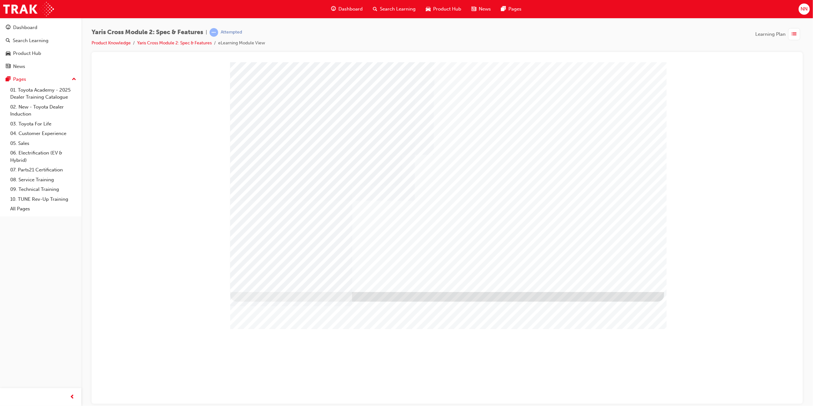
click at [376, 64] on div at bounding box center [447, 64] width 696 height 0
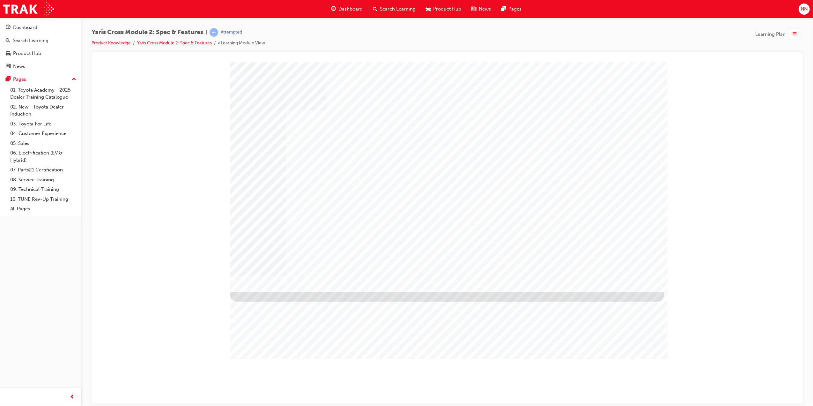
click at [672, 64] on div at bounding box center [447, 64] width 696 height 0
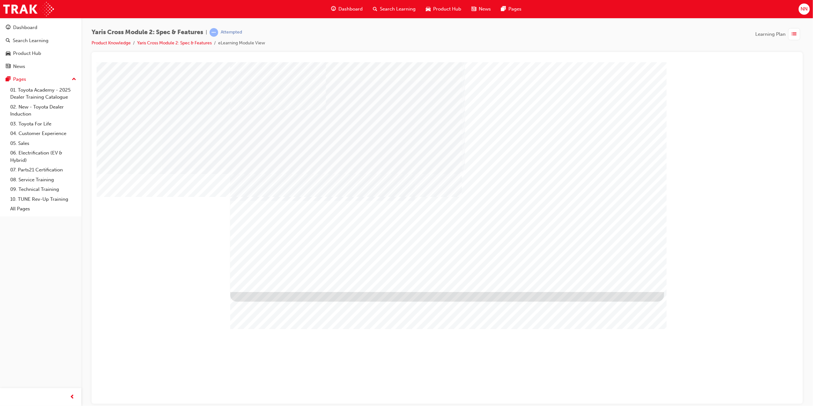
drag, startPoint x: 290, startPoint y: 277, endPoint x: 294, endPoint y: 274, distance: 4.5
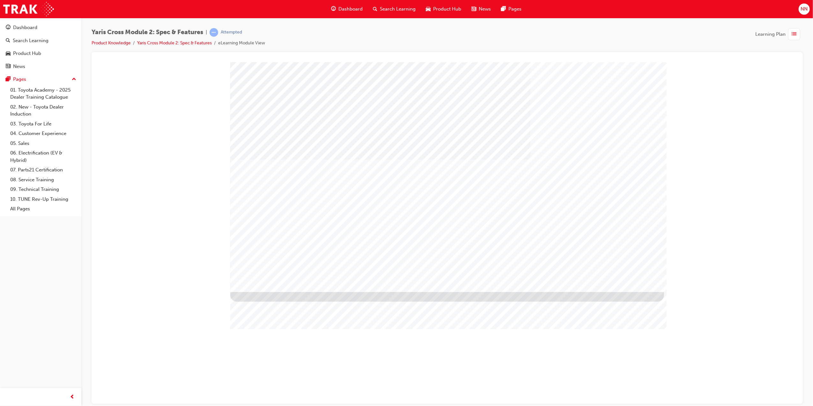
drag, startPoint x: 614, startPoint y: 280, endPoint x: 672, endPoint y: 236, distance: 73.0
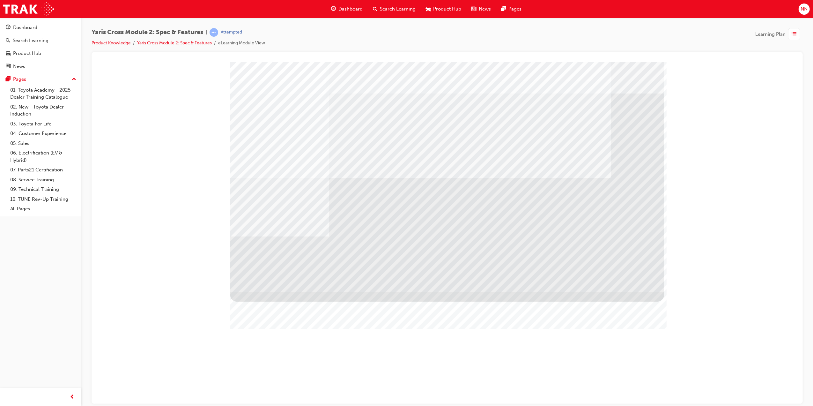
click at [672, 64] on div at bounding box center [447, 64] width 696 height 0
